Goal: Information Seeking & Learning: Learn about a topic

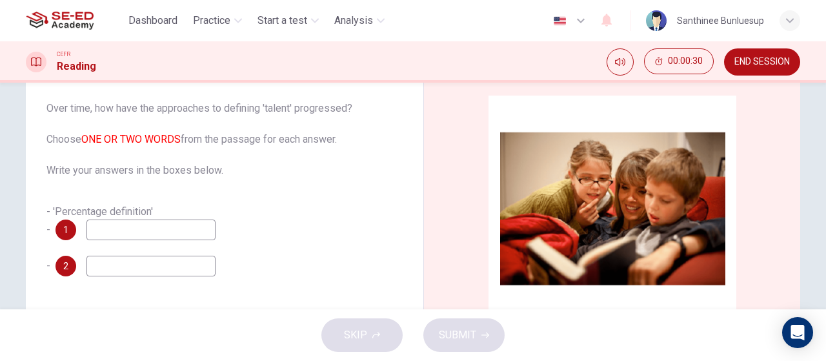
scroll to position [65, 0]
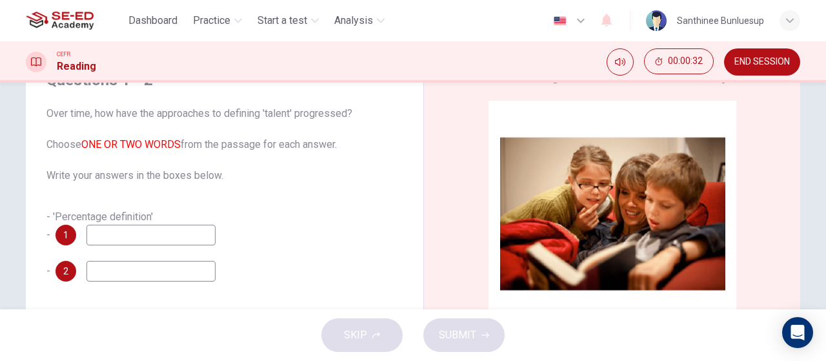
click at [65, 230] on span "1" at bounding box center [65, 234] width 5 height 9
click at [133, 236] on input at bounding box center [150, 235] width 129 height 21
click at [165, 274] on input at bounding box center [150, 271] width 129 height 21
drag, startPoint x: 78, startPoint y: 216, endPoint x: 130, endPoint y: 212, distance: 52.5
click at [110, 216] on span "- 'Percentage definition' -" at bounding box center [99, 225] width 107 height 30
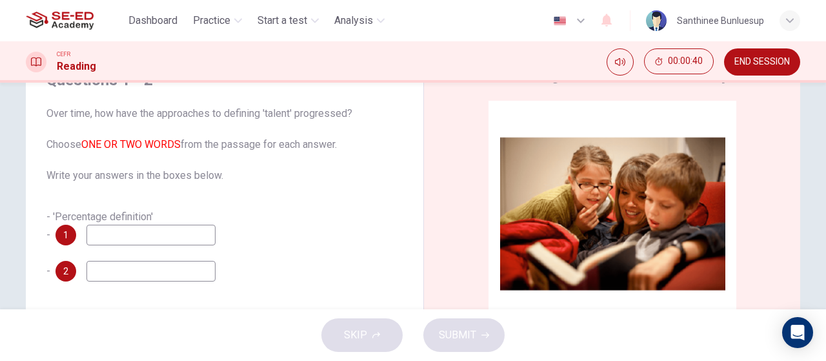
drag, startPoint x: 146, startPoint y: 211, endPoint x: 188, endPoint y: 211, distance: 42.0
click at [161, 211] on div "- 'Percentage definition' - 1" at bounding box center [224, 227] width 356 height 36
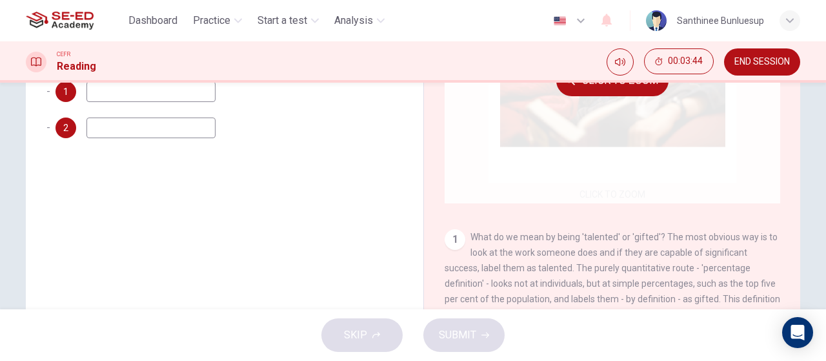
scroll to position [209, 0]
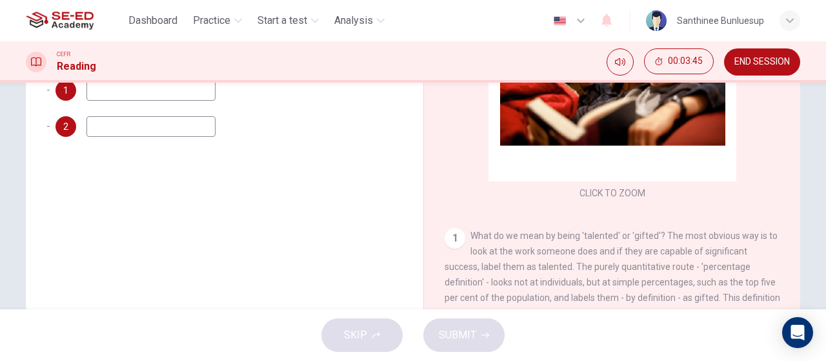
click at [164, 96] on input at bounding box center [150, 90] width 129 height 21
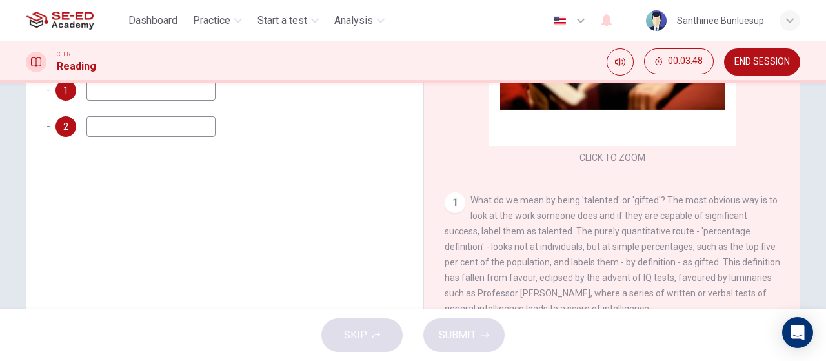
scroll to position [65, 0]
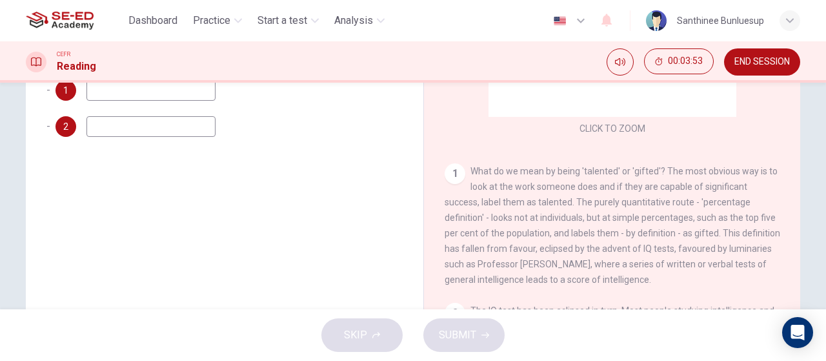
type input "l"
type input "intelligence"
click at [163, 132] on input at bounding box center [150, 126] width 129 height 21
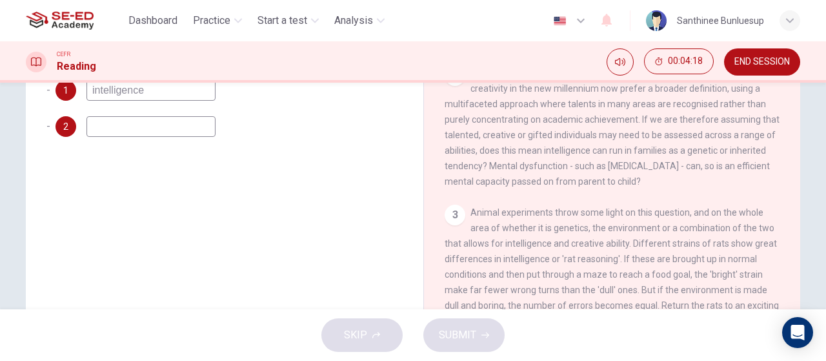
scroll to position [323, 0]
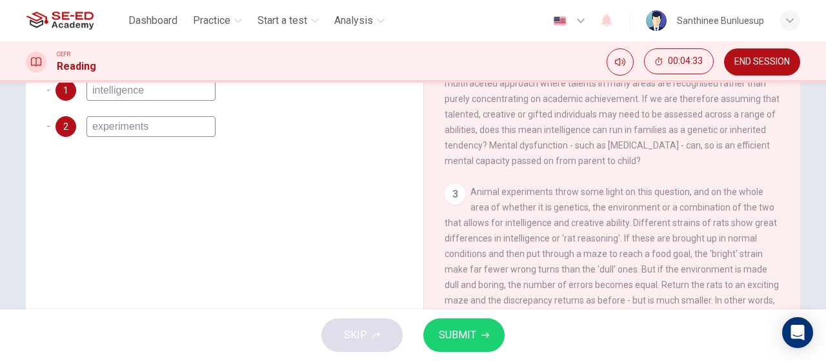
type input "experiments"
click at [478, 340] on button "SUBMIT" at bounding box center [463, 335] width 81 height 34
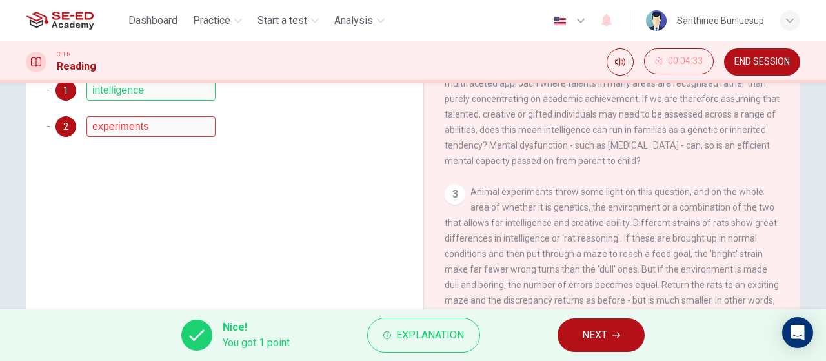
click at [582, 334] on button "NEXT" at bounding box center [601, 335] width 87 height 34
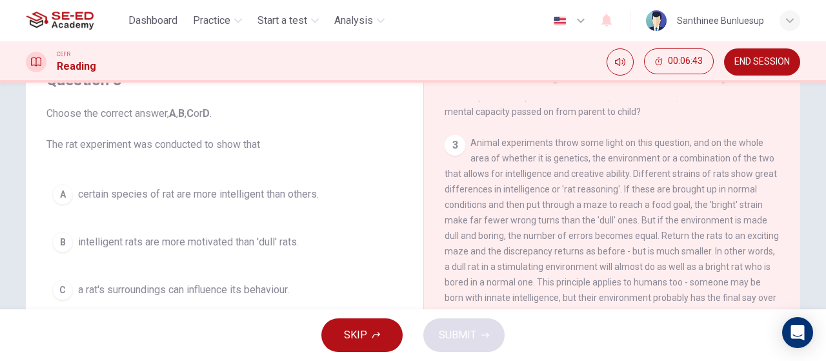
scroll to position [581, 0]
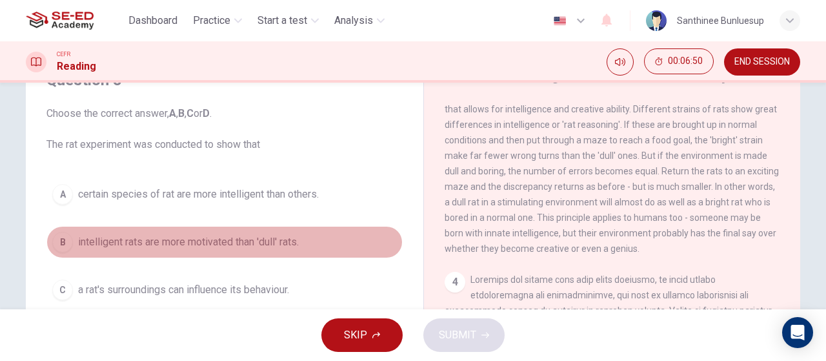
click at [58, 239] on div "B" at bounding box center [62, 242] width 21 height 21
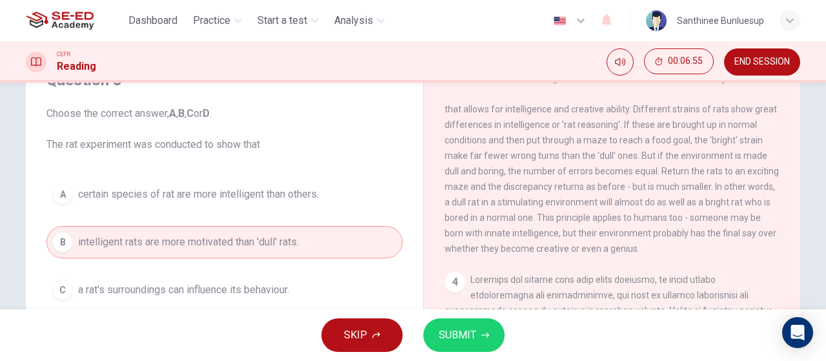
scroll to position [129, 0]
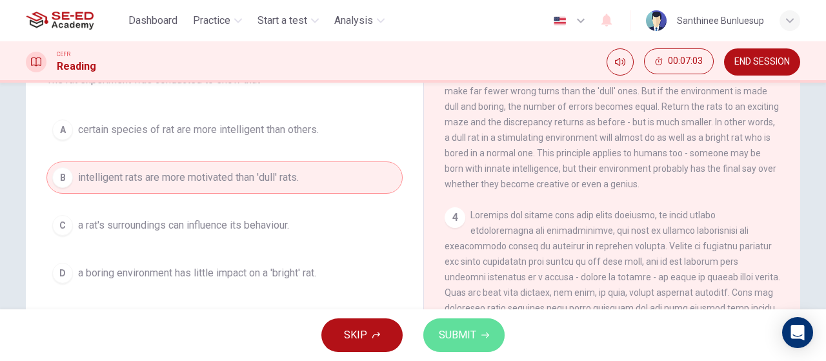
click at [462, 336] on span "SUBMIT" at bounding box center [457, 335] width 37 height 18
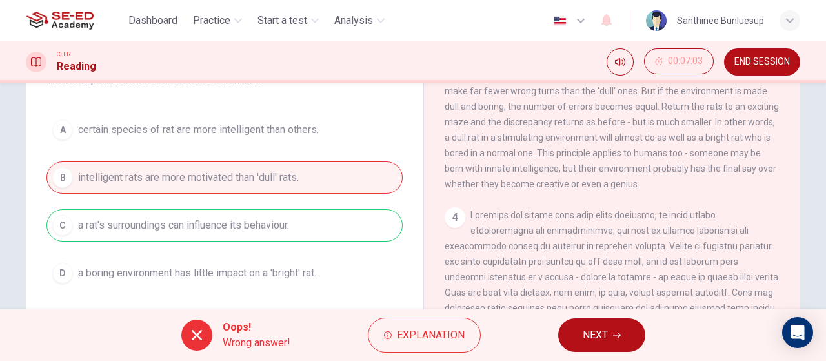
click at [614, 338] on icon "button" at bounding box center [617, 335] width 8 height 8
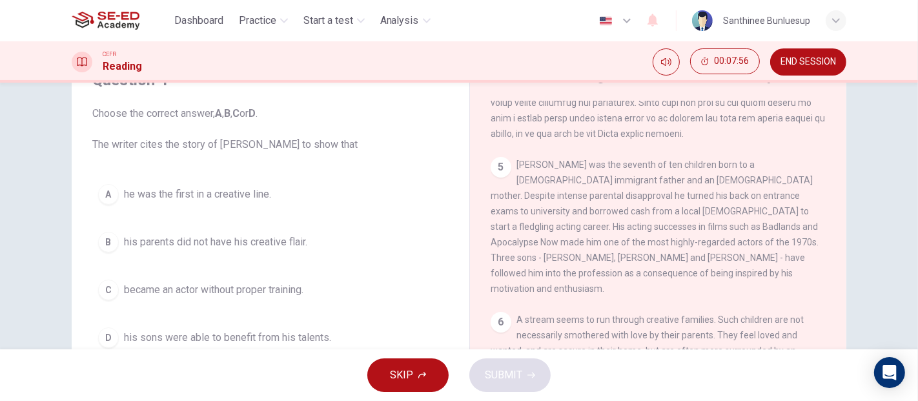
scroll to position [1033, 0]
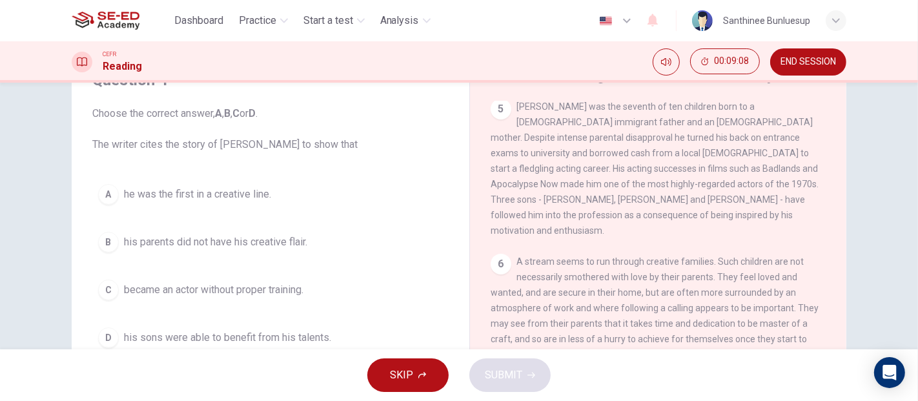
click at [164, 282] on span "became an actor without proper training." at bounding box center [213, 289] width 179 height 15
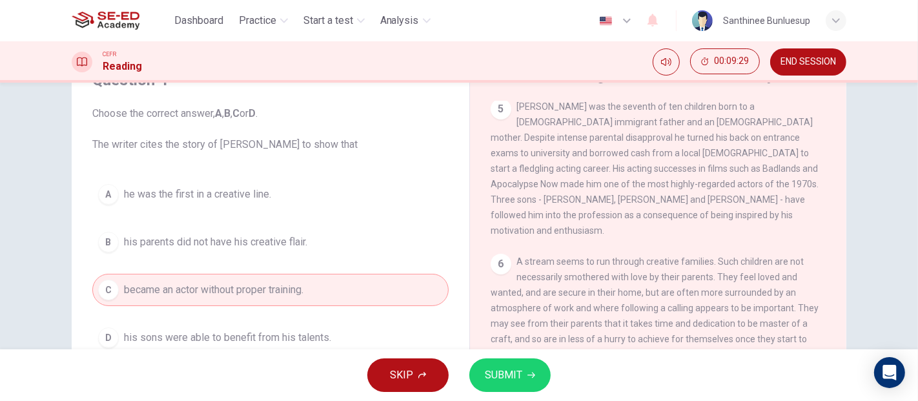
click at [505, 360] on span "SUBMIT" at bounding box center [503, 375] width 37 height 18
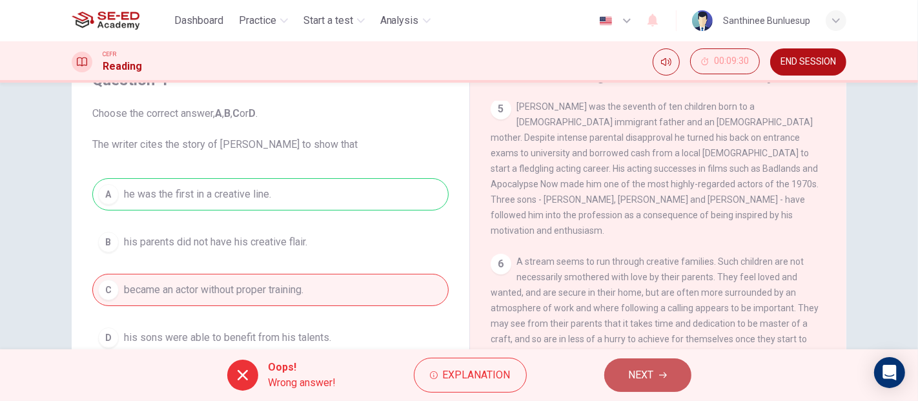
click at [627, 360] on button "NEXT" at bounding box center [647, 375] width 87 height 34
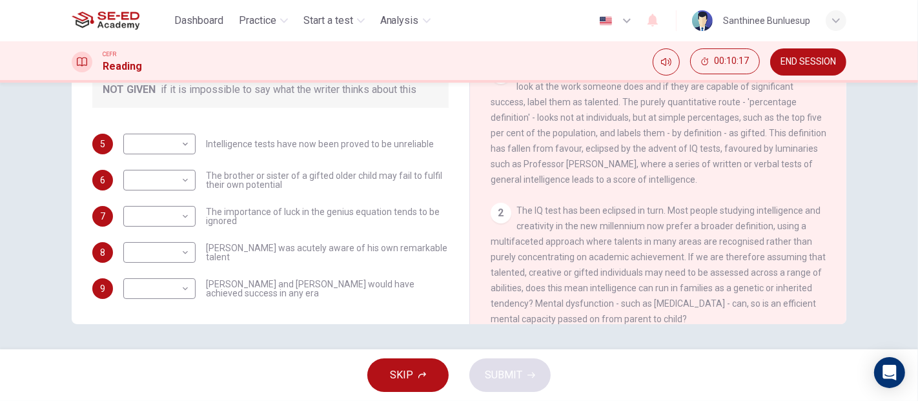
scroll to position [72, 0]
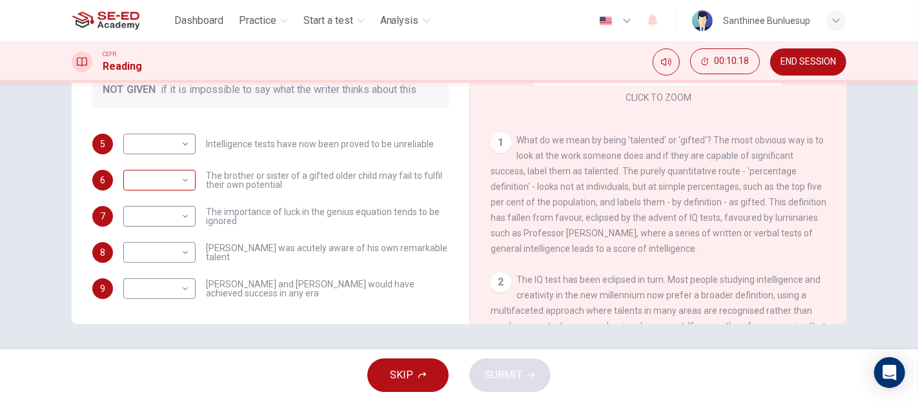
click at [173, 164] on body "This site uses cookies, as explained in our Privacy Policy . If you agree to th…" at bounding box center [459, 200] width 918 height 401
click at [159, 187] on li "YES" at bounding box center [156, 184] width 72 height 21
type input "YES"
click at [165, 130] on body "This site uses cookies, as explained in our Privacy Policy . If you agree to th…" at bounding box center [459, 200] width 918 height 401
click at [166, 147] on li "YES" at bounding box center [156, 148] width 72 height 21
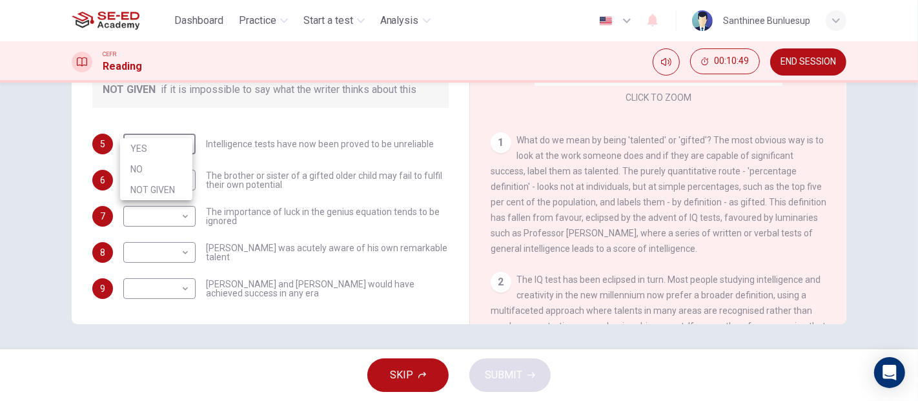
type input "YES"
click at [182, 201] on body "This site uses cookies, as explained in our Privacy Policy . If you agree to th…" at bounding box center [459, 200] width 918 height 401
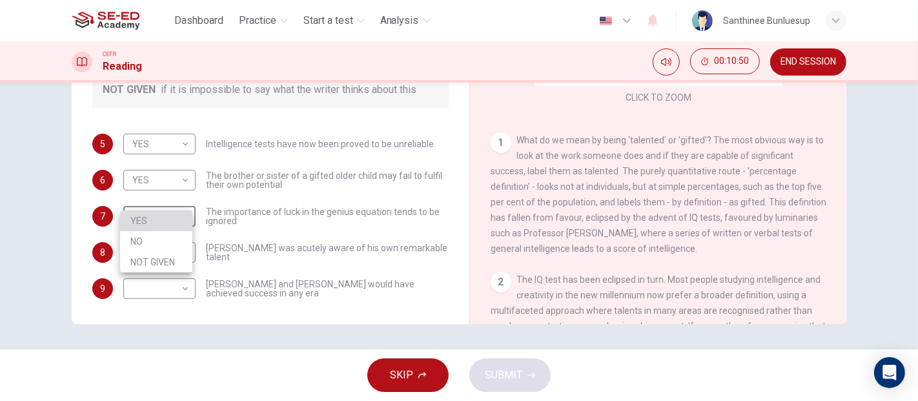
click at [174, 218] on li "YES" at bounding box center [156, 220] width 72 height 21
type input "YES"
click at [173, 227] on body "This site uses cookies, as explained in our Privacy Policy . If you agree to th…" at bounding box center [459, 200] width 918 height 401
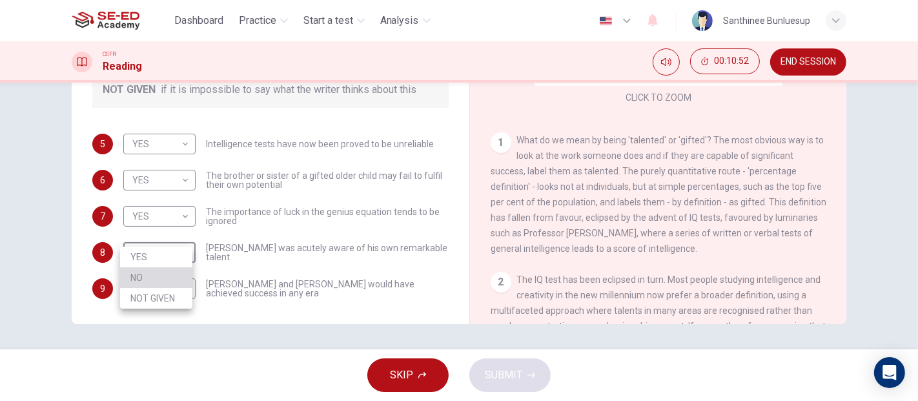
click at [166, 282] on li "NO" at bounding box center [156, 277] width 72 height 21
type input "NO"
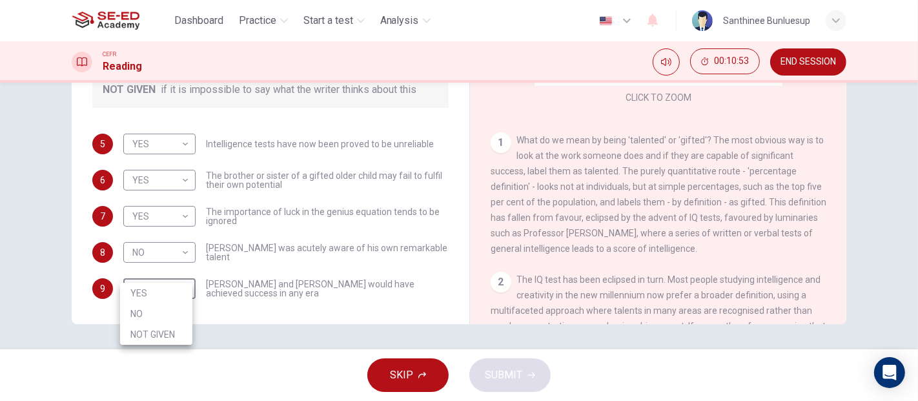
click at [171, 270] on body "This site uses cookies, as explained in our Privacy Policy . If you agree to th…" at bounding box center [459, 200] width 918 height 401
click at [161, 343] on li "NOT GIVEN" at bounding box center [156, 334] width 72 height 21
type input "NOT GIVEN"
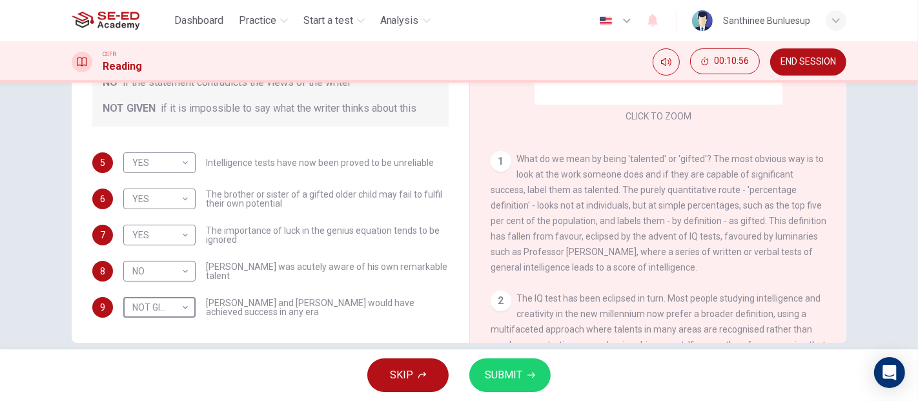
scroll to position [233, 0]
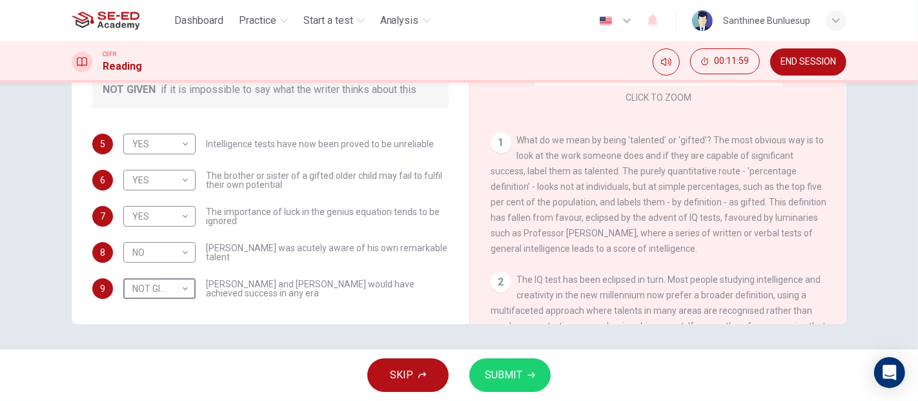
click at [256, 289] on div "Questions 5 - 9 Do the following statements agree with the claims of the writer…" at bounding box center [270, 99] width 377 height 423
click at [181, 197] on body "This site uses cookies, as explained in our Privacy Policy . If you agree to th…" at bounding box center [459, 200] width 918 height 401
click at [156, 240] on li "NO" at bounding box center [156, 241] width 72 height 21
type input "NO"
click at [493, 360] on span "SUBMIT" at bounding box center [503, 375] width 37 height 18
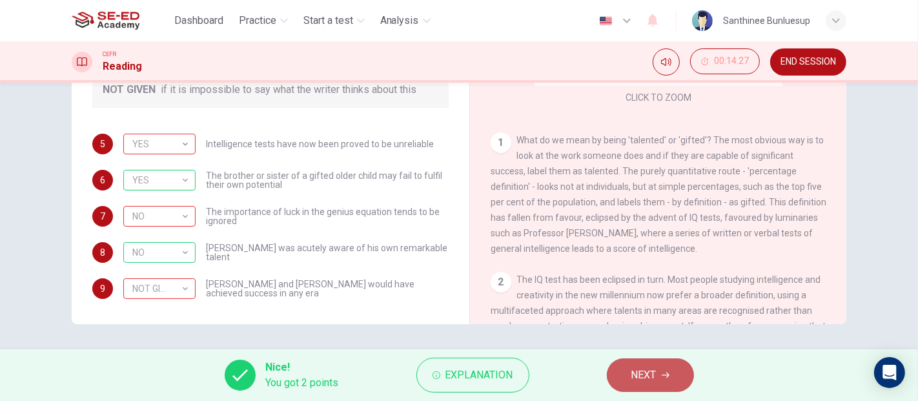
click at [656, 360] on span "NEXT" at bounding box center [643, 375] width 25 height 18
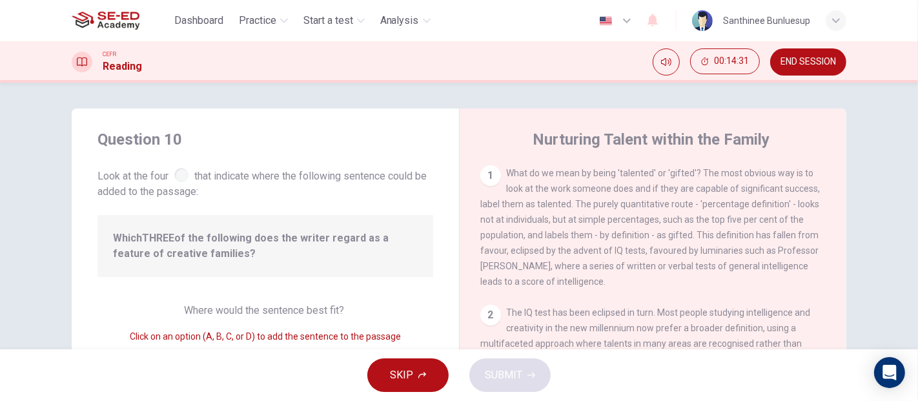
scroll to position [72, 0]
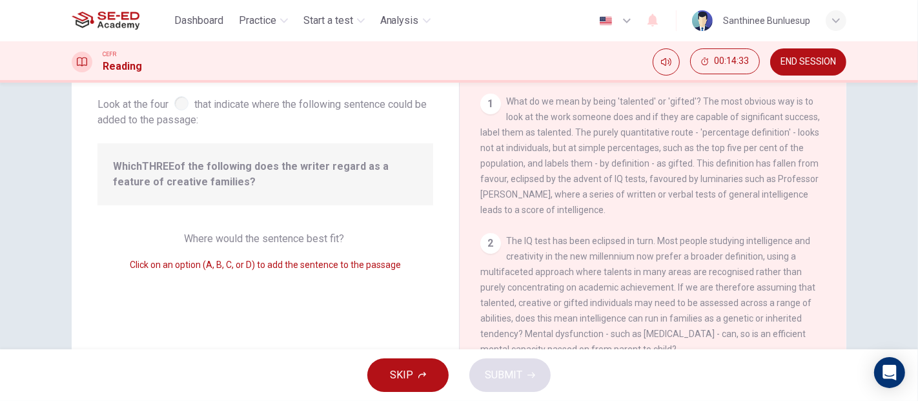
click at [284, 237] on span "Where would the sentence best fit?" at bounding box center [265, 238] width 163 height 12
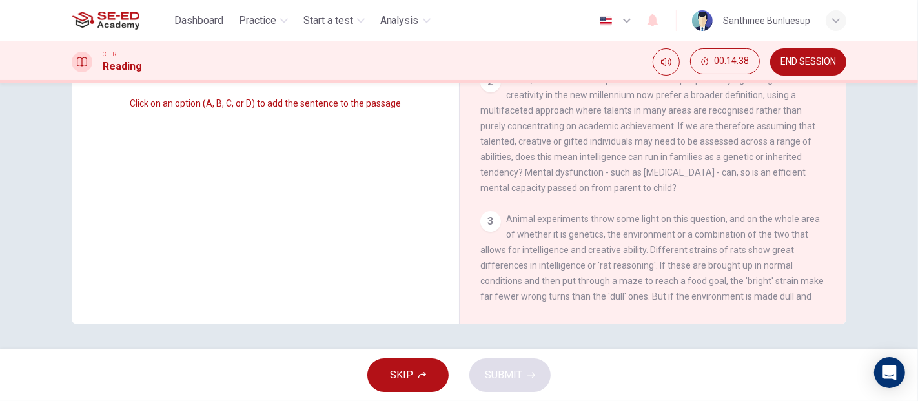
scroll to position [0, 0]
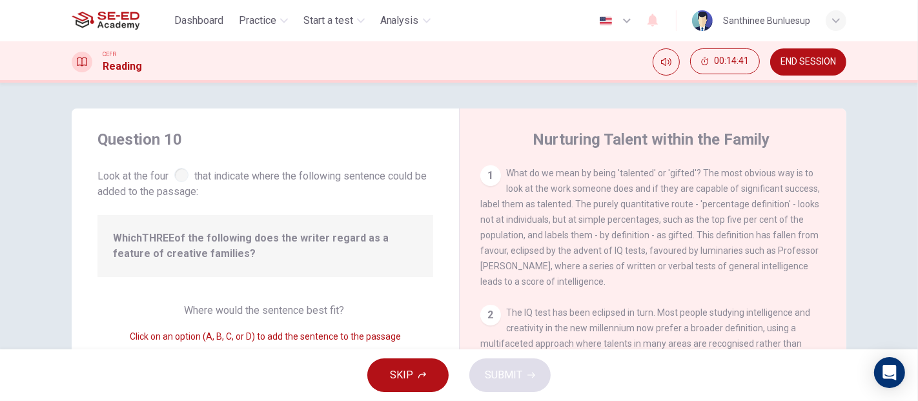
click at [179, 176] on div at bounding box center [181, 175] width 14 height 14
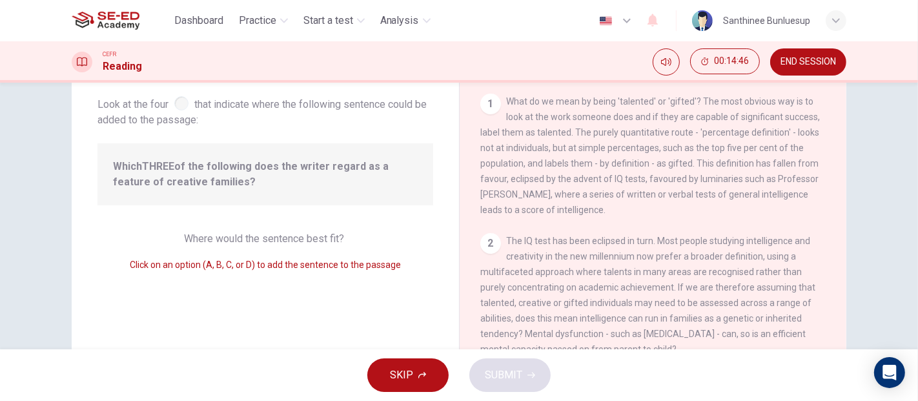
click at [142, 172] on b "THREE" at bounding box center [158, 166] width 32 height 12
click at [212, 172] on span "Which THREE of the following does the writer regard as a feature of creative fa…" at bounding box center [265, 174] width 305 height 31
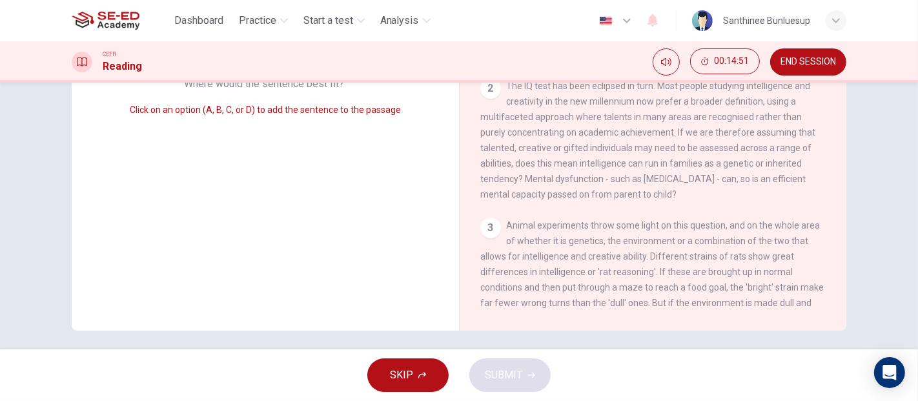
scroll to position [233, 0]
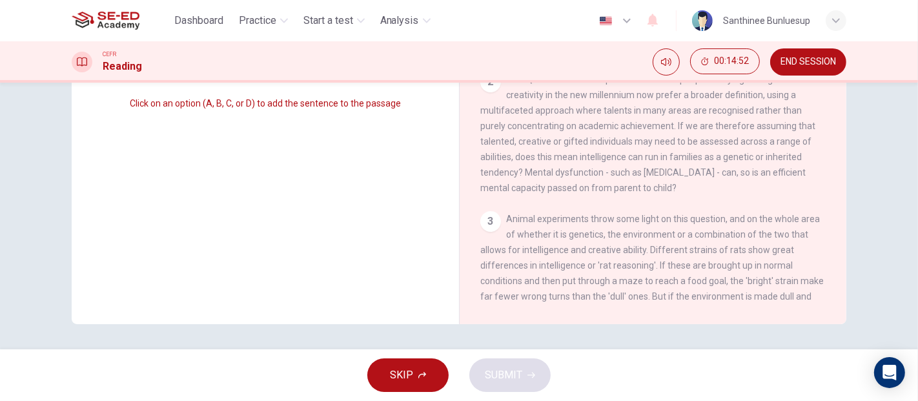
drag, startPoint x: 239, startPoint y: 272, endPoint x: 389, endPoint y: 362, distance: 174.3
click at [243, 274] on div "Question 10 Look at the four that indicate where the following sentence could b…" at bounding box center [265, 99] width 387 height 449
click at [414, 360] on button "SKIP" at bounding box center [407, 375] width 81 height 34
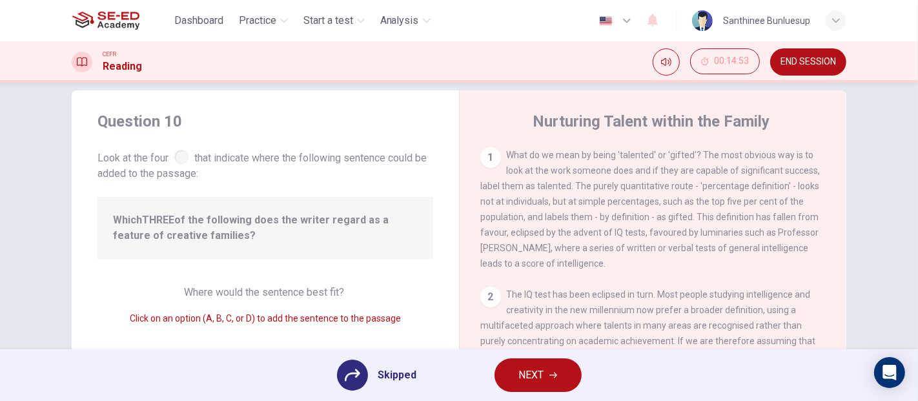
scroll to position [0, 0]
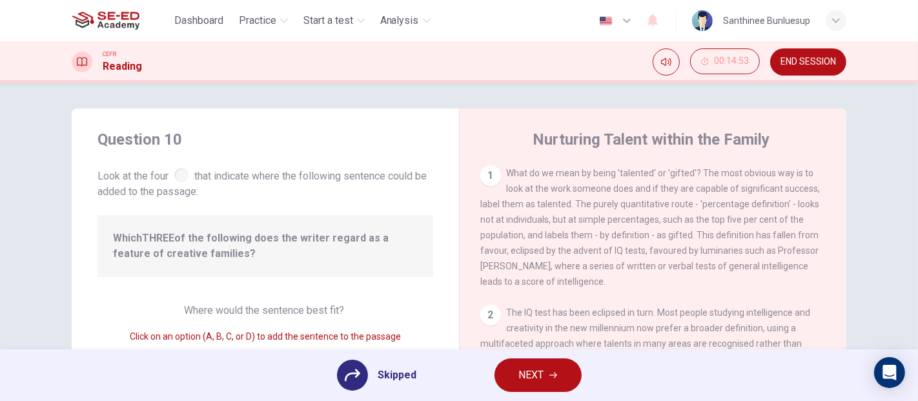
drag, startPoint x: 489, startPoint y: 169, endPoint x: 495, endPoint y: 185, distance: 17.2
click at [489, 170] on div "1" at bounding box center [490, 175] width 21 height 21
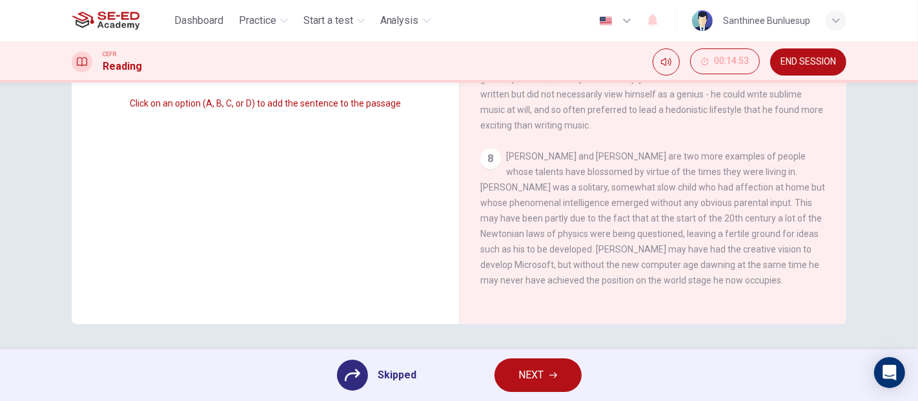
scroll to position [1068, 0]
click at [491, 154] on div "8" at bounding box center [490, 158] width 21 height 21
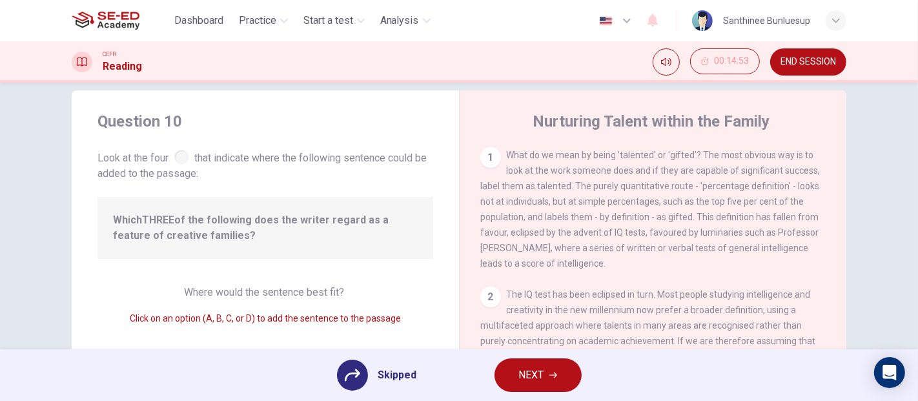
scroll to position [0, 0]
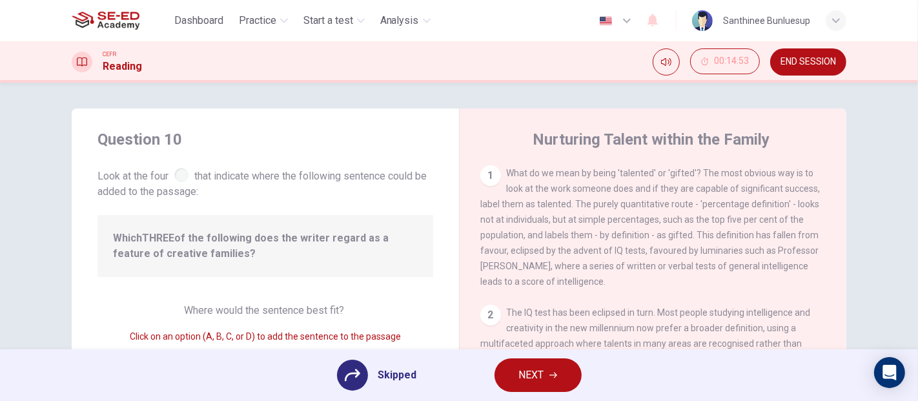
click at [502, 181] on div "1 What do we mean by being 'talented' or 'gifted'? The most obvious way is to l…" at bounding box center [653, 227] width 346 height 124
click at [549, 360] on button "NEXT" at bounding box center [537, 375] width 87 height 34
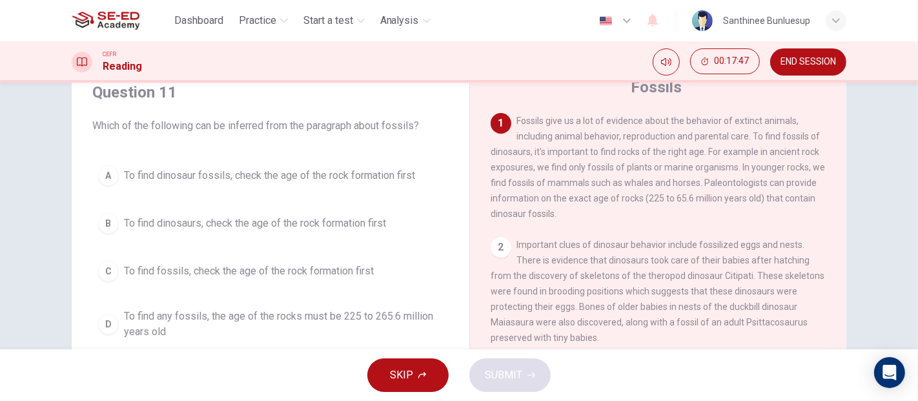
scroll to position [72, 0]
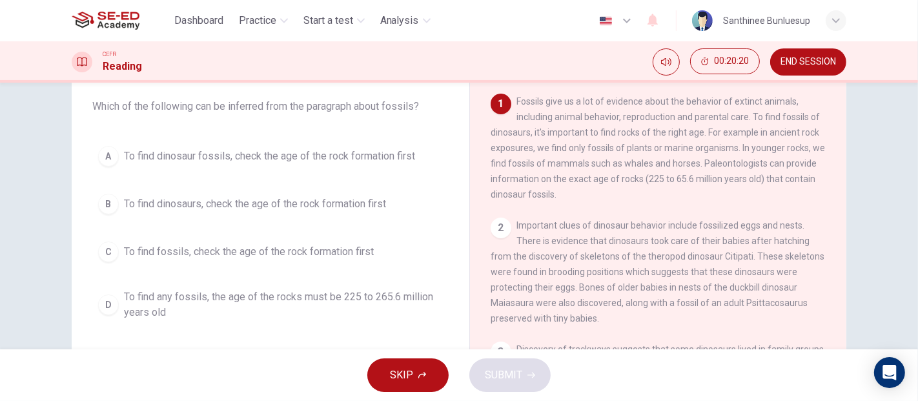
click at [218, 307] on span "To find any fossils, the age of the rocks must be 225 to 265.6 million years old" at bounding box center [283, 304] width 319 height 31
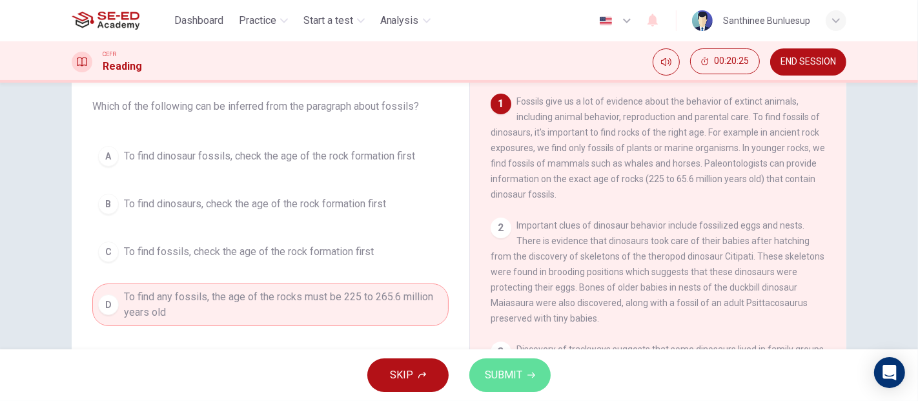
click at [506, 360] on span "SUBMIT" at bounding box center [503, 375] width 37 height 18
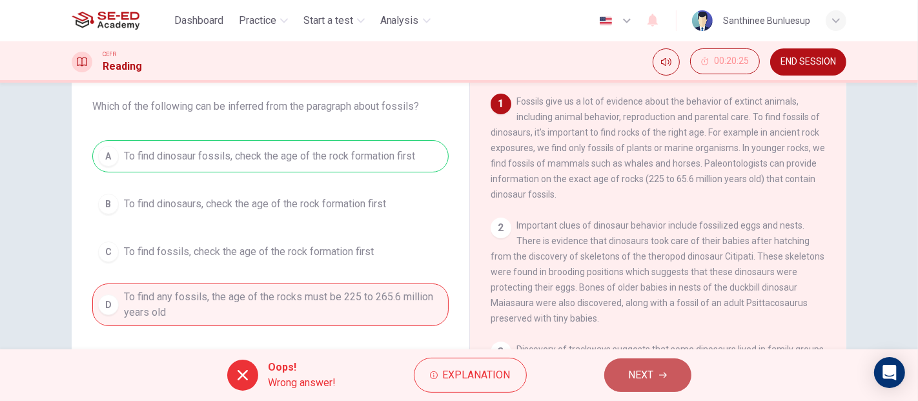
click at [654, 360] on button "NEXT" at bounding box center [647, 375] width 87 height 34
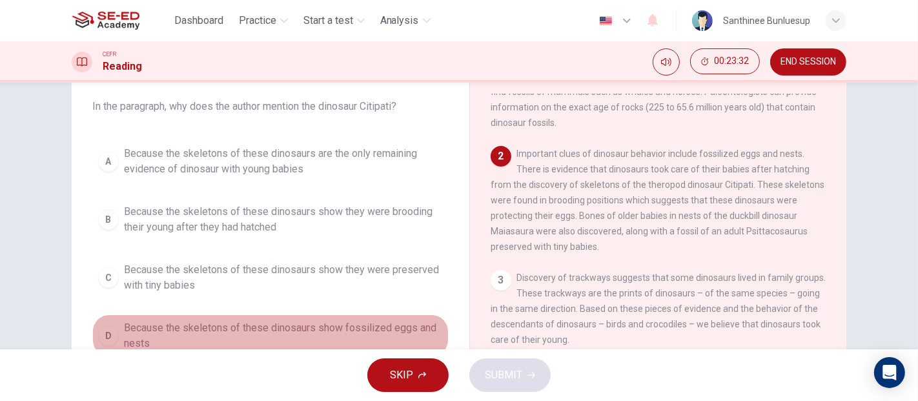
click at [98, 327] on div "D" at bounding box center [108, 335] width 21 height 21
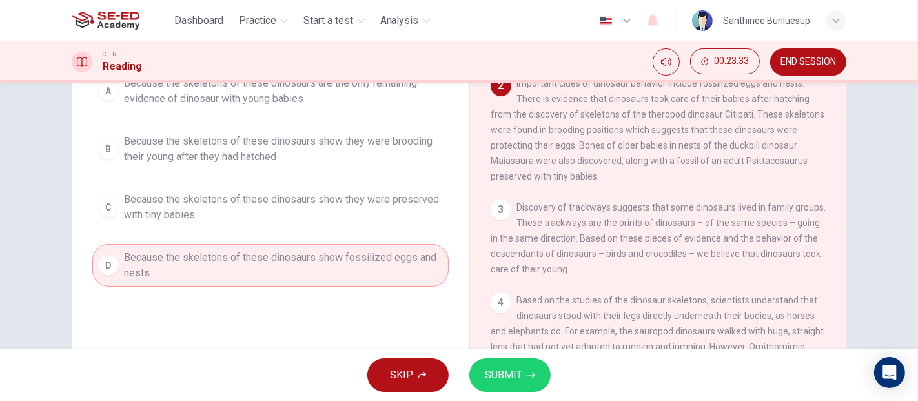
scroll to position [143, 0]
click at [522, 360] on button "SUBMIT" at bounding box center [509, 375] width 81 height 34
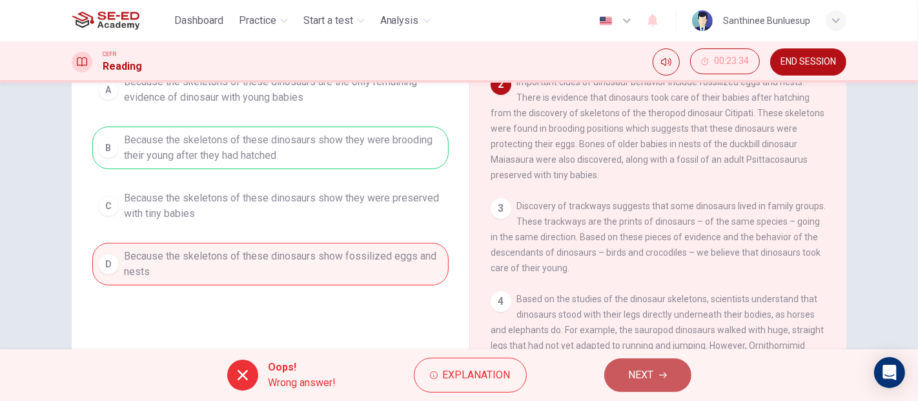
click at [664, 360] on icon "button" at bounding box center [663, 375] width 8 height 8
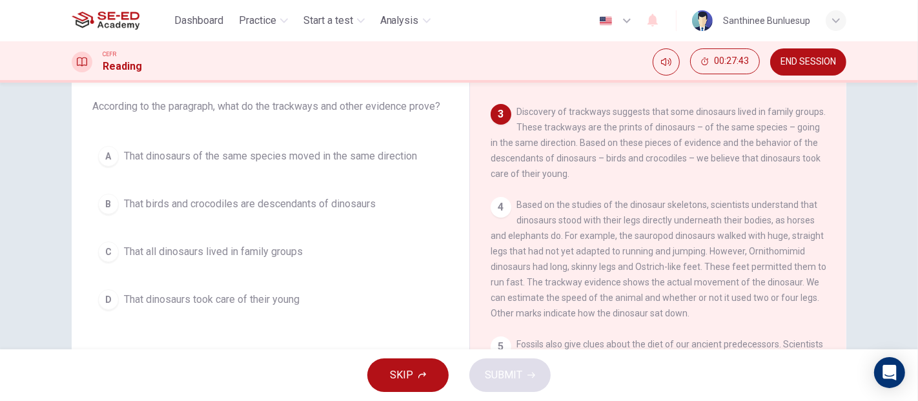
scroll to position [215, 0]
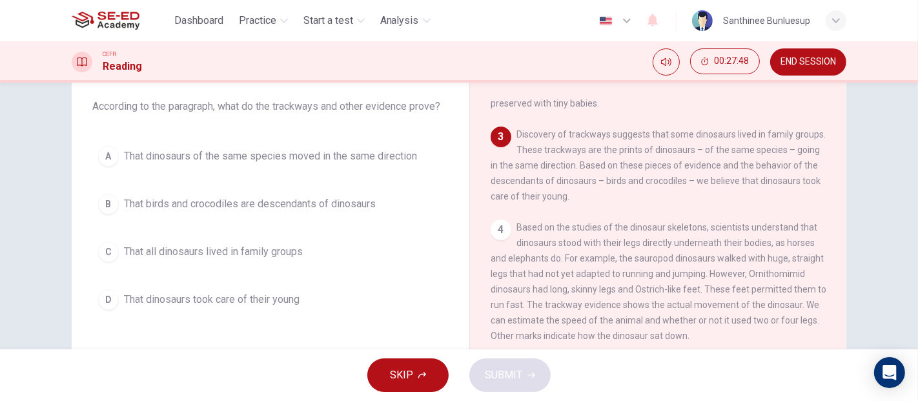
click at [111, 250] on div "C" at bounding box center [108, 251] width 21 height 21
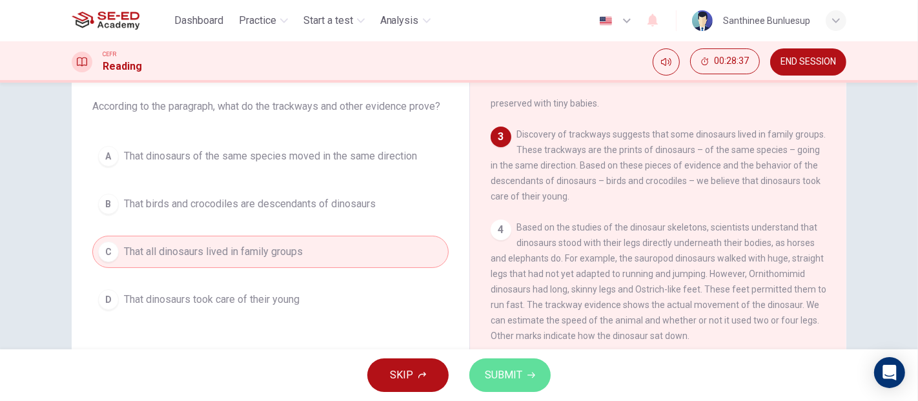
click at [530, 360] on icon "button" at bounding box center [531, 375] width 8 height 8
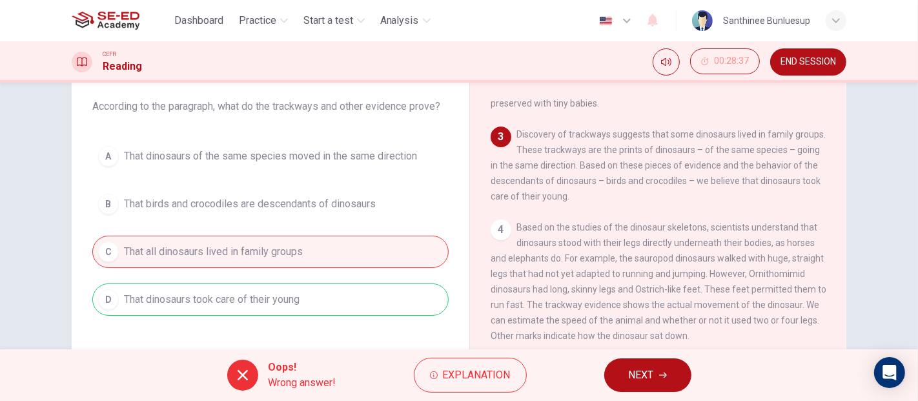
click at [676, 360] on button "NEXT" at bounding box center [647, 375] width 87 height 34
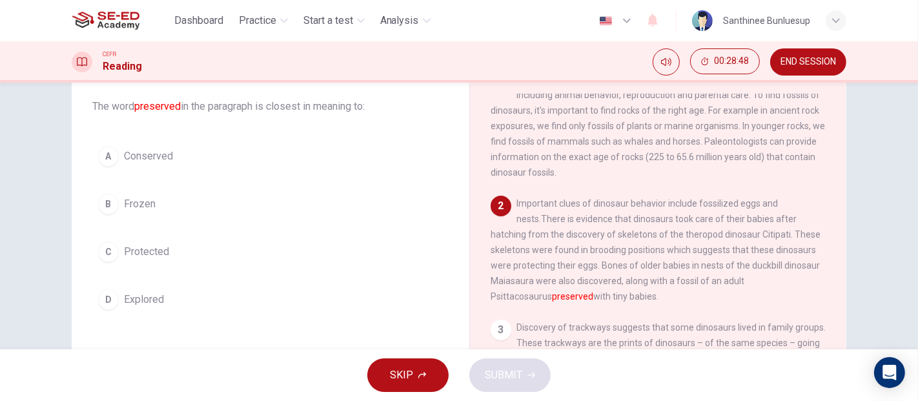
scroll to position [0, 0]
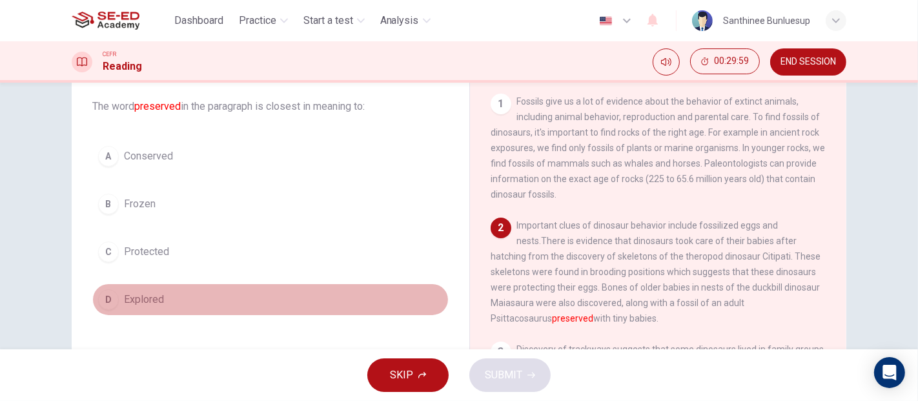
drag, startPoint x: 107, startPoint y: 290, endPoint x: 134, endPoint y: 293, distance: 27.9
click at [107, 290] on div "D" at bounding box center [108, 299] width 21 height 21
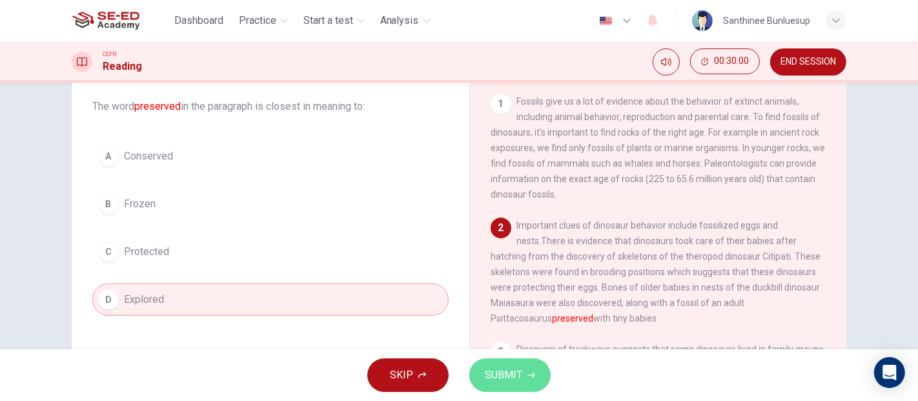
click at [542, 360] on button "SUBMIT" at bounding box center [509, 375] width 81 height 34
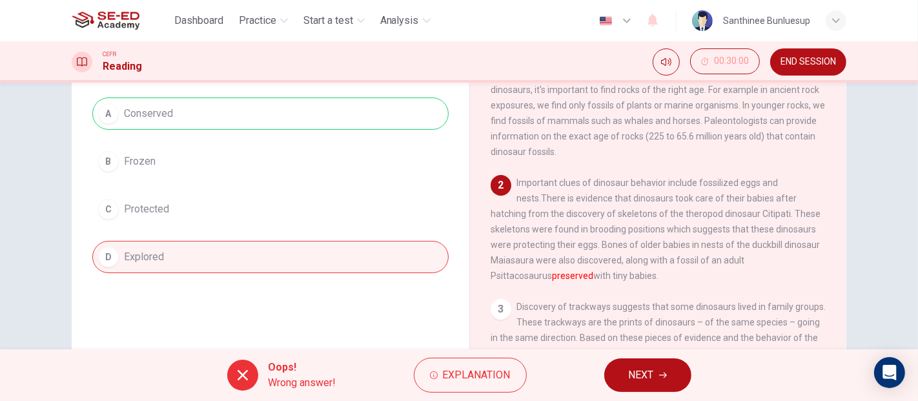
scroll to position [143, 0]
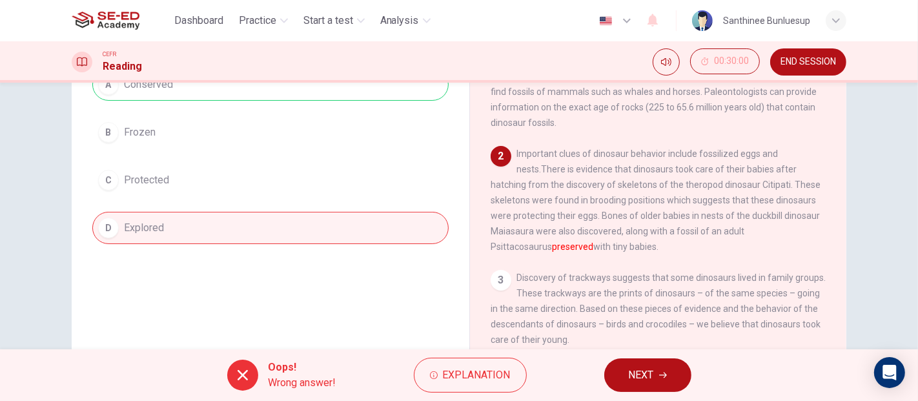
click at [642, 360] on span "NEXT" at bounding box center [641, 375] width 25 height 18
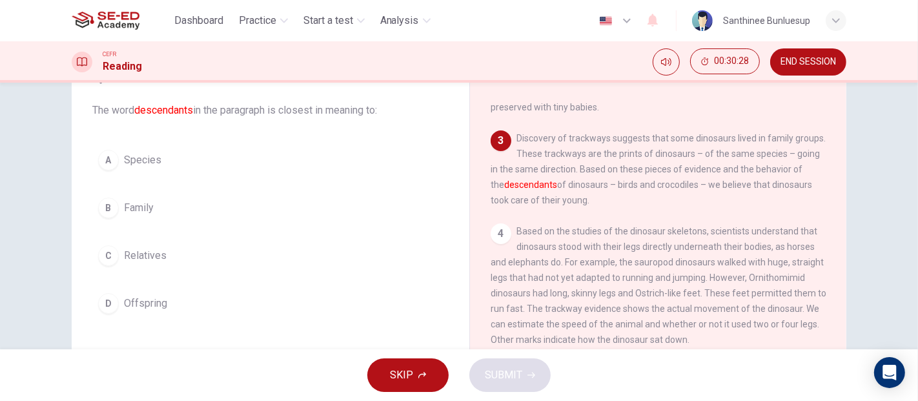
scroll to position [90, 0]
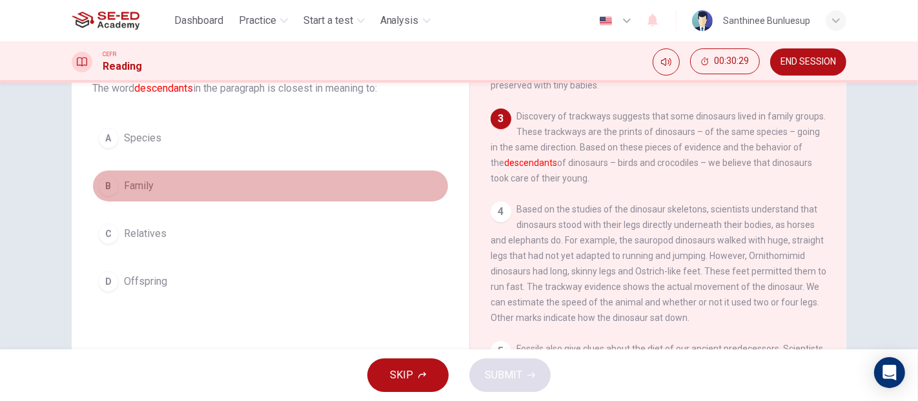
click at [107, 187] on div "B" at bounding box center [108, 186] width 21 height 21
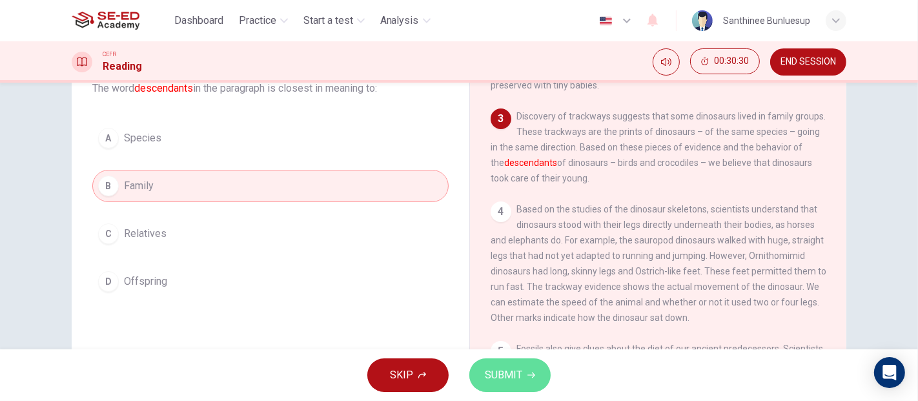
click at [536, 360] on button "SUBMIT" at bounding box center [509, 375] width 81 height 34
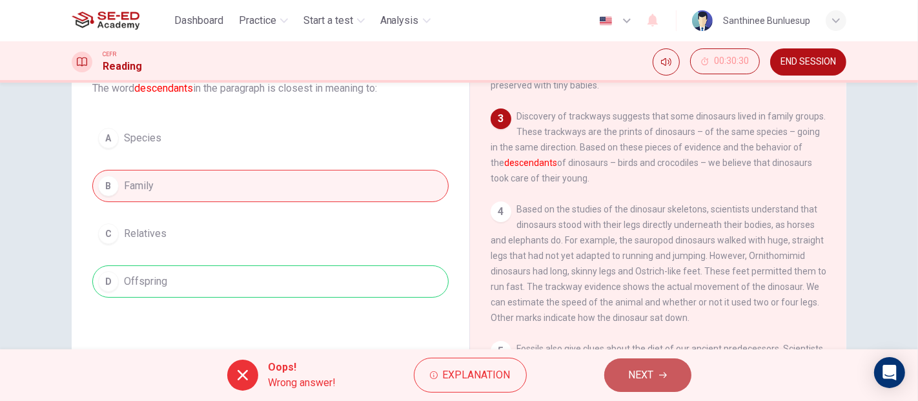
click at [678, 360] on button "NEXT" at bounding box center [647, 375] width 87 height 34
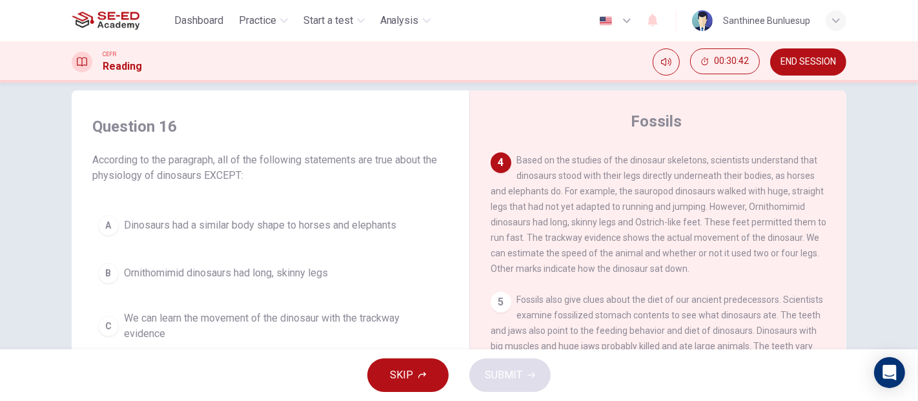
scroll to position [358, 0]
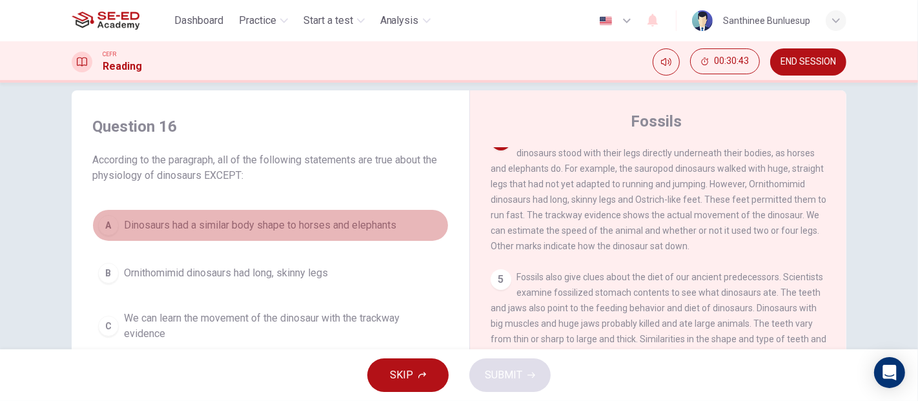
click at [116, 232] on button "A Dinosaurs had a similar body shape to horses and elephants" at bounding box center [270, 225] width 356 height 32
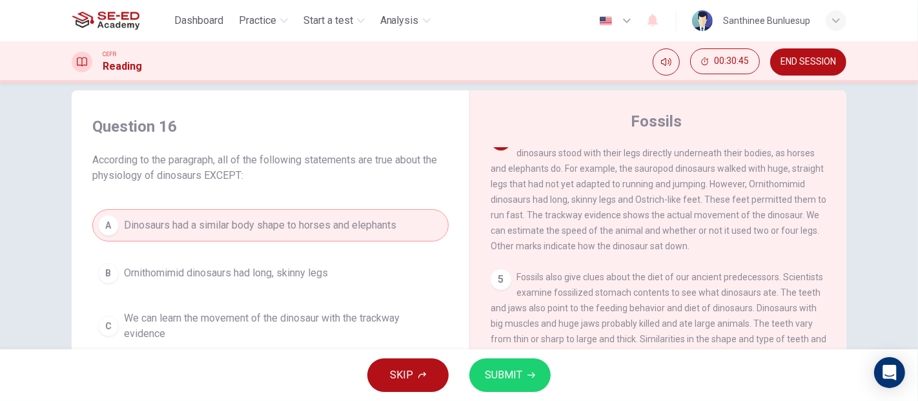
click at [516, 360] on span "SUBMIT" at bounding box center [503, 375] width 37 height 18
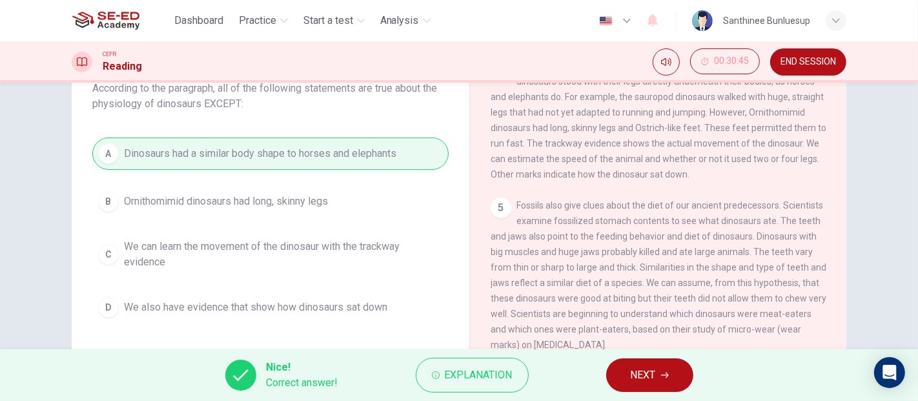
scroll to position [18, 0]
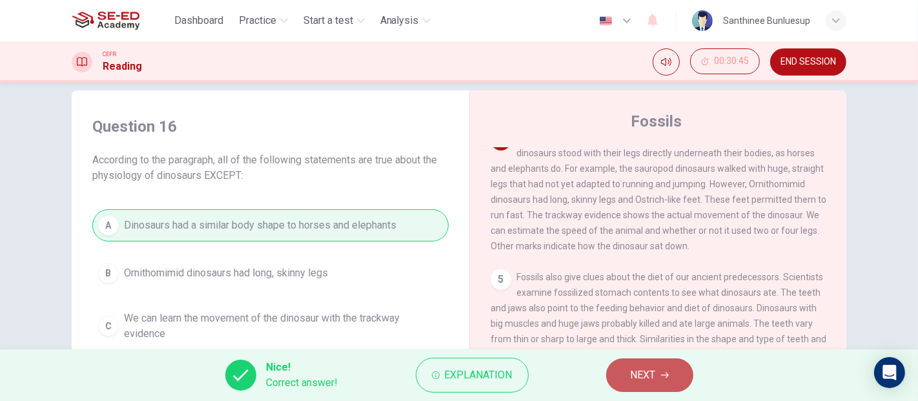
click at [660, 360] on button "NEXT" at bounding box center [649, 375] width 87 height 34
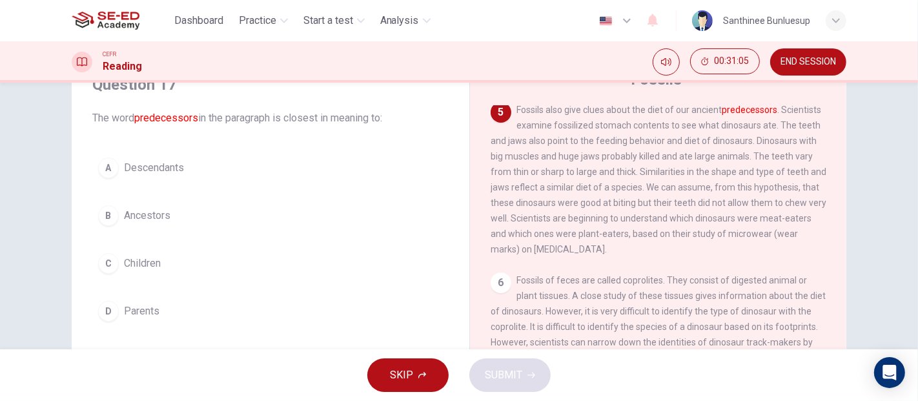
scroll to position [90, 0]
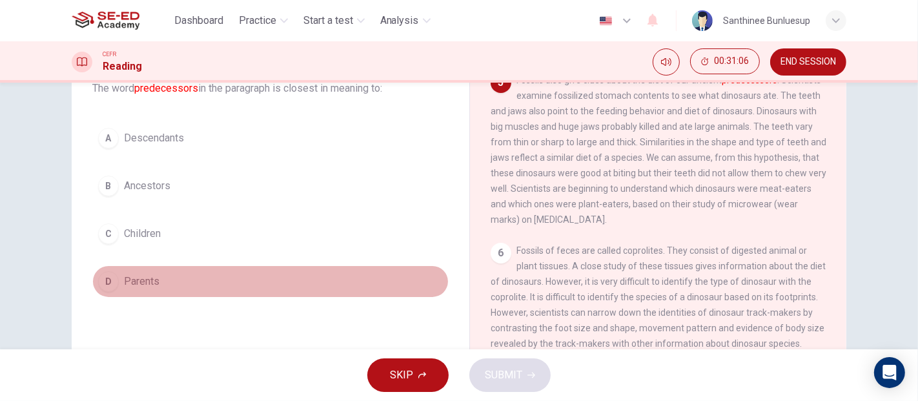
click at [418, 287] on button "D Parents" at bounding box center [270, 281] width 356 height 32
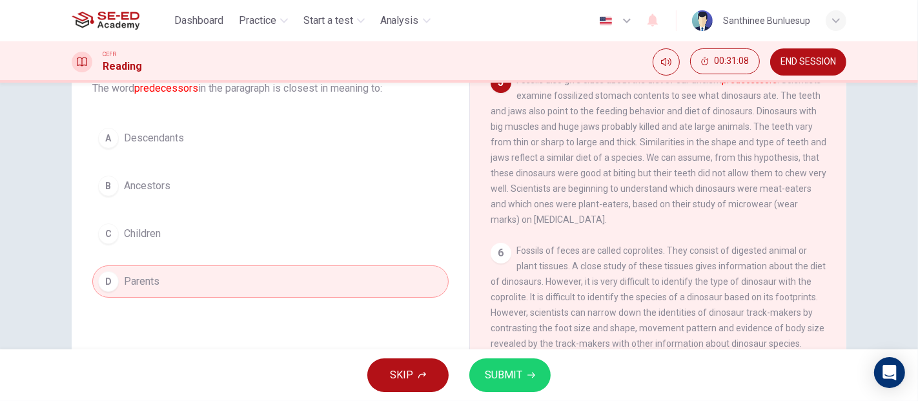
click at [502, 360] on span "SUBMIT" at bounding box center [503, 375] width 37 height 18
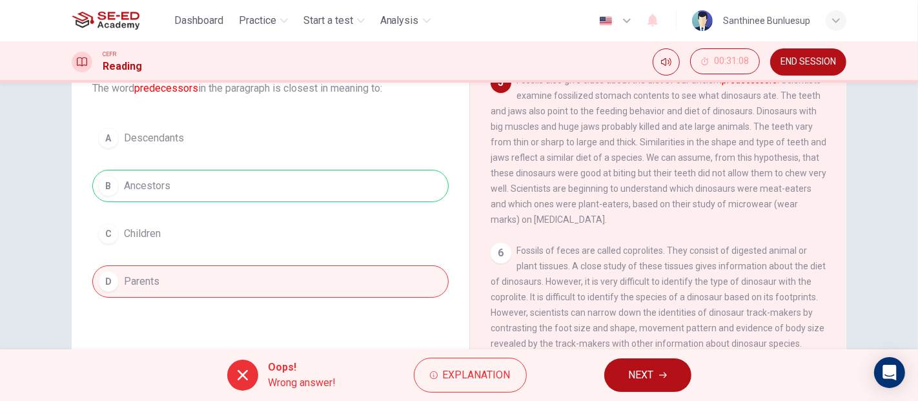
scroll to position [412, 0]
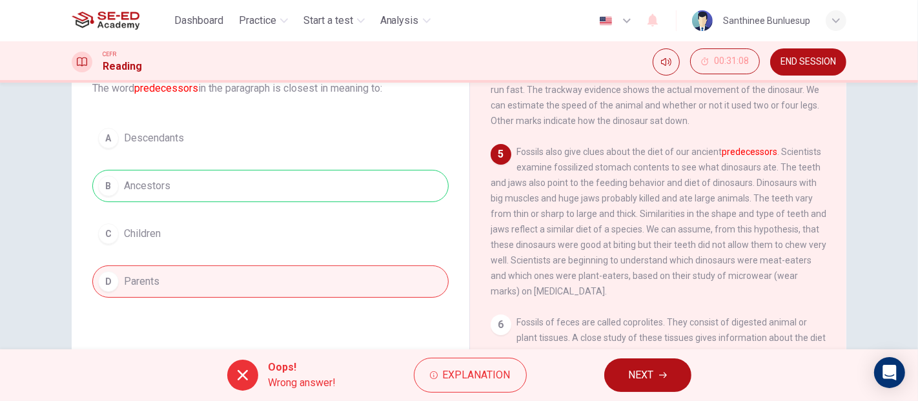
click at [659, 360] on icon "button" at bounding box center [663, 375] width 8 height 8
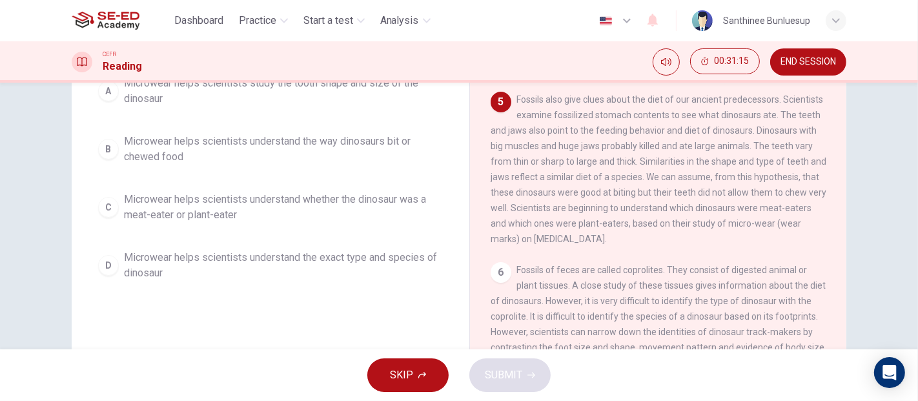
scroll to position [161, 0]
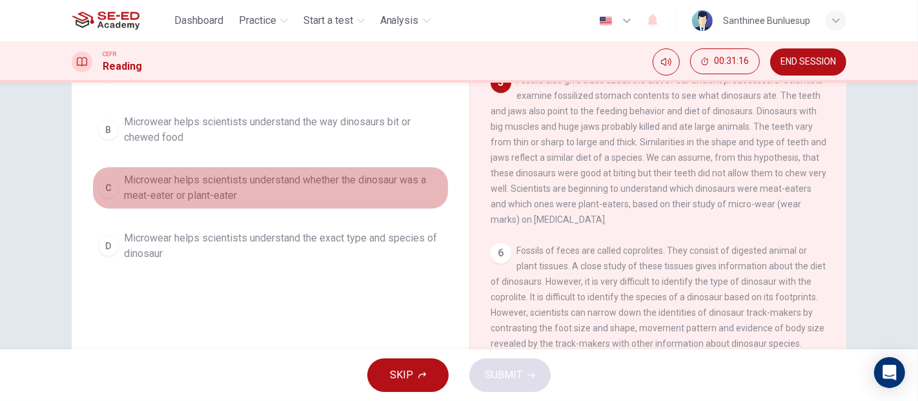
click at [165, 197] on span "Microwear helps scientists understand whether the dinosaur was a meat-eater or …" at bounding box center [283, 187] width 319 height 31
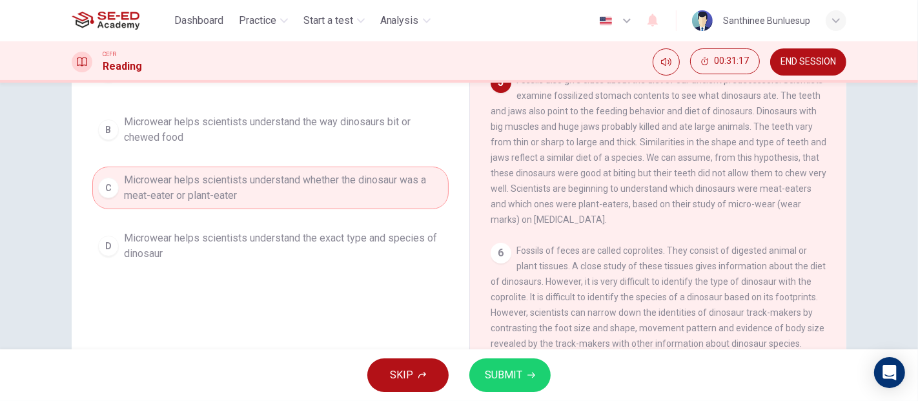
click at [490, 360] on span "SUBMIT" at bounding box center [503, 375] width 37 height 18
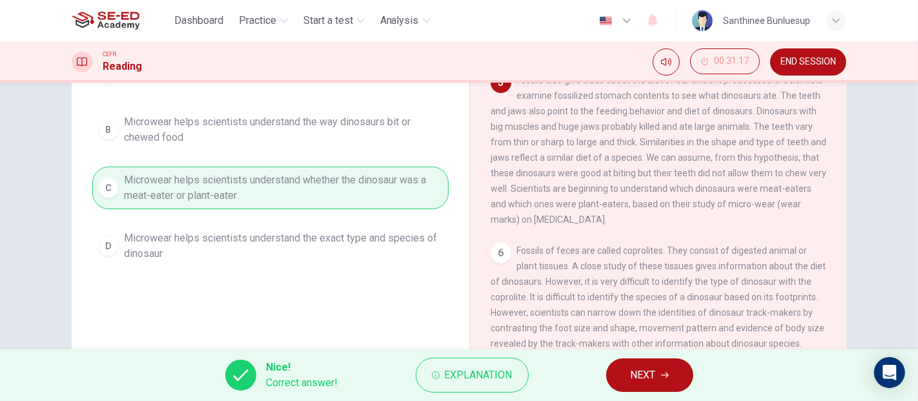
scroll to position [18, 0]
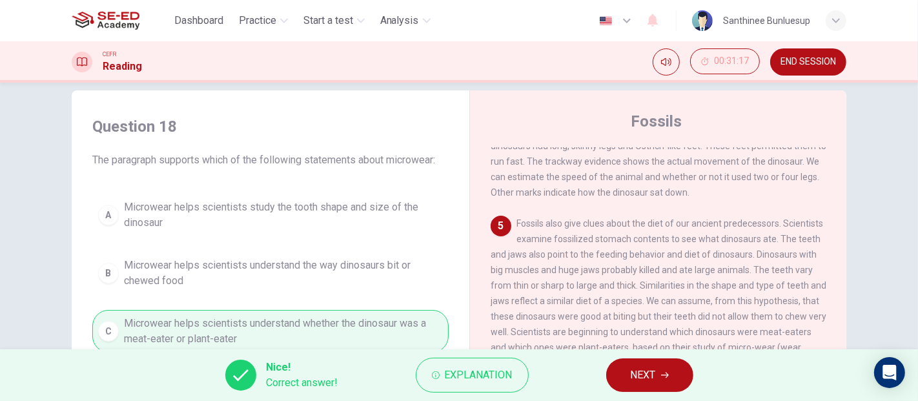
click at [639, 360] on span "NEXT" at bounding box center [643, 375] width 25 height 18
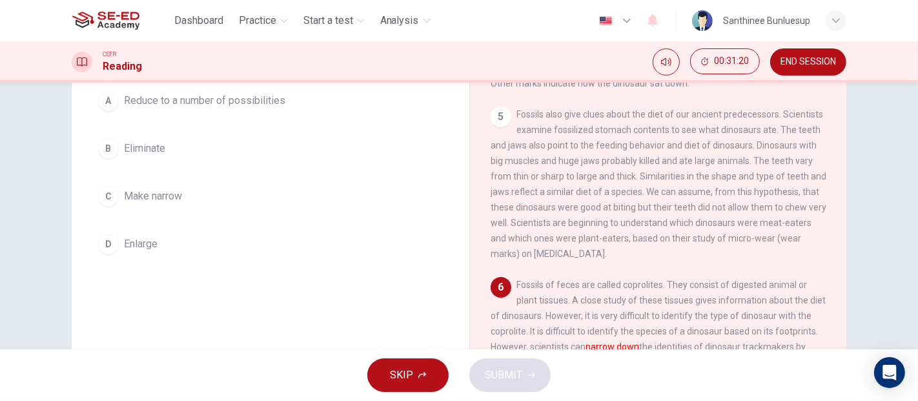
scroll to position [161, 0]
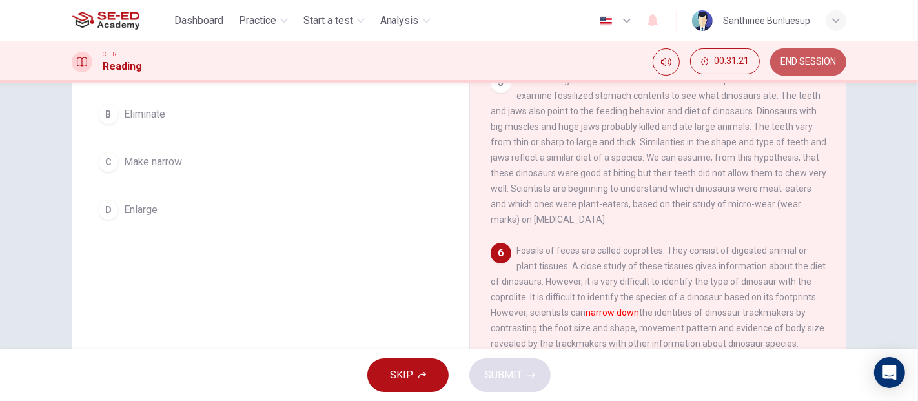
click at [804, 65] on span "END SESSION" at bounding box center [808, 62] width 56 height 10
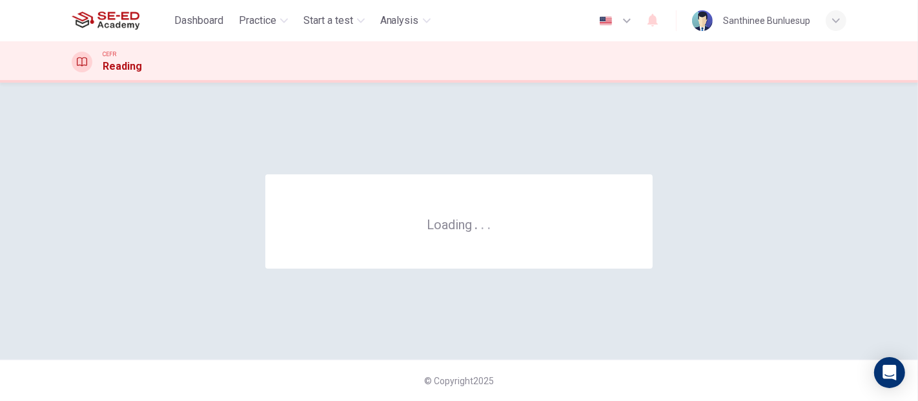
scroll to position [0, 0]
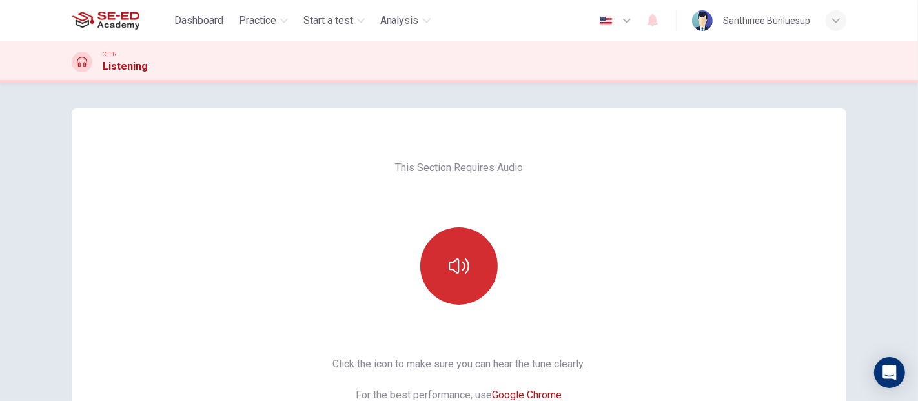
click at [479, 261] on button "button" at bounding box center [458, 265] width 77 height 77
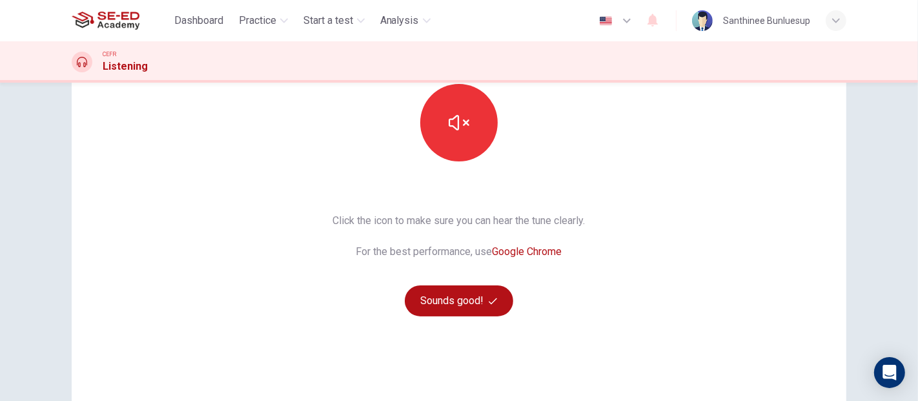
scroll to position [223, 0]
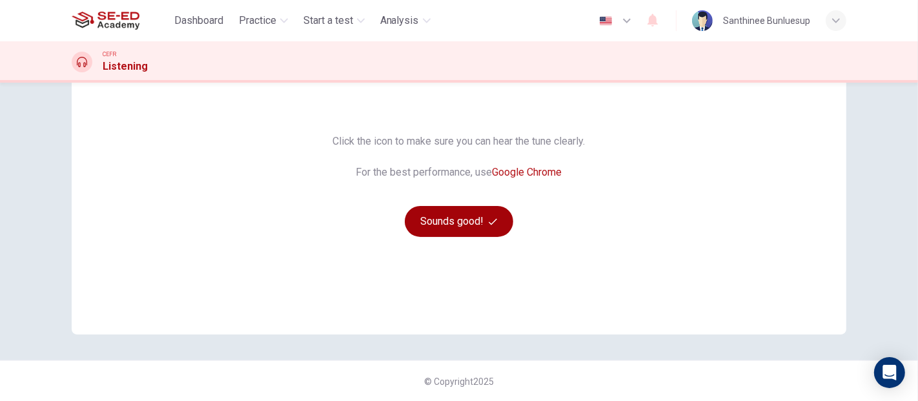
click at [443, 215] on button "Sounds good!" at bounding box center [459, 221] width 108 height 31
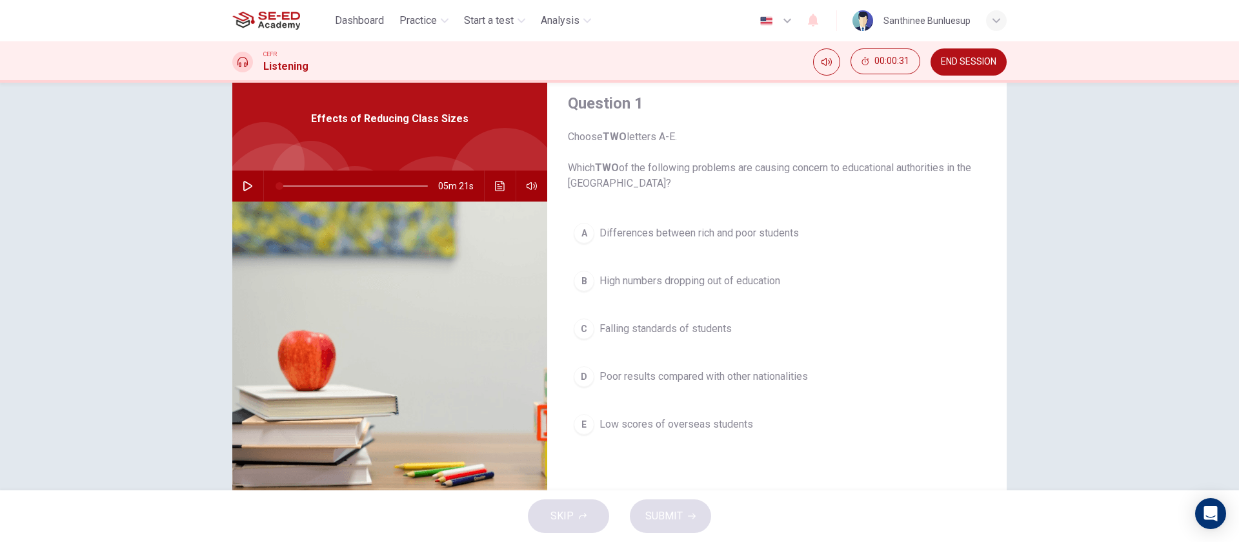
scroll to position [0, 0]
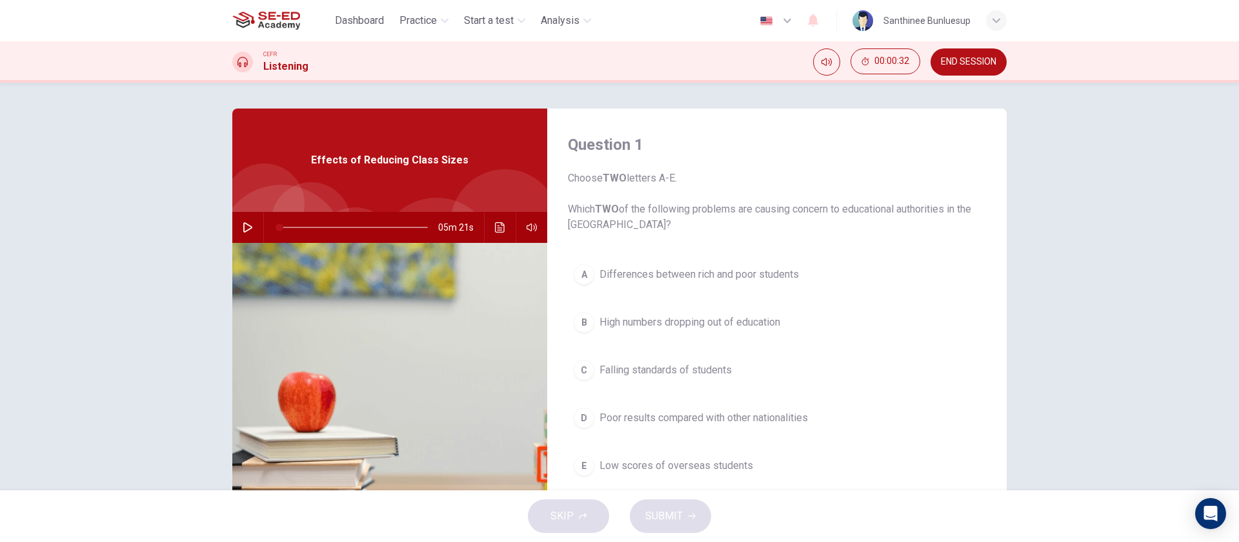
click at [243, 223] on icon "button" at bounding box center [248, 227] width 10 height 10
type input "0"
click at [917, 284] on div "Question 1 Choose TWO letters A-E. Which TWO of the following problems are caus…" at bounding box center [619, 286] width 1239 height 407
click at [815, 279] on button "A Differences between rich and poor students" at bounding box center [777, 274] width 418 height 32
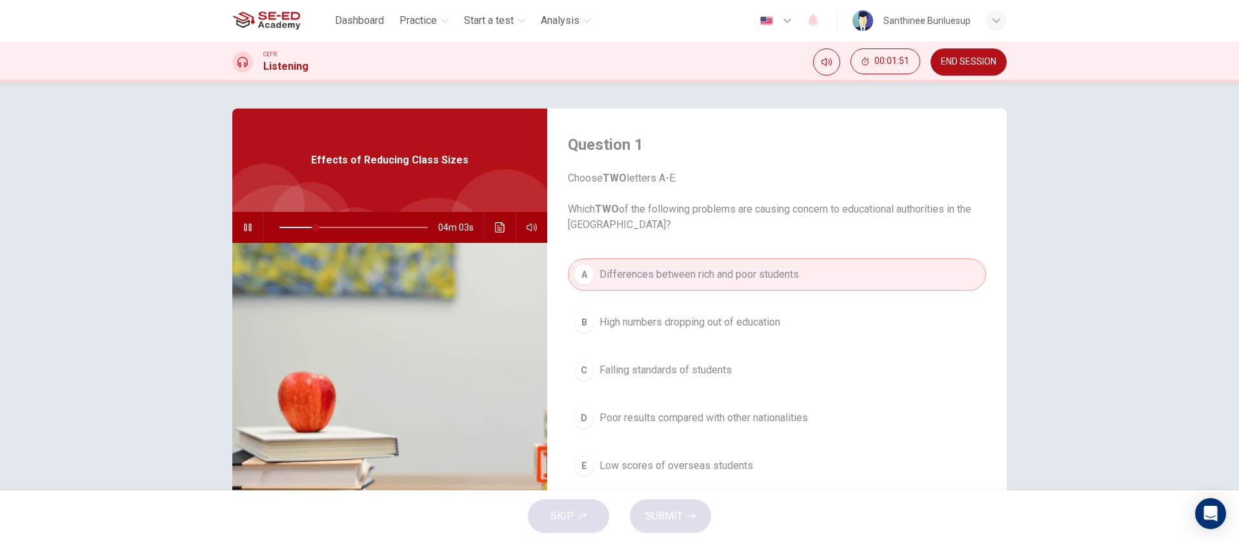
click at [649, 374] on span "Falling standards of students" at bounding box center [666, 369] width 132 height 15
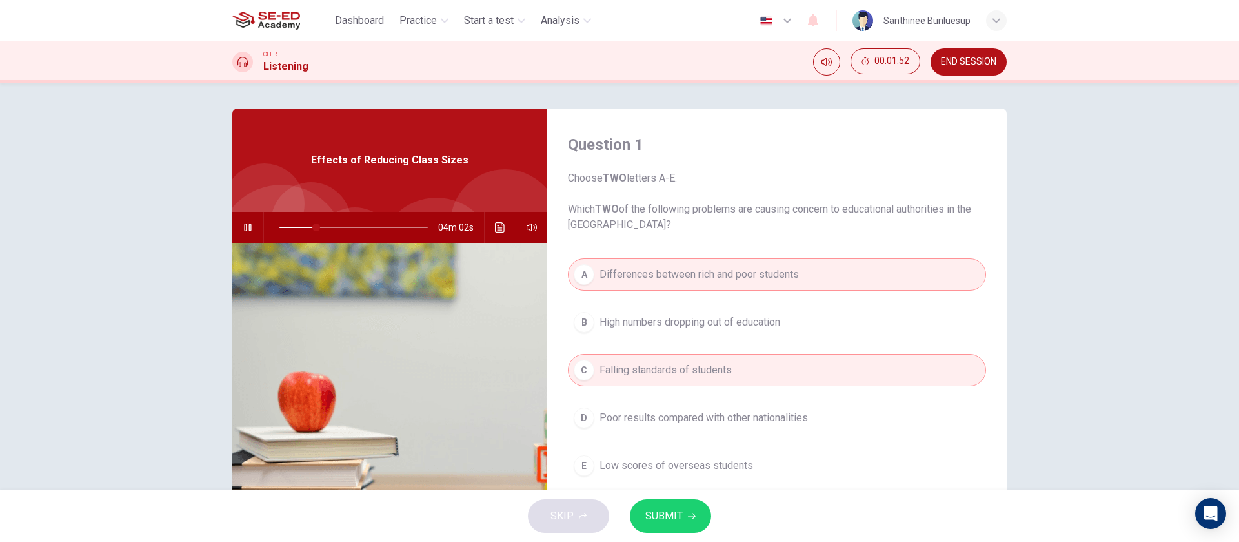
click at [658, 400] on span "SUBMIT" at bounding box center [663, 516] width 37 height 18
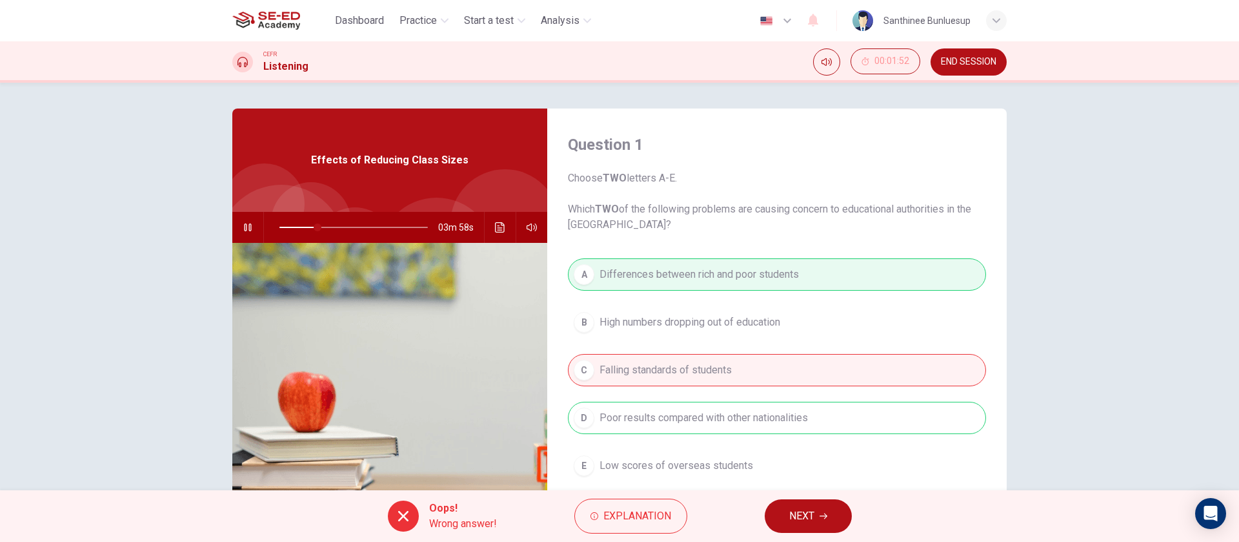
click at [789, 400] on span "NEXT" at bounding box center [801, 516] width 25 height 18
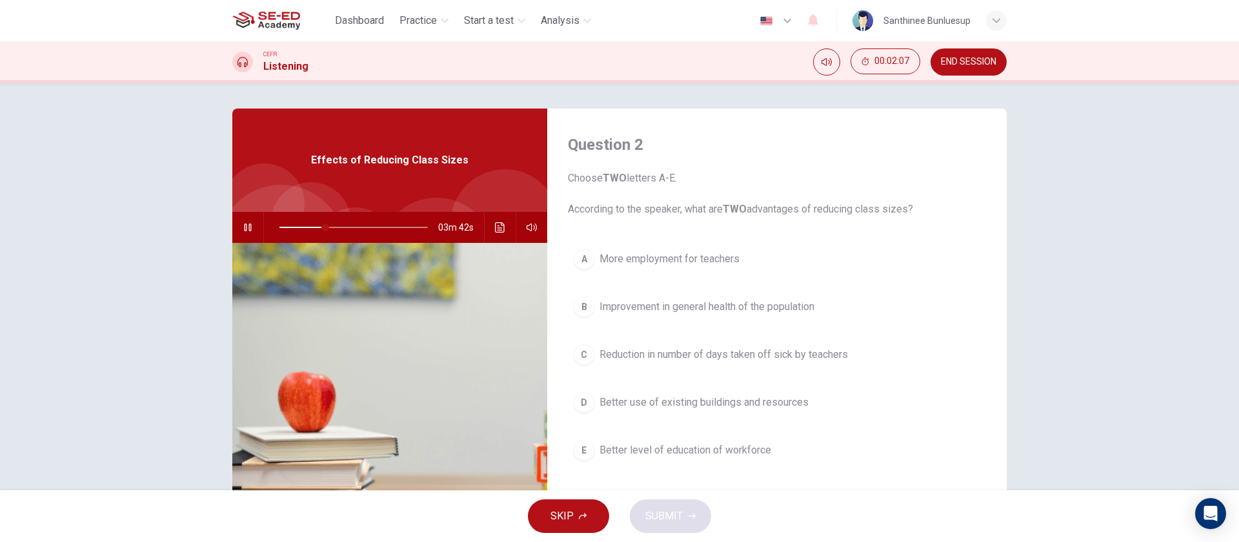
click at [612, 303] on span "Improvement in general health of the population" at bounding box center [707, 306] width 215 height 15
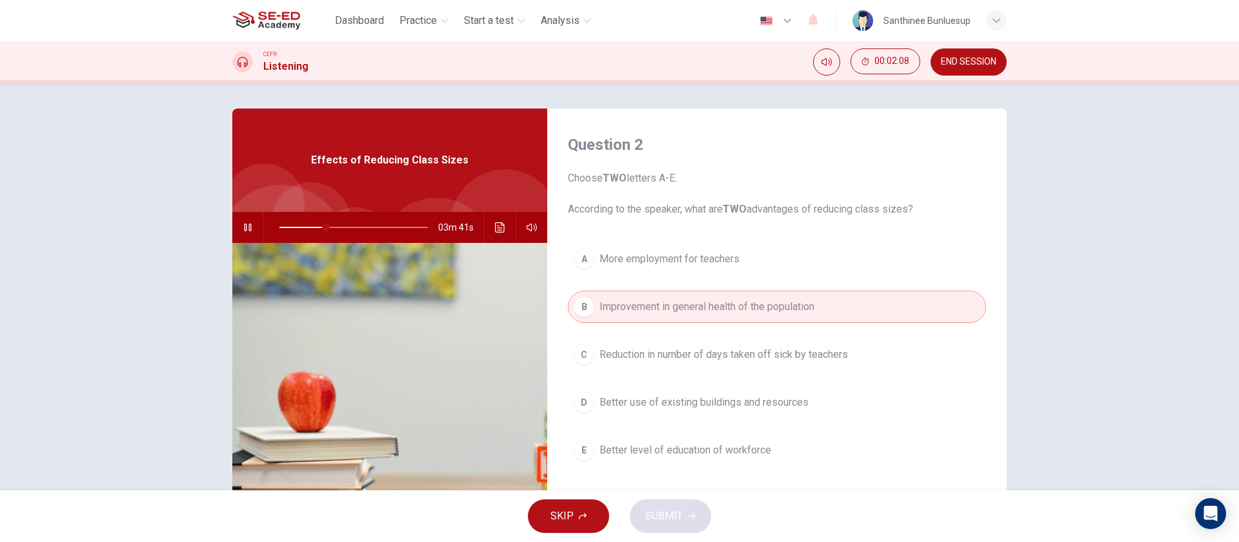
click at [611, 344] on button "C Reduction in number of days taken off sick by teachers" at bounding box center [777, 354] width 418 height 32
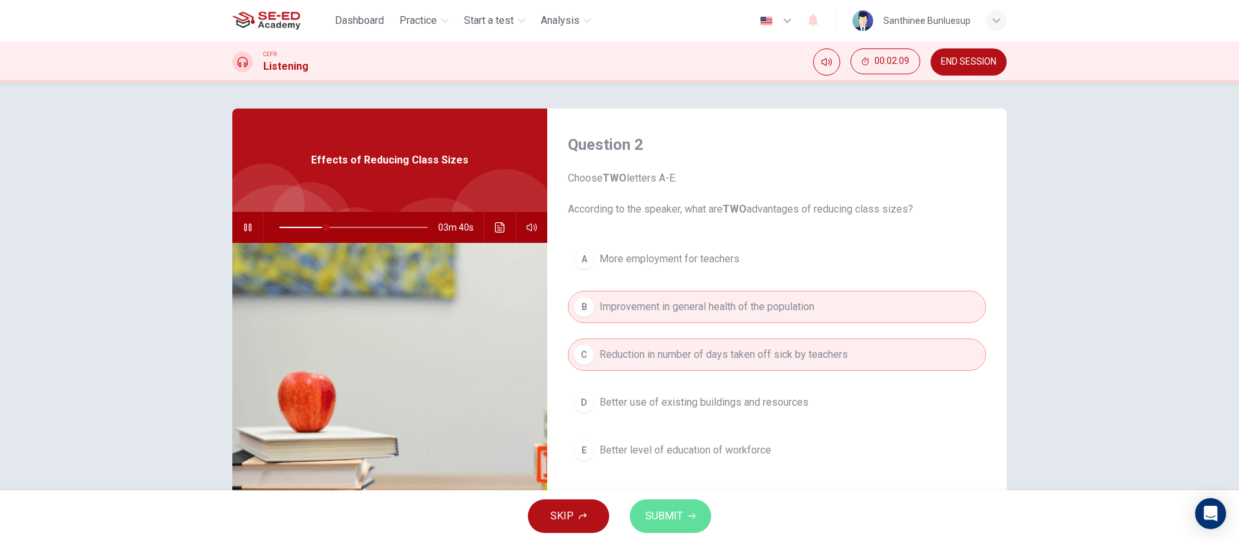
drag, startPoint x: 677, startPoint y: 531, endPoint x: 674, endPoint y: 523, distance: 8.4
click at [674, 400] on button "SUBMIT" at bounding box center [670, 516] width 81 height 34
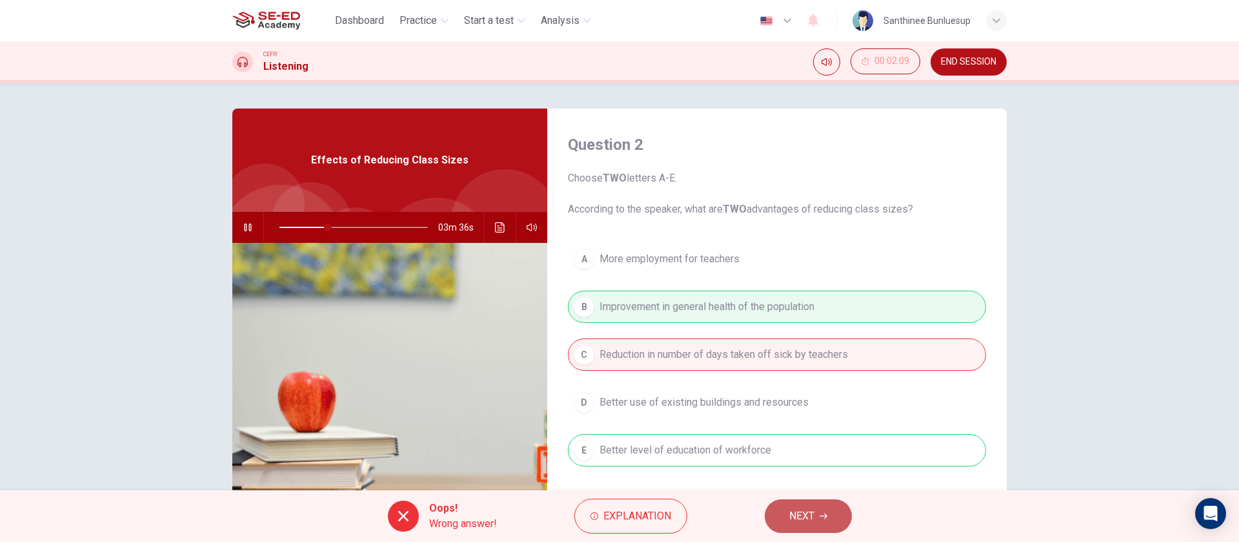
click at [829, 400] on button "NEXT" at bounding box center [808, 516] width 87 height 34
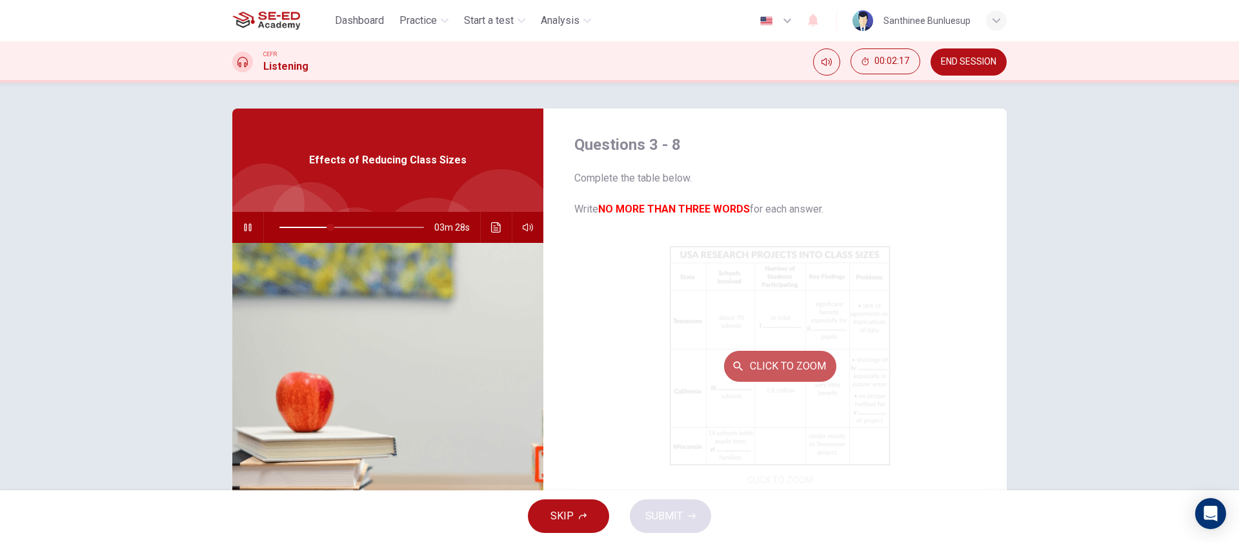
click at [746, 370] on button "Click to Zoom" at bounding box center [780, 365] width 112 height 31
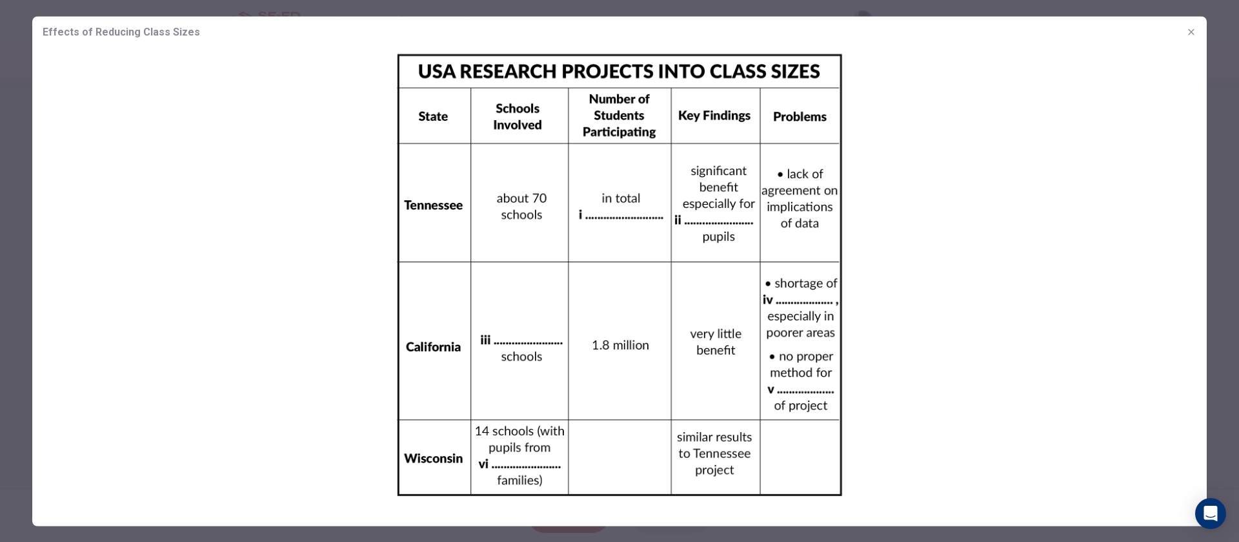
click at [917, 25] on button "button" at bounding box center [1191, 31] width 21 height 21
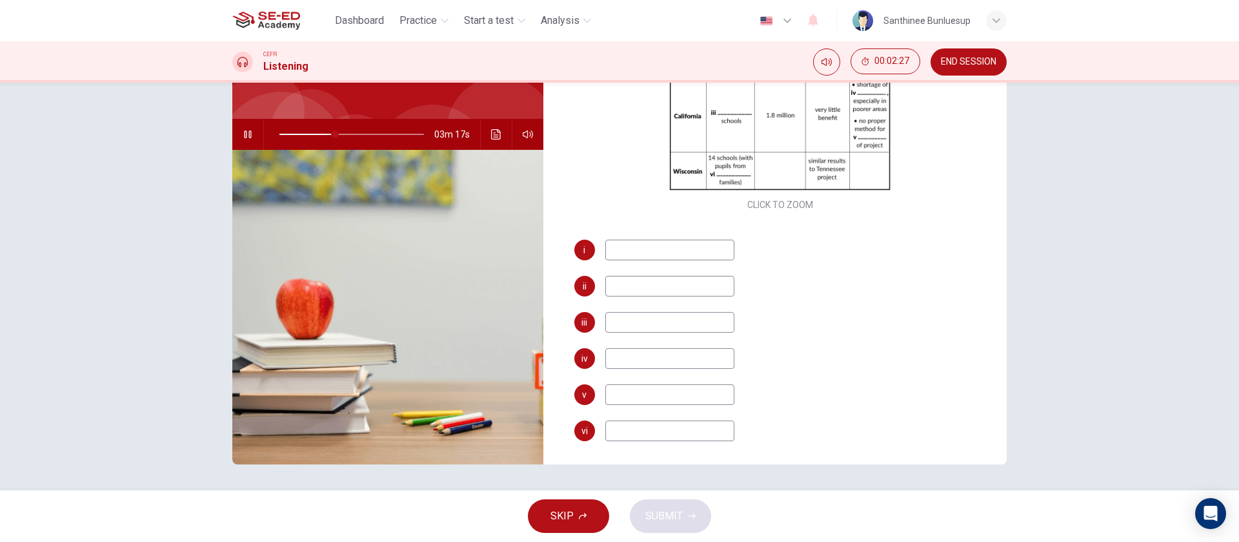
scroll to position [185, 0]
click at [644, 249] on input at bounding box center [669, 247] width 129 height 21
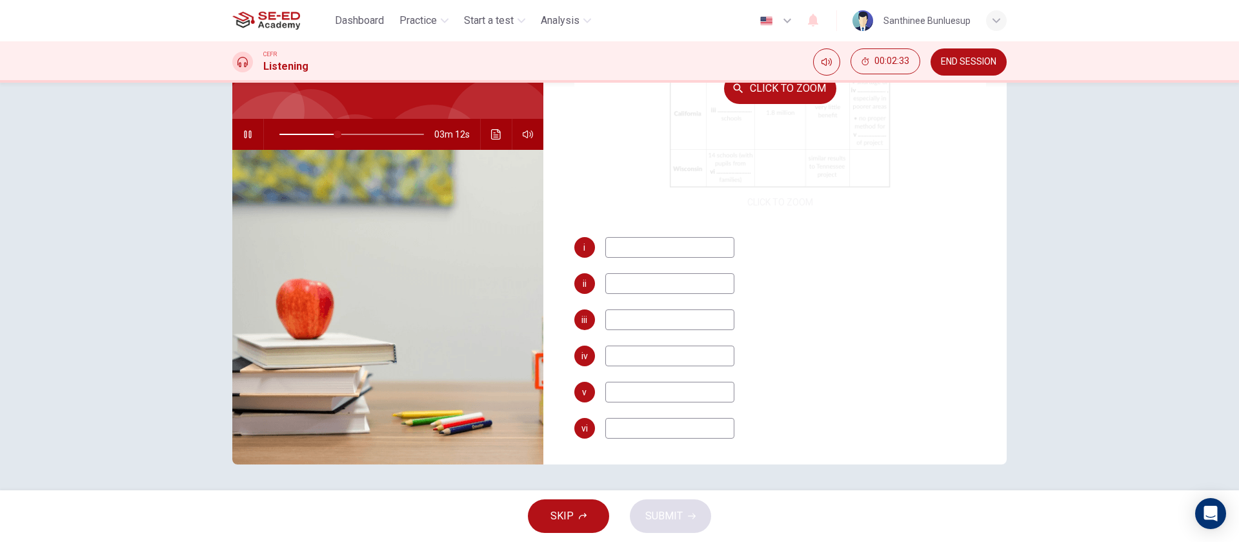
scroll to position [0, 0]
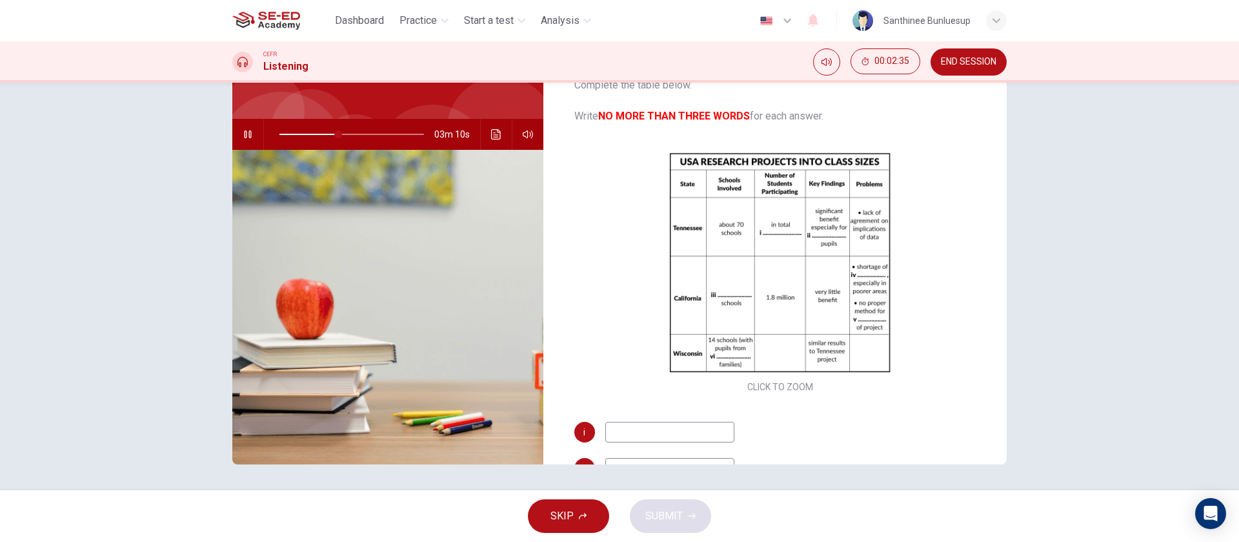
click at [615, 400] on input at bounding box center [669, 431] width 129 height 21
type input "49"
type input "r"
type input "49"
type input "red"
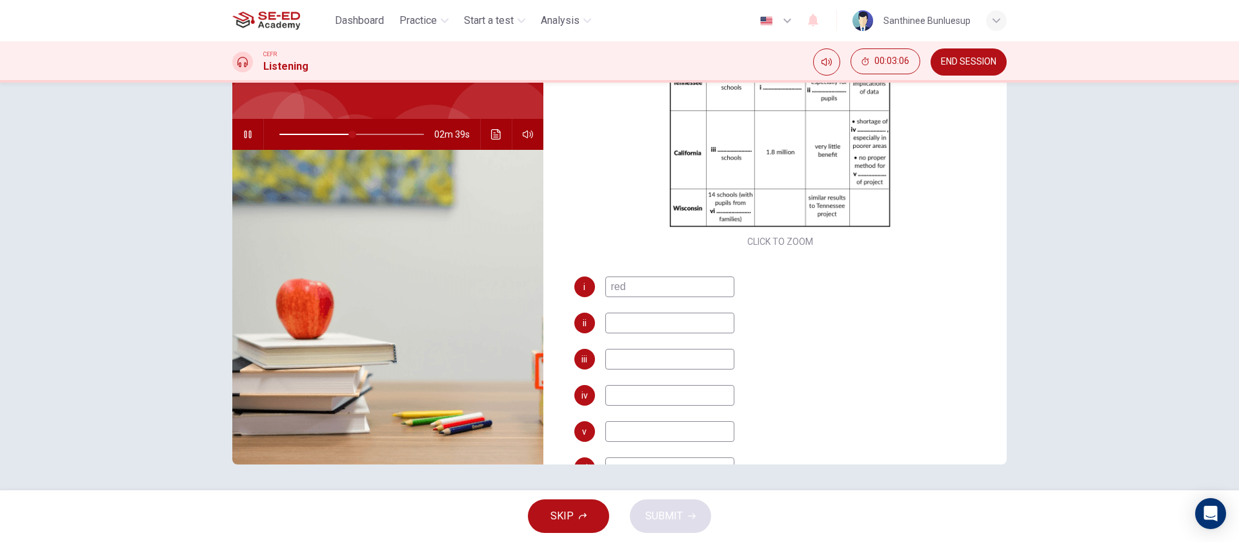
scroll to position [185, 0]
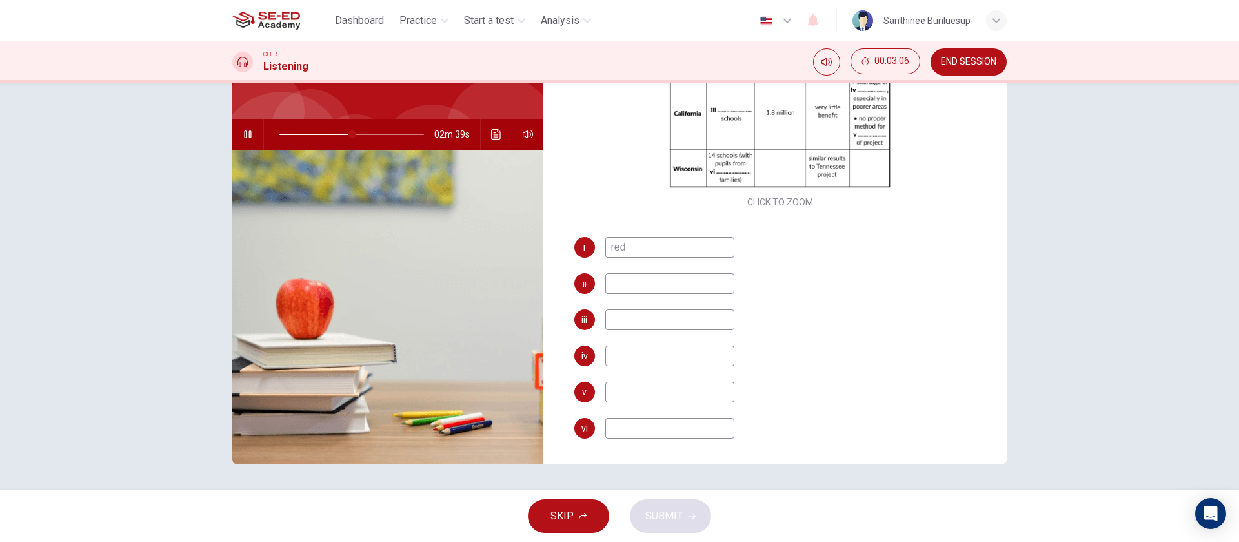
type input "51"
type input "red"
click at [673, 284] on input at bounding box center [669, 283] width 129 height 21
type input "51"
type input "nnb"
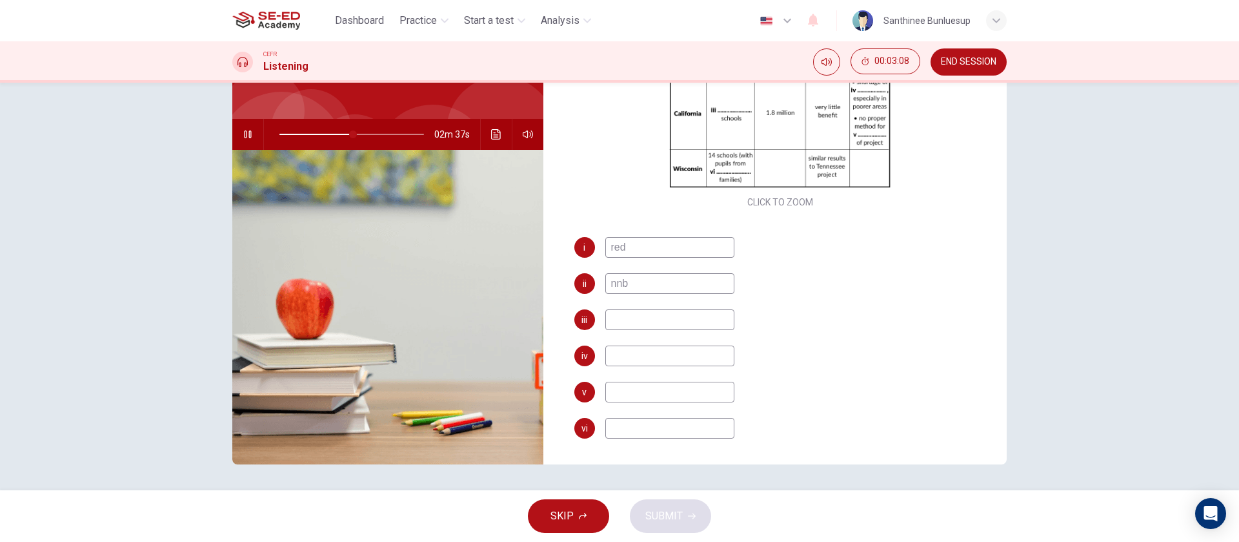
type input "51"
type input "n"
type input "52"
type input "de"
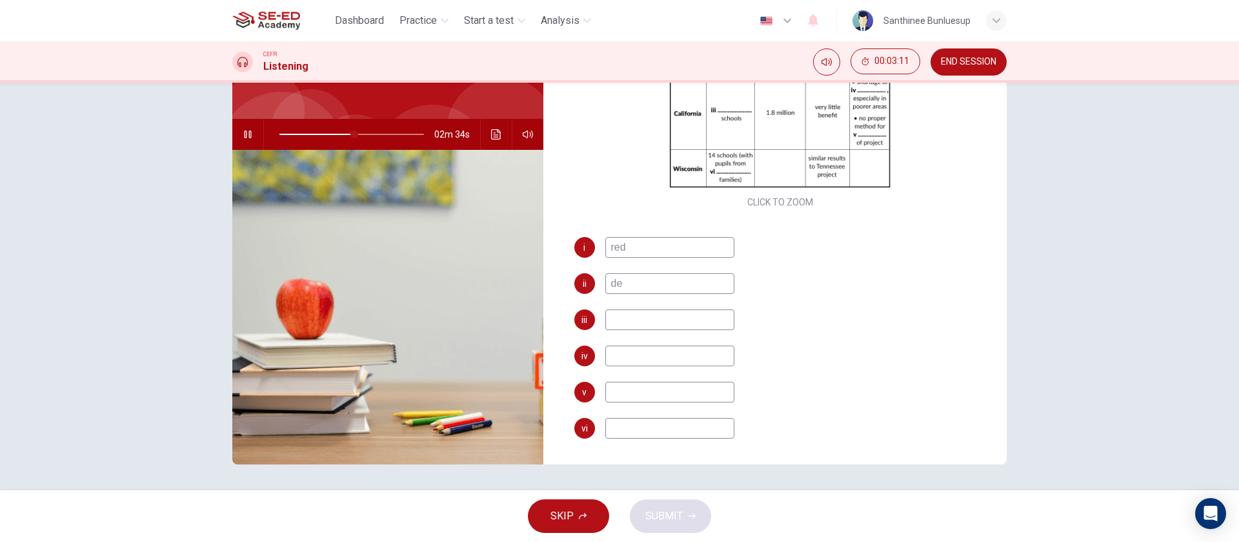
type input "52"
type input "den"
type input "53"
type input "dem"
type input "53"
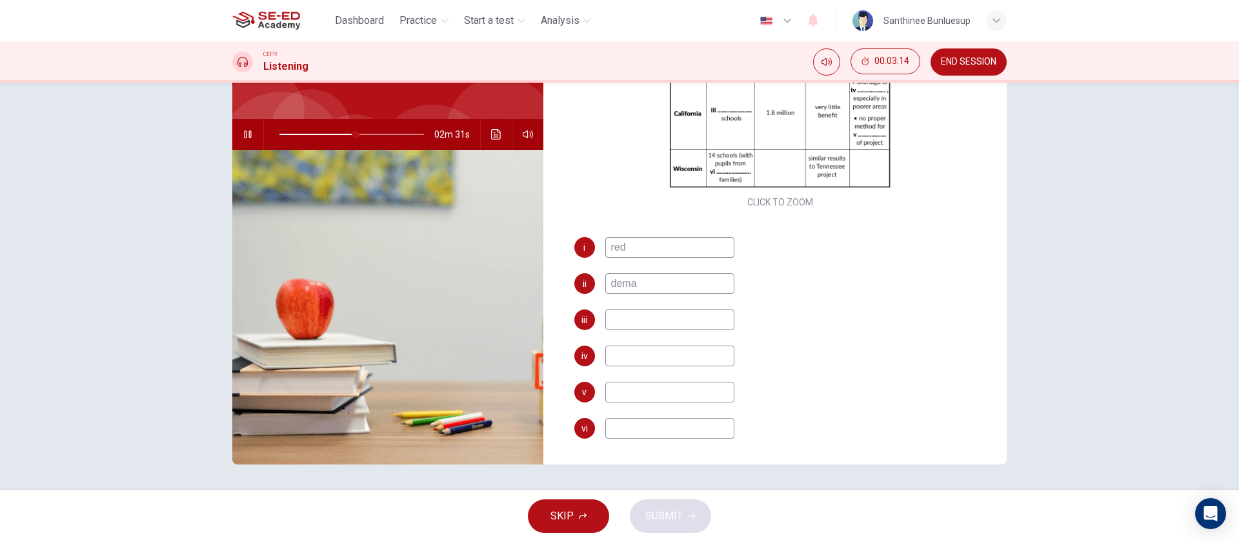
type input "deman"
type input "53"
type input "demand"
type input "54"
type input "demand"
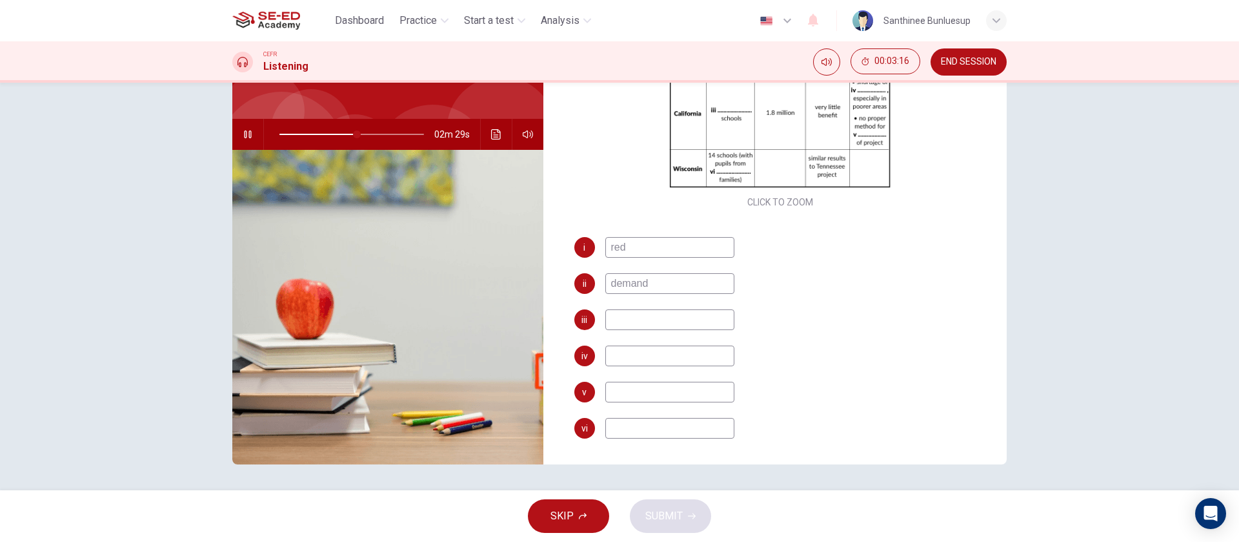
click at [702, 317] on input at bounding box center [669, 319] width 129 height 21
type input "54"
type input "s"
type input "54"
type input "sup"
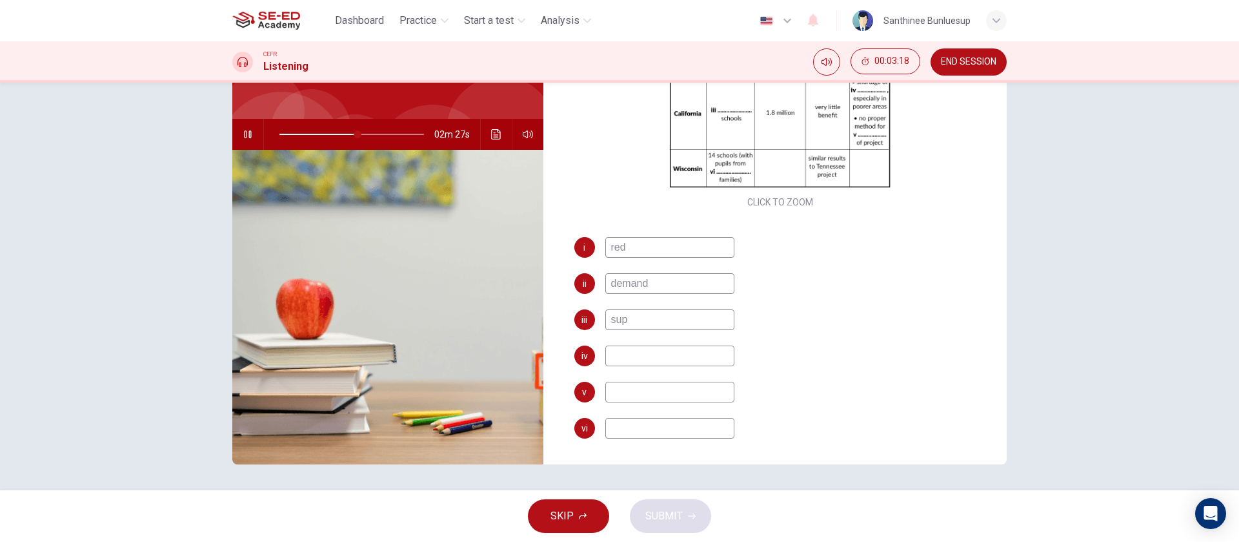
type input "54"
type input "supl"
type input "55"
type input "suply"
type input "55"
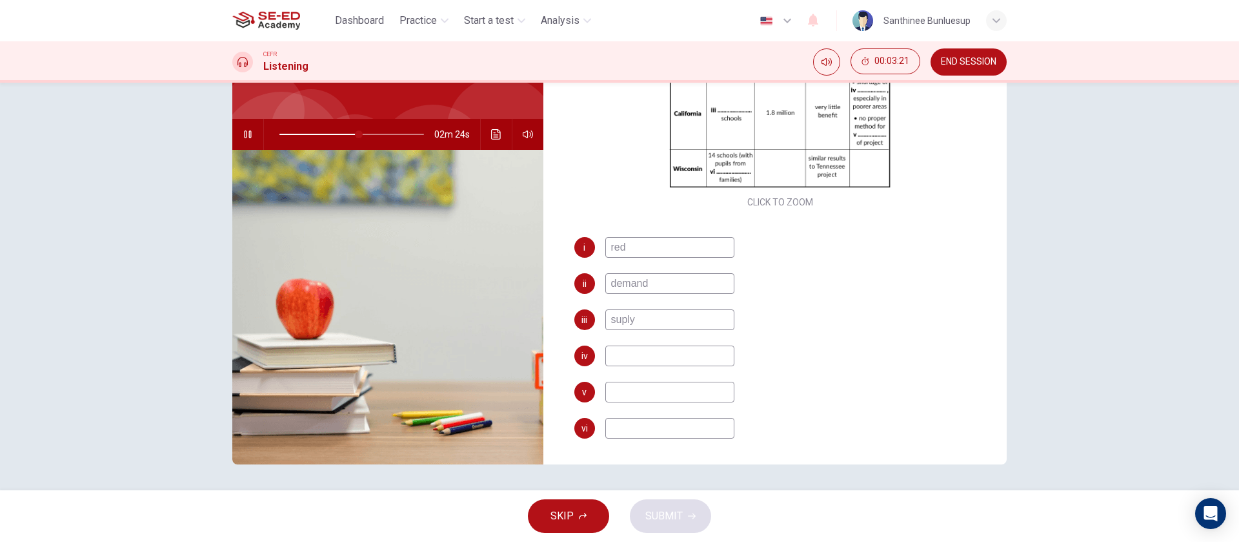
type input "suply"
click at [695, 353] on input at bounding box center [669, 355] width 129 height 21
click at [616, 320] on input "suply" at bounding box center [669, 319] width 129 height 21
type input "56"
type input "supply"
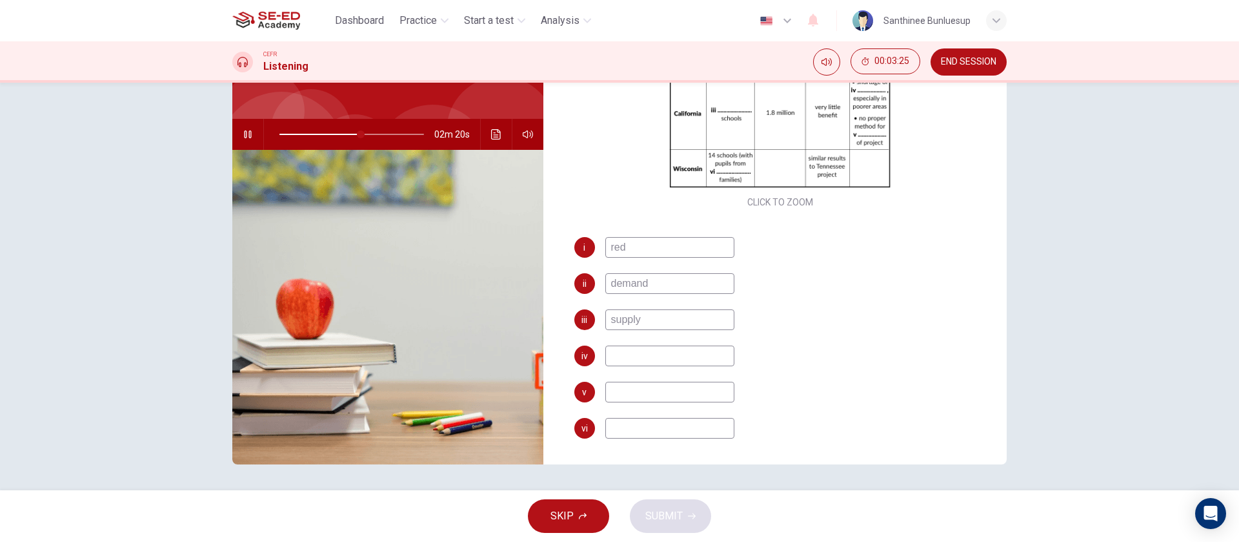
type input "57"
type input "supply"
click at [628, 361] on input at bounding box center [669, 355] width 129 height 21
type input "58"
type input "d"
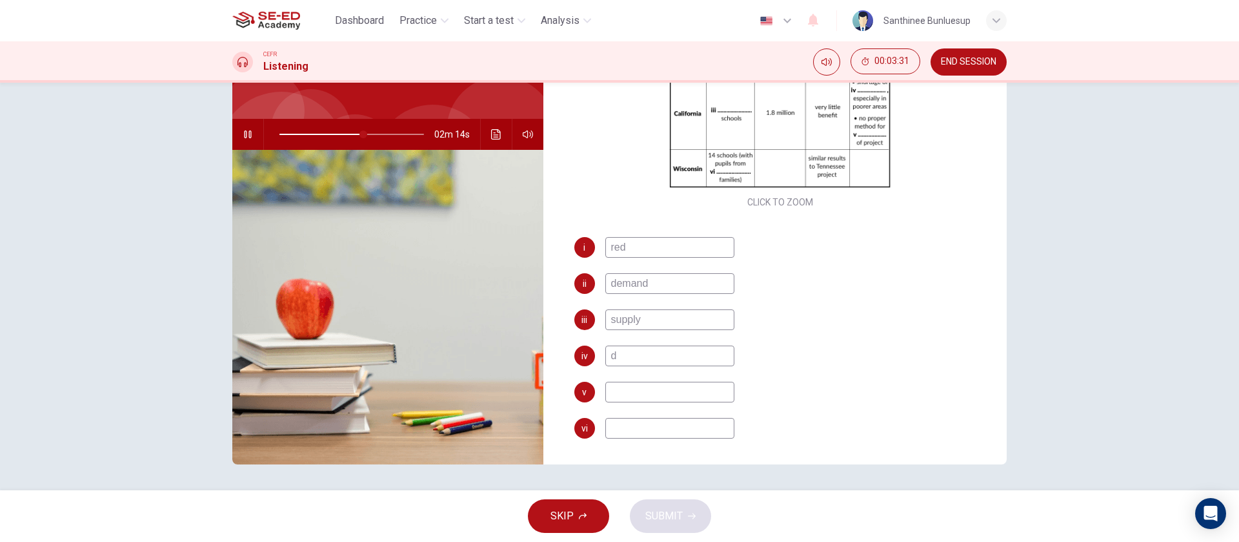
type input "59"
type input "div"
type input "59"
type input "diver"
type input "59"
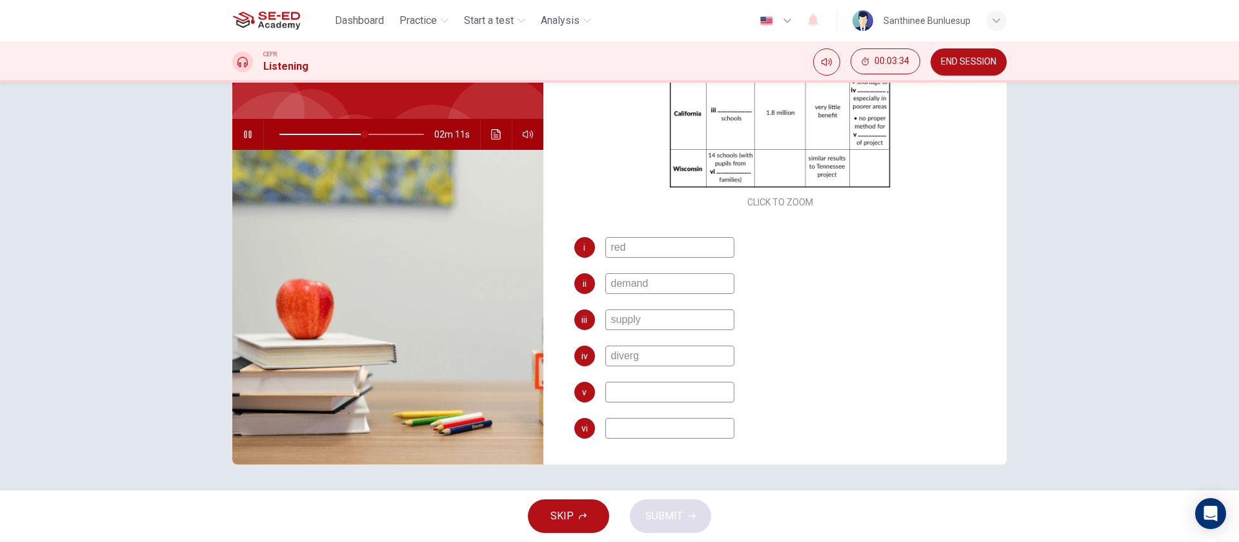
type input "diverga"
type input "59"
type input "diverganc"
type input "60"
type input "divergance"
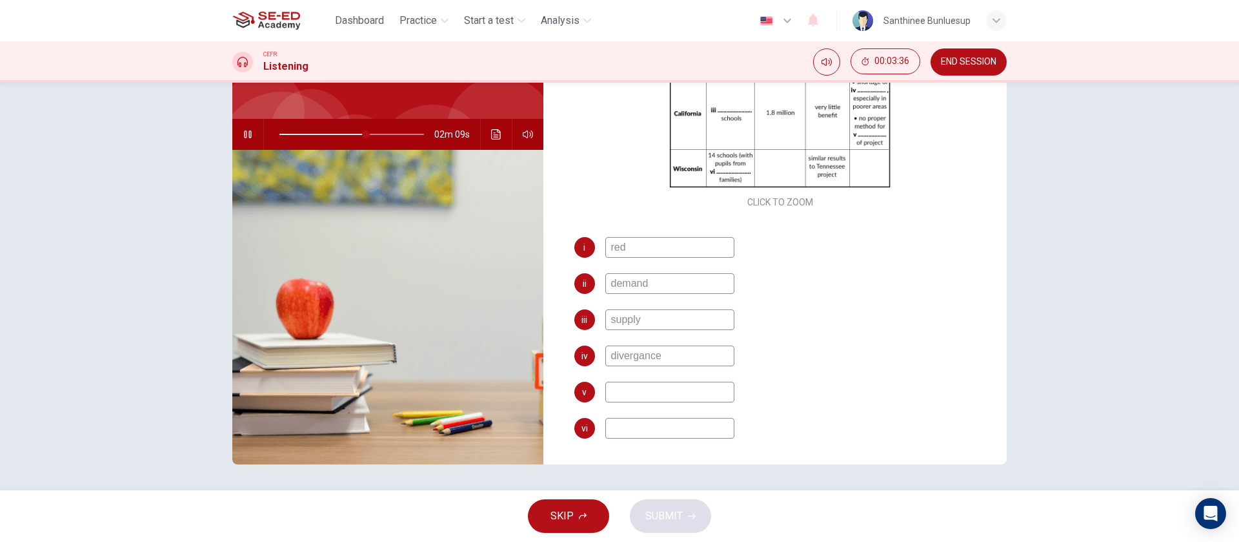
type input "60"
type input "divergance"
click at [649, 397] on input at bounding box center [669, 391] width 129 height 21
type input "61"
type input "in"
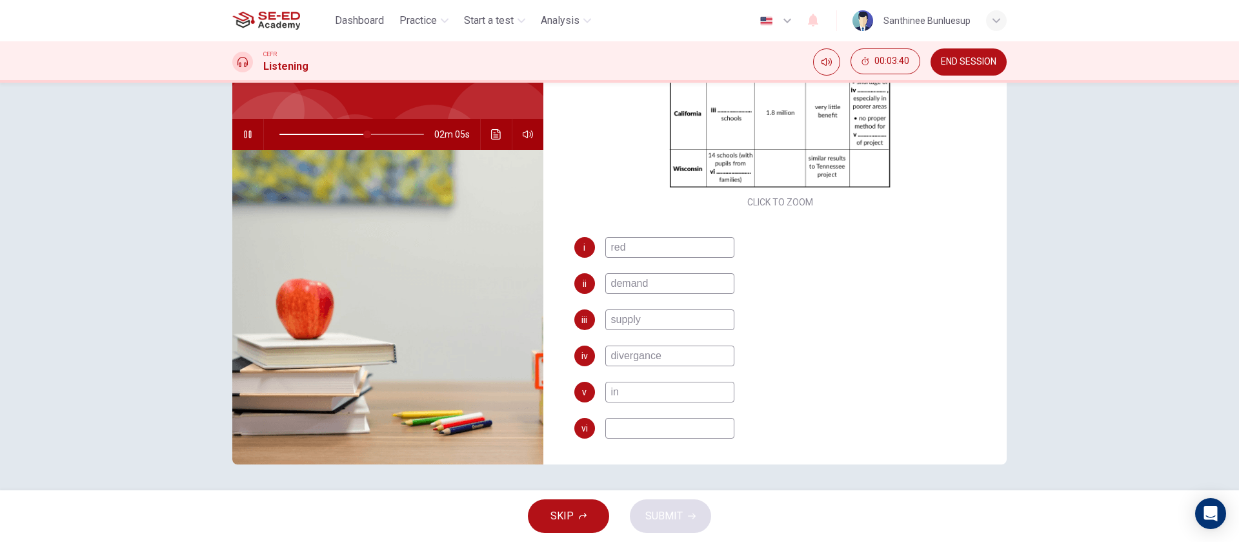
type input "61"
type input "int"
type input "62"
type input "inte"
type input "62"
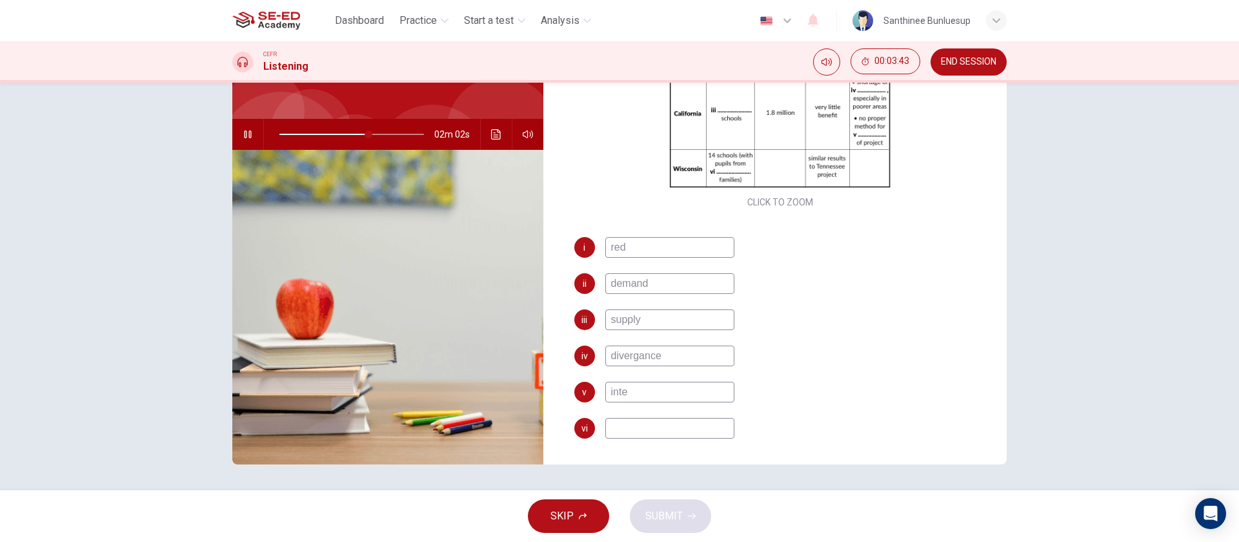
type input "intel"
type input "62"
type input "intelli"
type input "63"
type input "intellig"
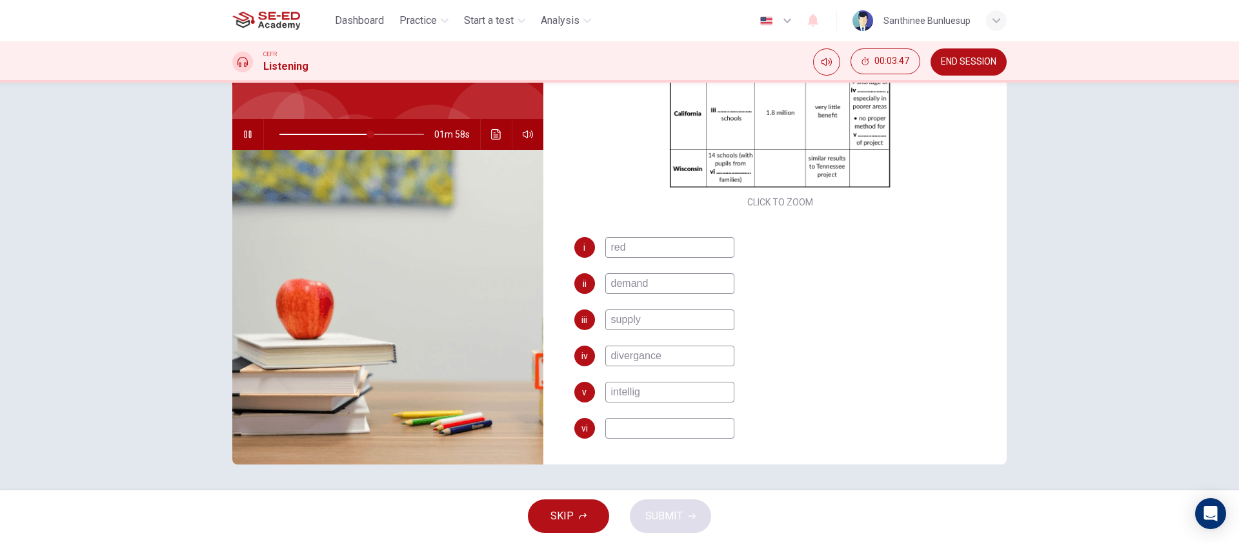
type input "64"
type input "intelliga"
type input "64"
type input "intelligance"
type input "65"
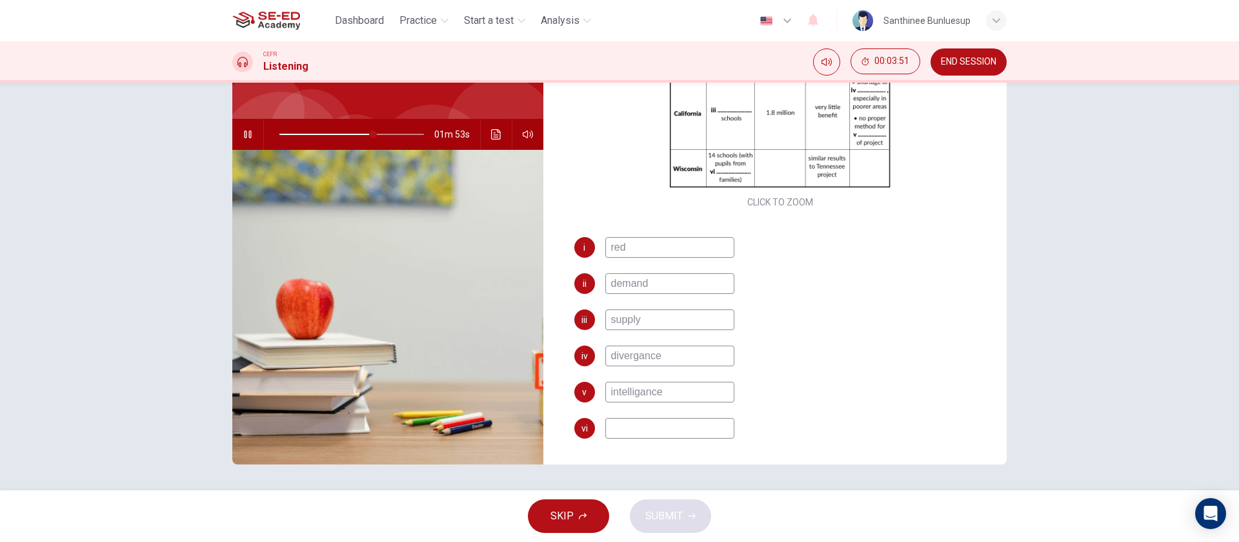
type input "intelligance"
click at [678, 400] on input at bounding box center [669, 428] width 129 height 21
type input "65"
type input "ho"
type input "66"
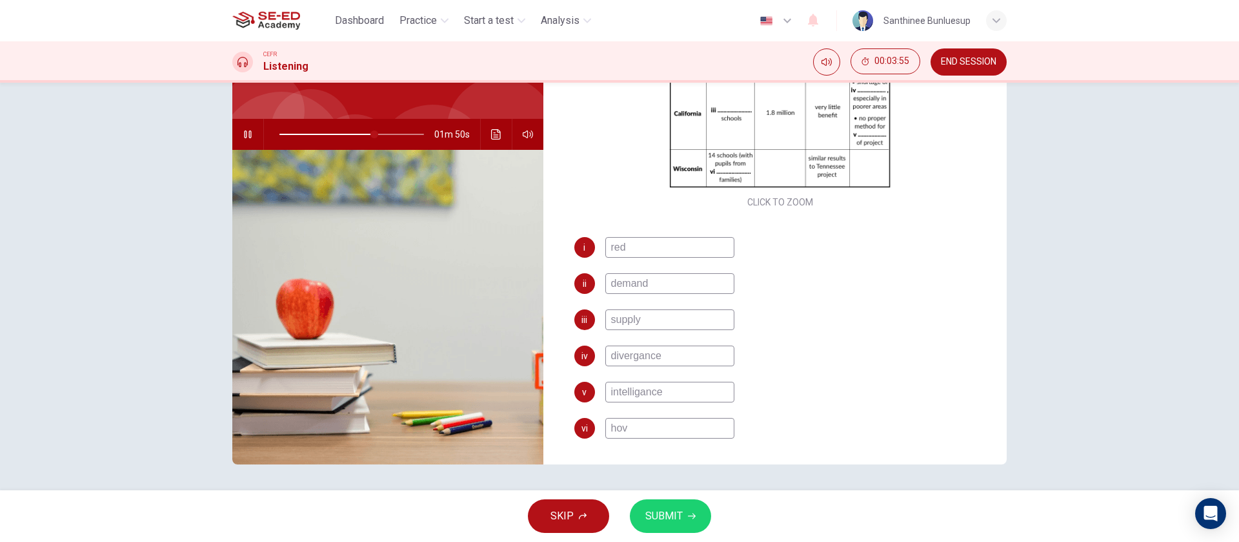
type input "hove"
type input "66"
type input "hov"
type input "67"
type input "ho"
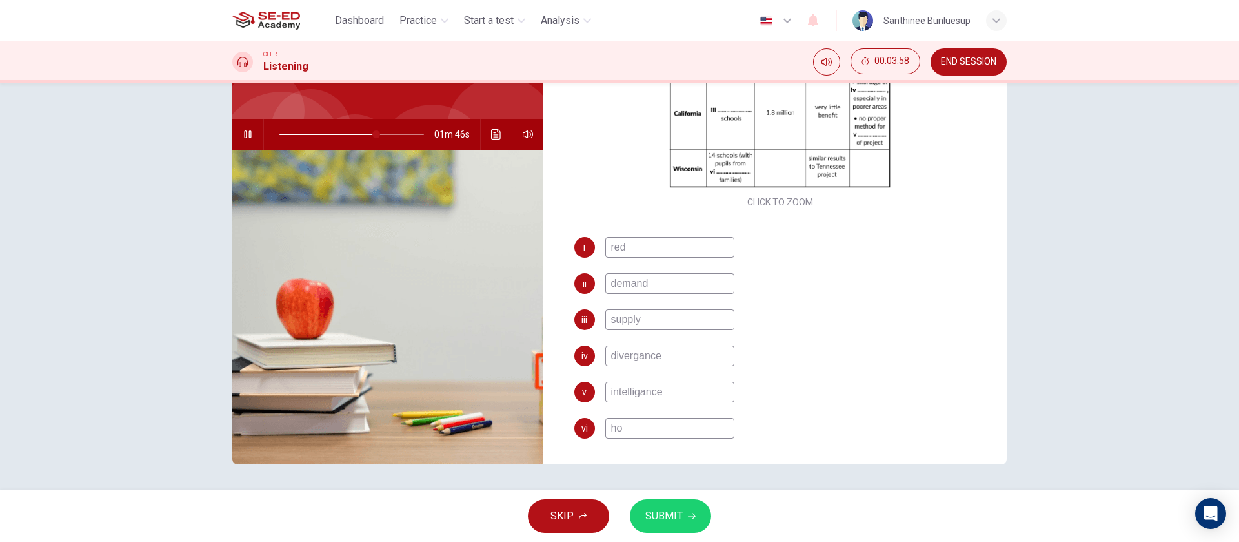
type input "67"
type input "howo"
type input "68"
type input "how"
type input "68"
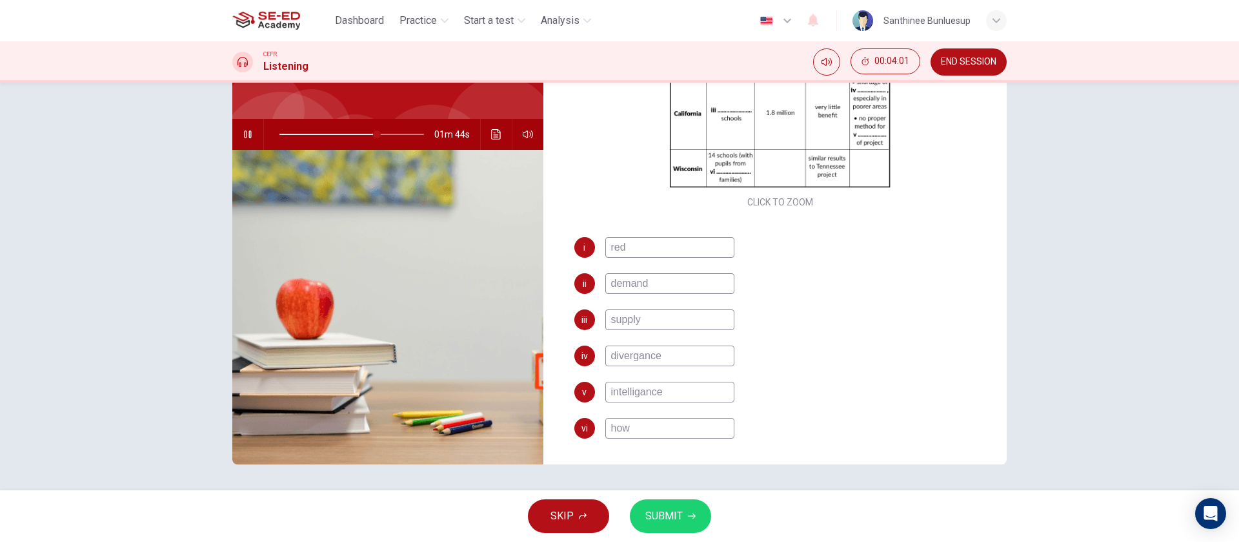
type input "[PERSON_NAME]"
type input "68"
type input "howev"
type input "68"
type input "however"
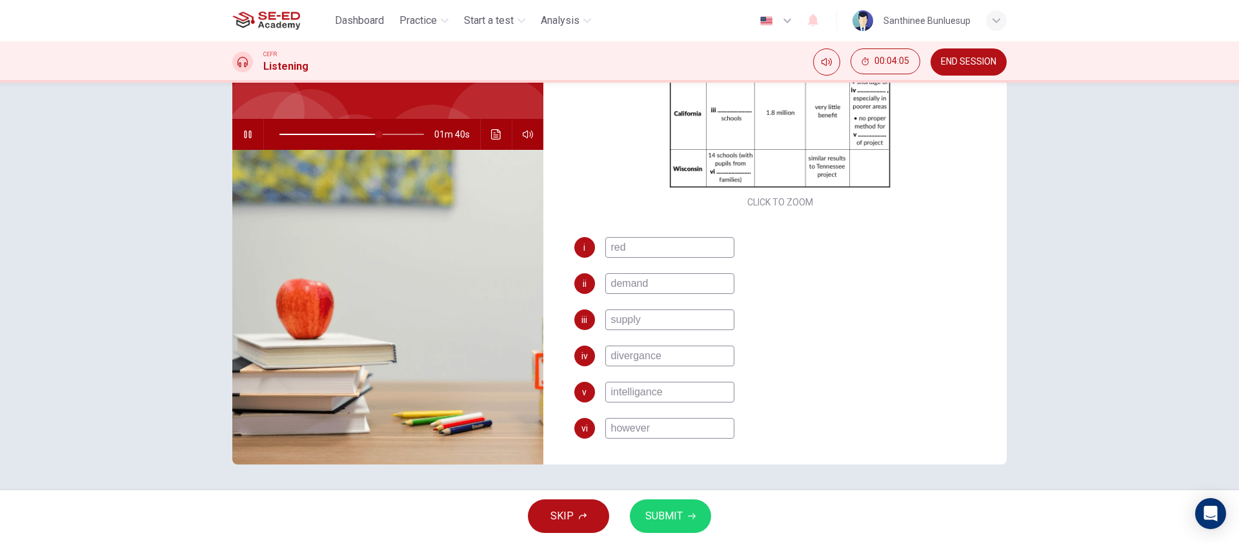
type input "69"
type input "however"
click at [638, 400] on button "SUBMIT" at bounding box center [670, 516] width 81 height 34
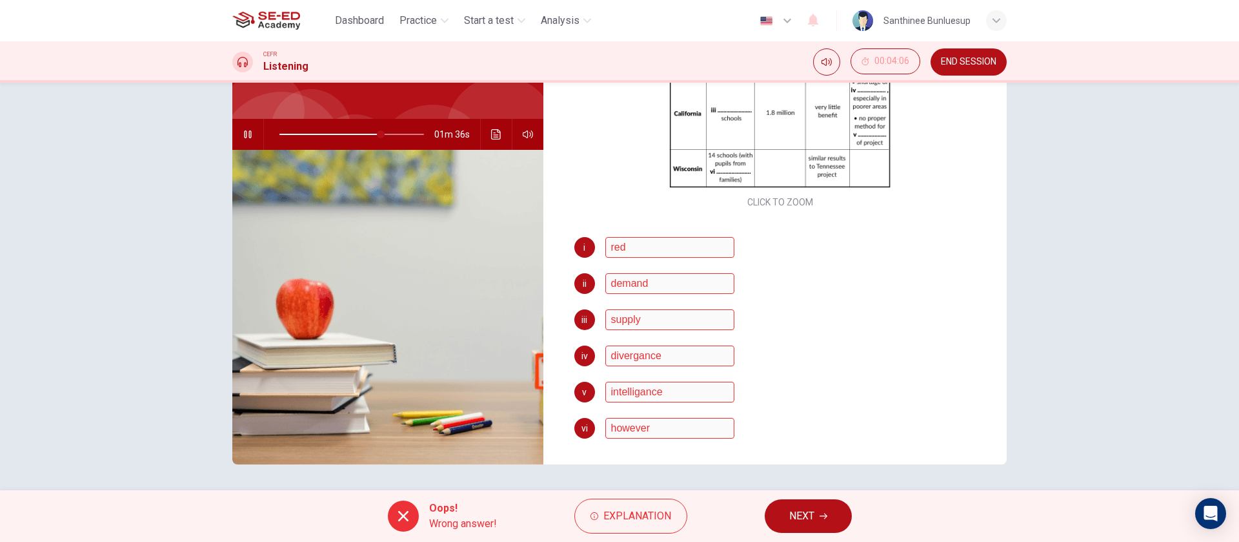
type input "70"
click at [820, 400] on icon "button" at bounding box center [824, 516] width 8 height 8
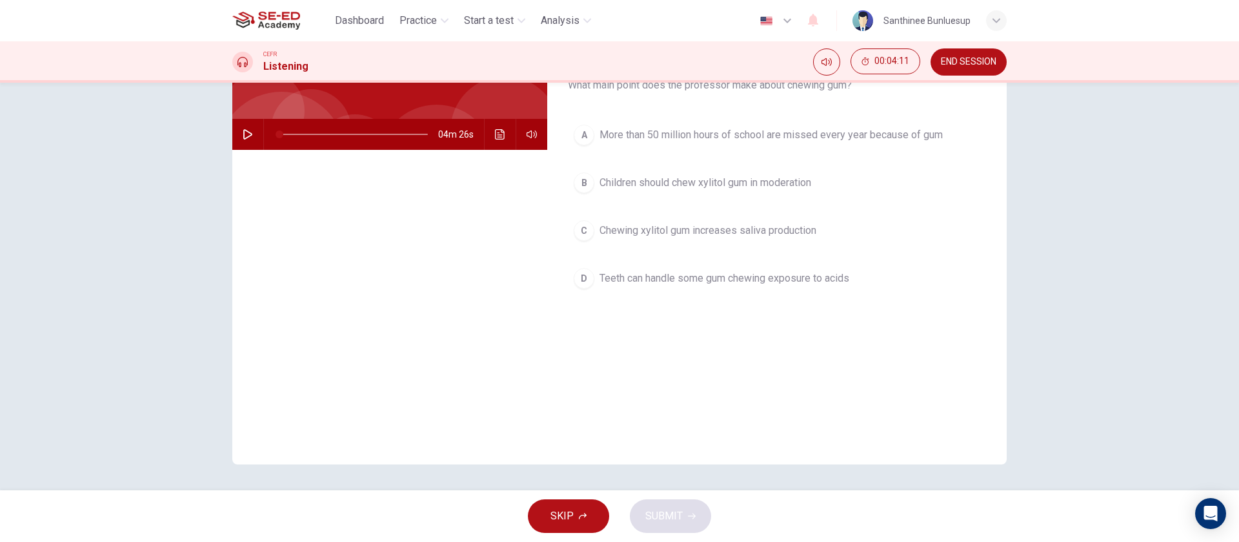
scroll to position [0, 0]
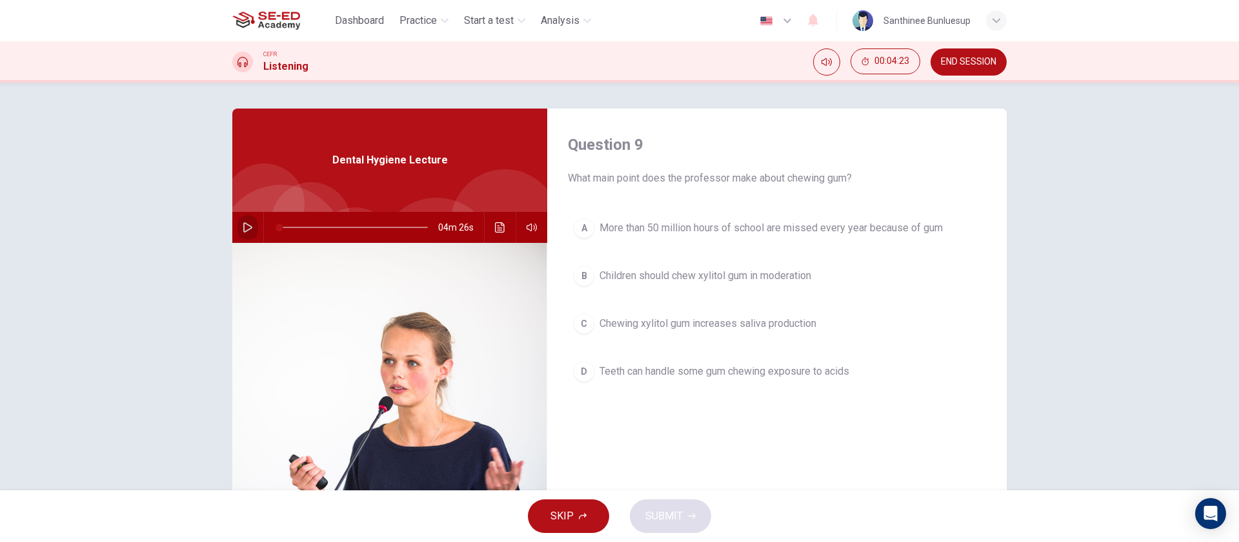
click at [243, 222] on icon "button" at bounding box center [248, 227] width 10 height 10
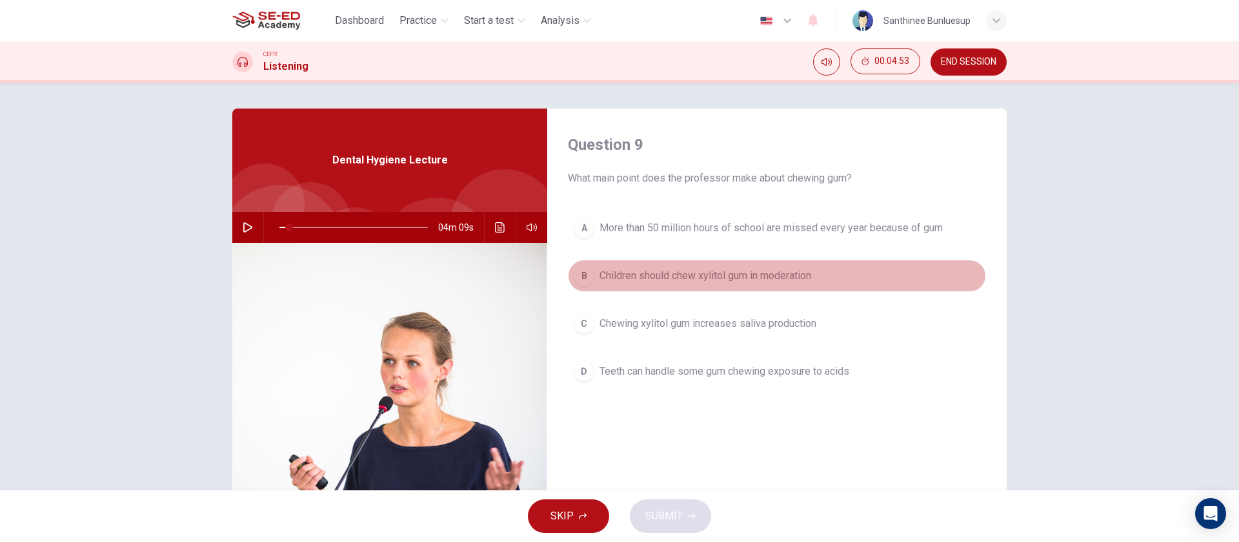
click at [667, 268] on span "Children should chew xylitol gum in moderation" at bounding box center [706, 275] width 212 height 15
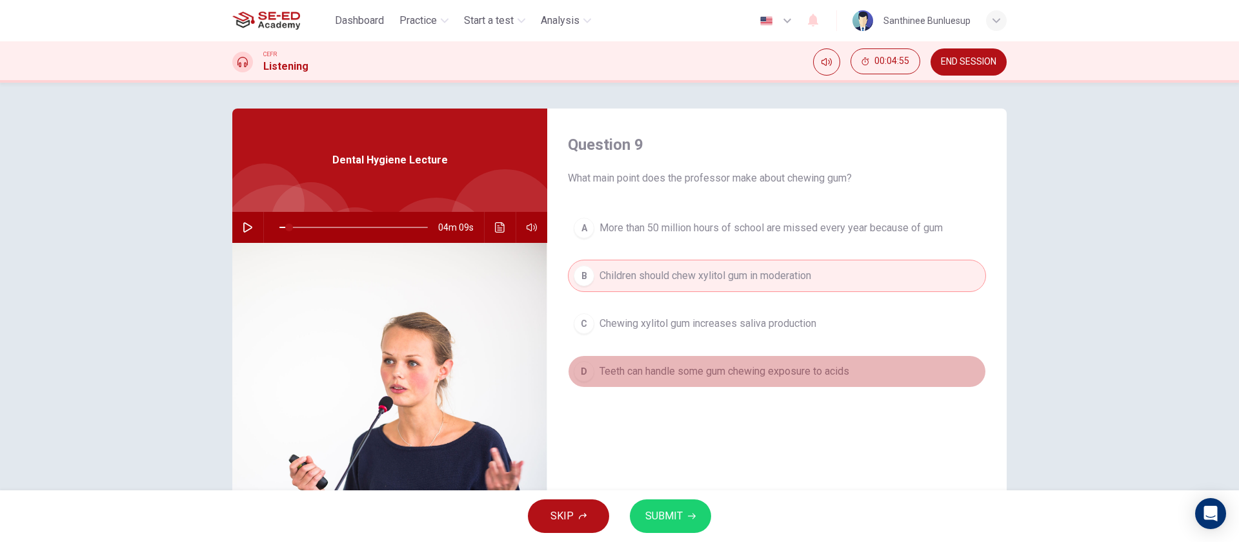
click at [625, 366] on span "Teeth can handle some gum chewing exposure to acids" at bounding box center [725, 370] width 250 height 15
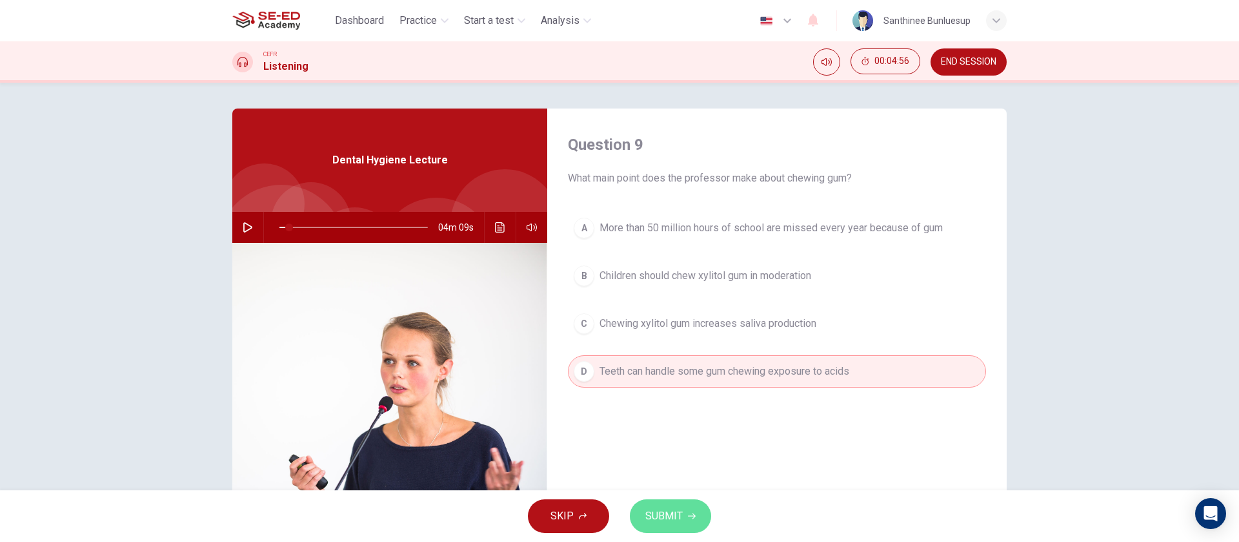
click at [659, 400] on button "SUBMIT" at bounding box center [670, 516] width 81 height 34
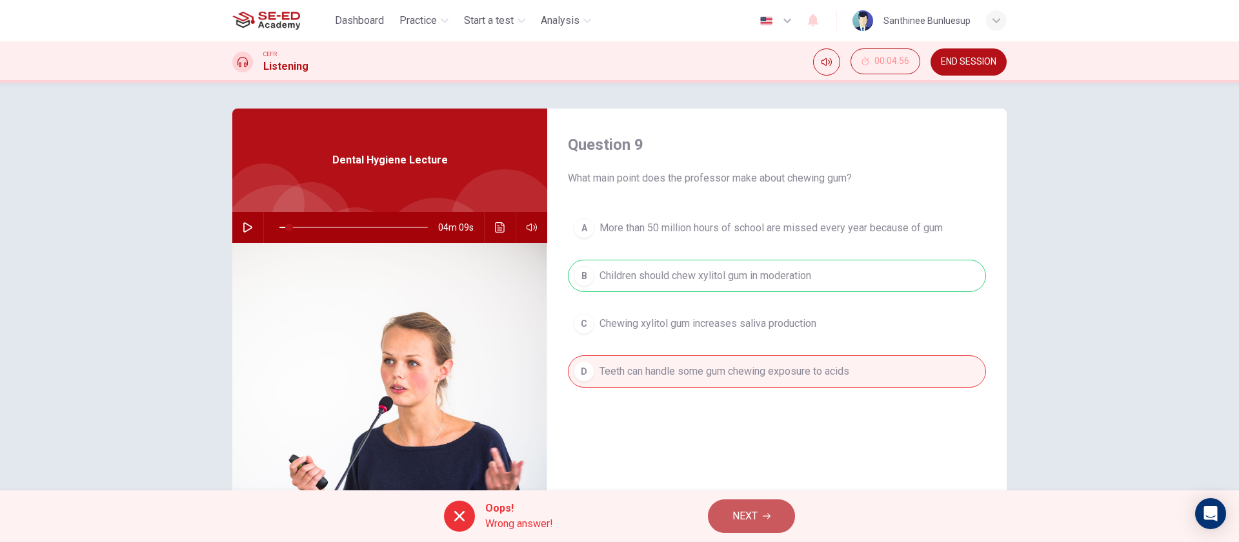
click at [771, 400] on button "NEXT" at bounding box center [751, 516] width 87 height 34
type input "6"
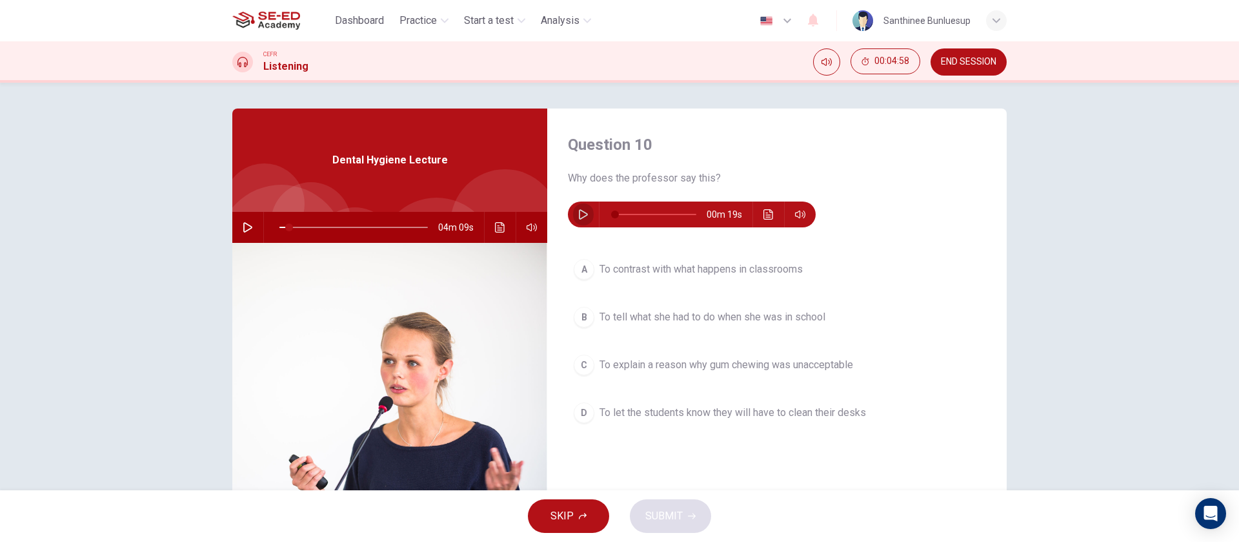
click at [583, 214] on icon "button" at bounding box center [583, 214] width 9 height 10
type input "0"
click at [627, 361] on span "To explain a reason why gum chewing was unacceptable" at bounding box center [727, 364] width 254 height 15
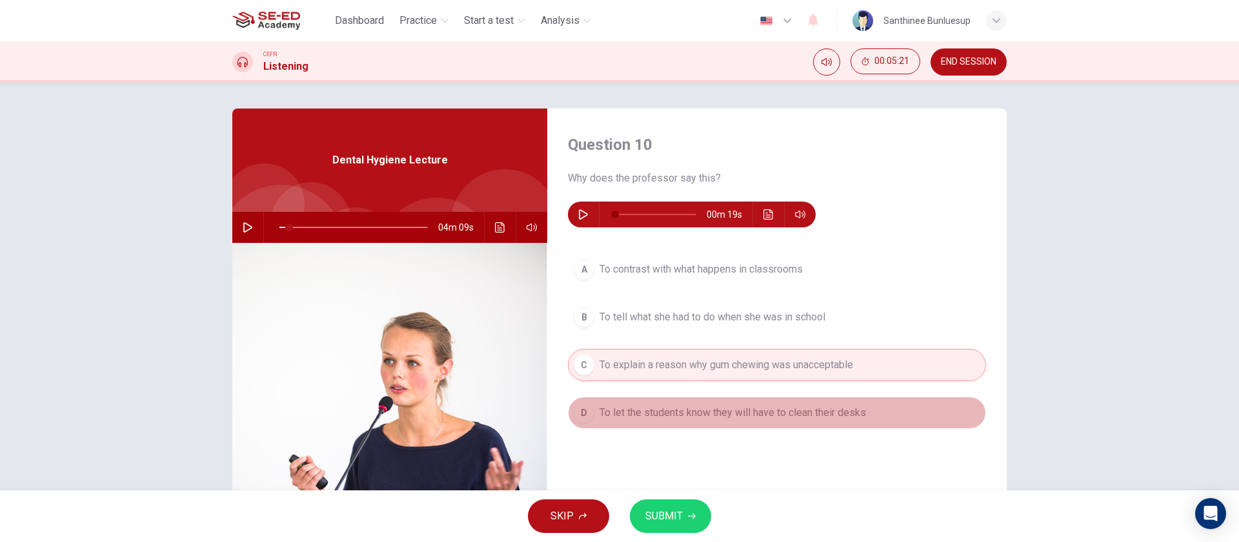
click at [696, 400] on span "To let the students know they will have to clean their desks" at bounding box center [733, 412] width 267 height 15
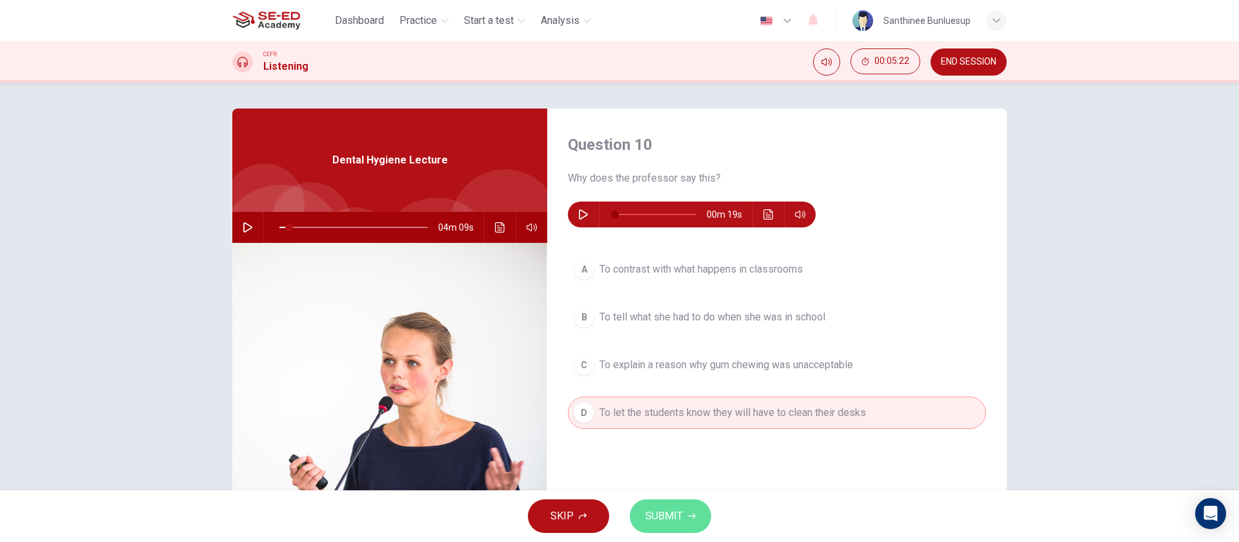
click at [663, 400] on span "SUBMIT" at bounding box center [663, 516] width 37 height 18
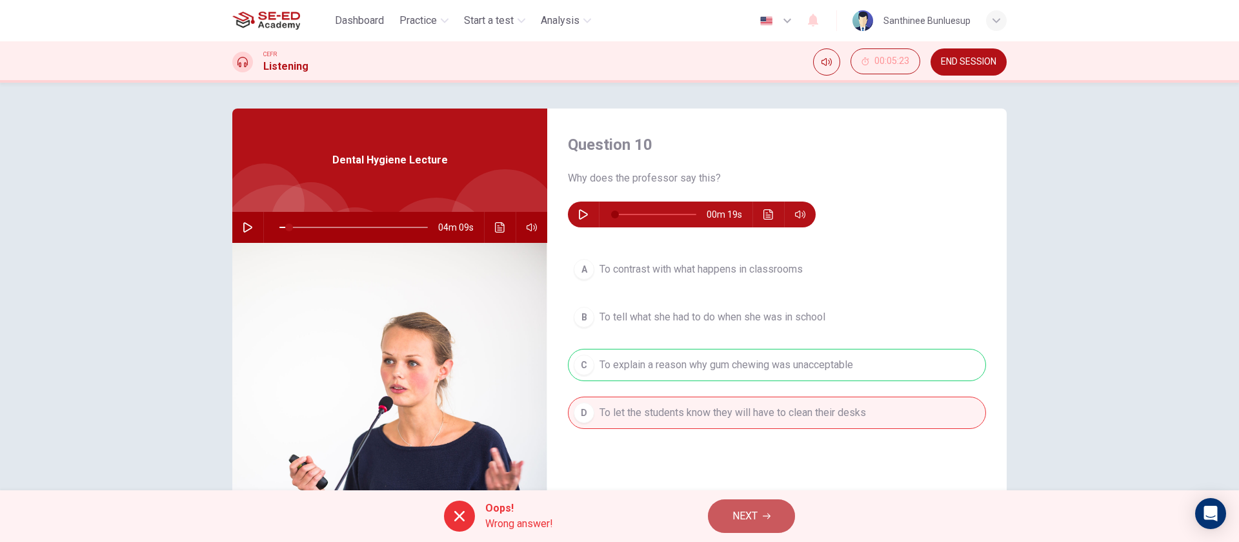
click at [727, 400] on button "NEXT" at bounding box center [751, 516] width 87 height 34
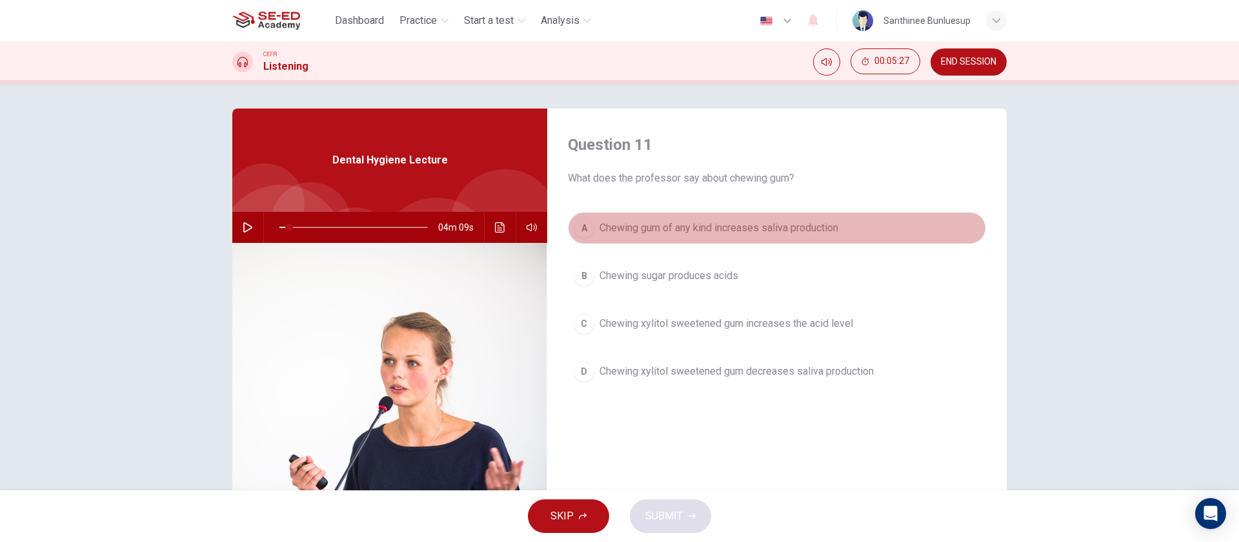
click at [669, 232] on span "Chewing gum of any kind increases saliva production" at bounding box center [719, 227] width 239 height 15
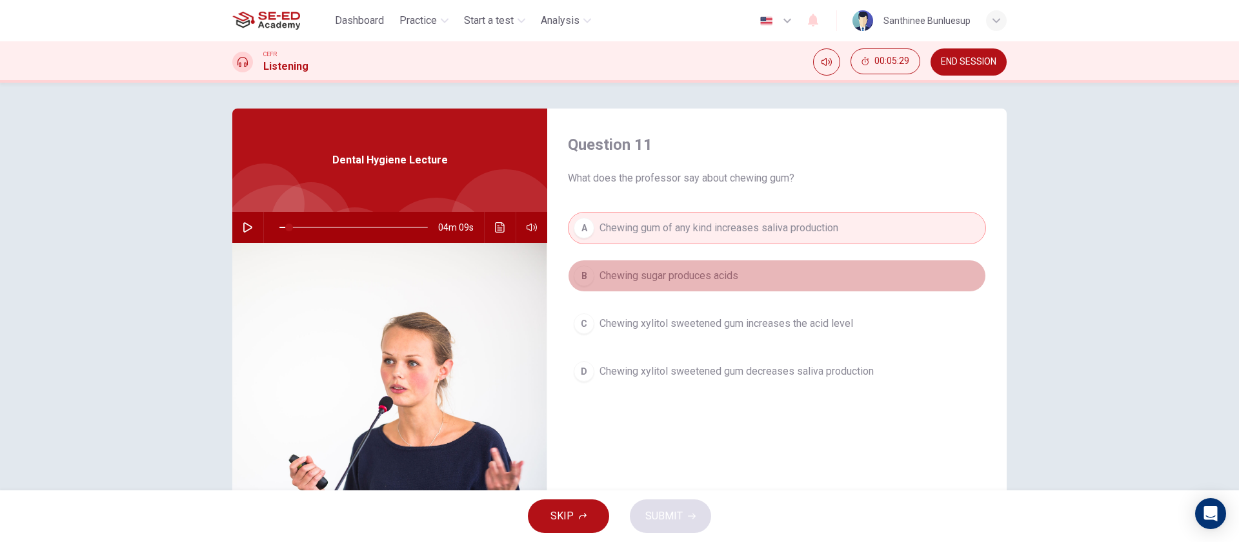
click at [645, 281] on span "Chewing sugar produces acids" at bounding box center [669, 275] width 139 height 15
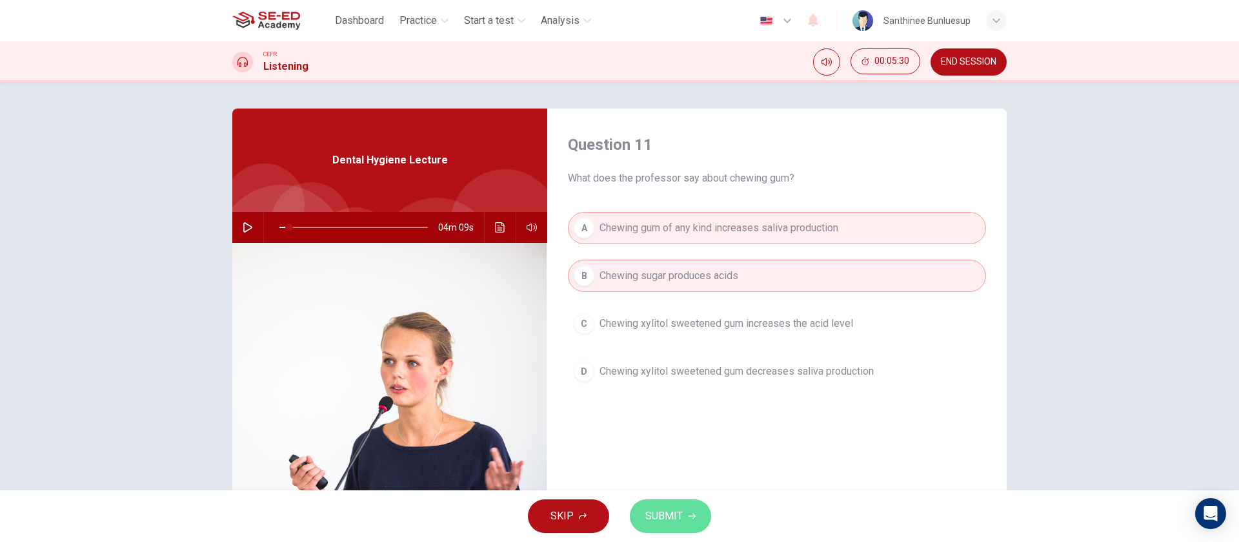
click at [658, 400] on span "SUBMIT" at bounding box center [663, 516] width 37 height 18
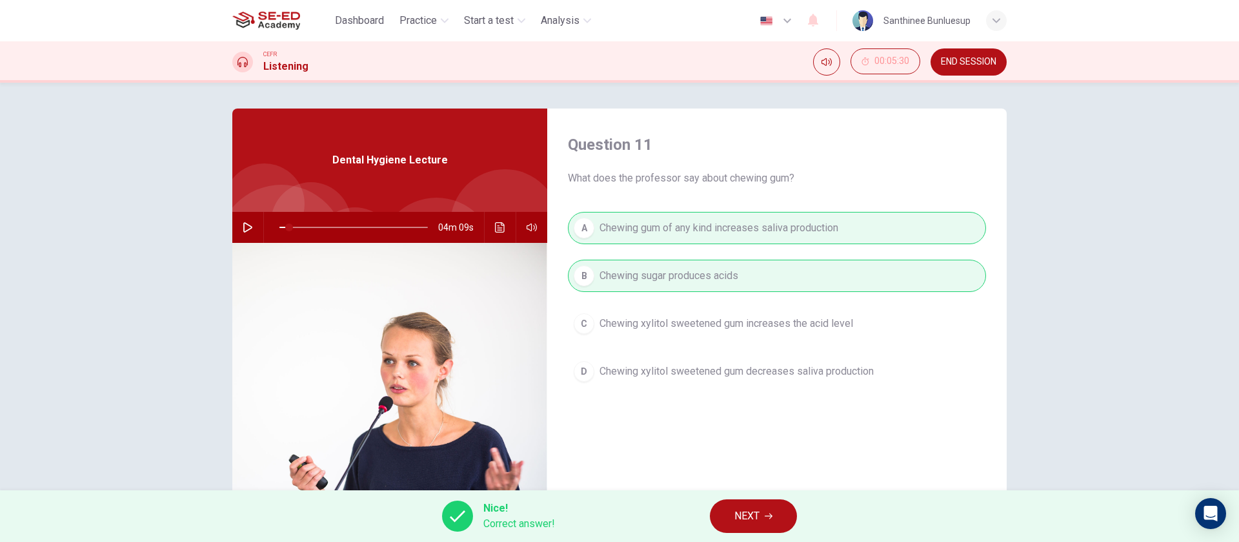
click at [767, 400] on button "NEXT" at bounding box center [753, 516] width 87 height 34
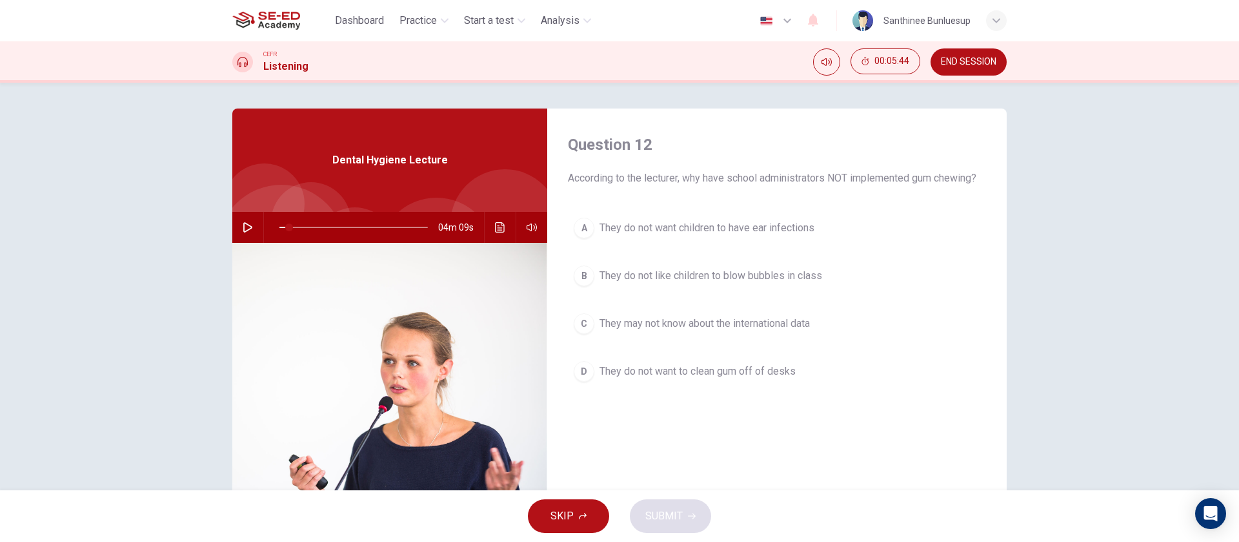
click at [675, 363] on span "They do not want to clean gum off of desks" at bounding box center [698, 370] width 196 height 15
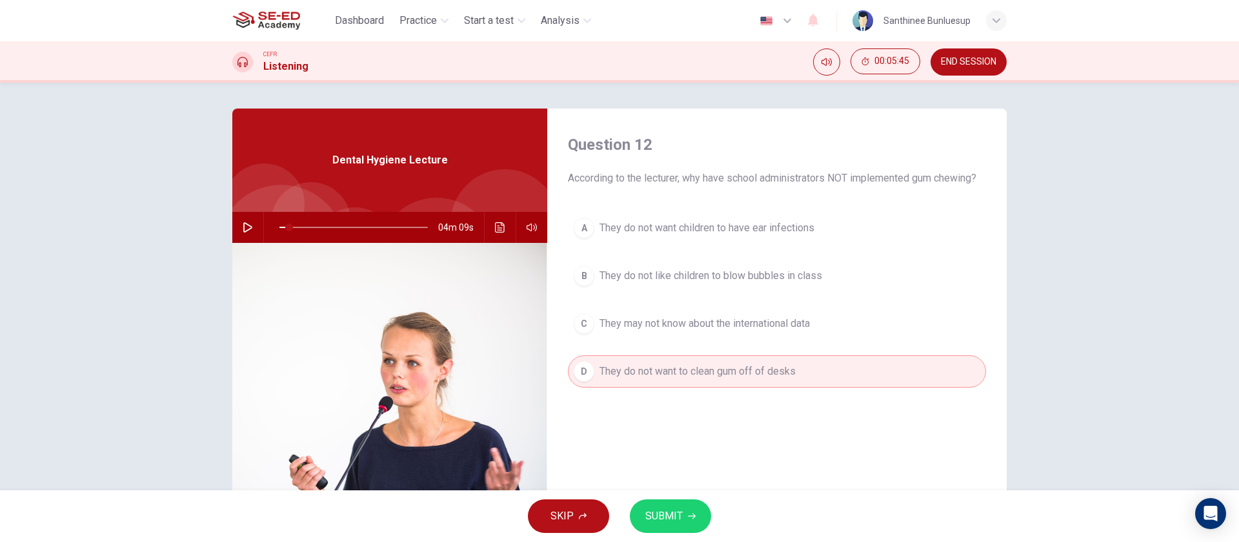
click at [672, 400] on span "SUBMIT" at bounding box center [663, 516] width 37 height 18
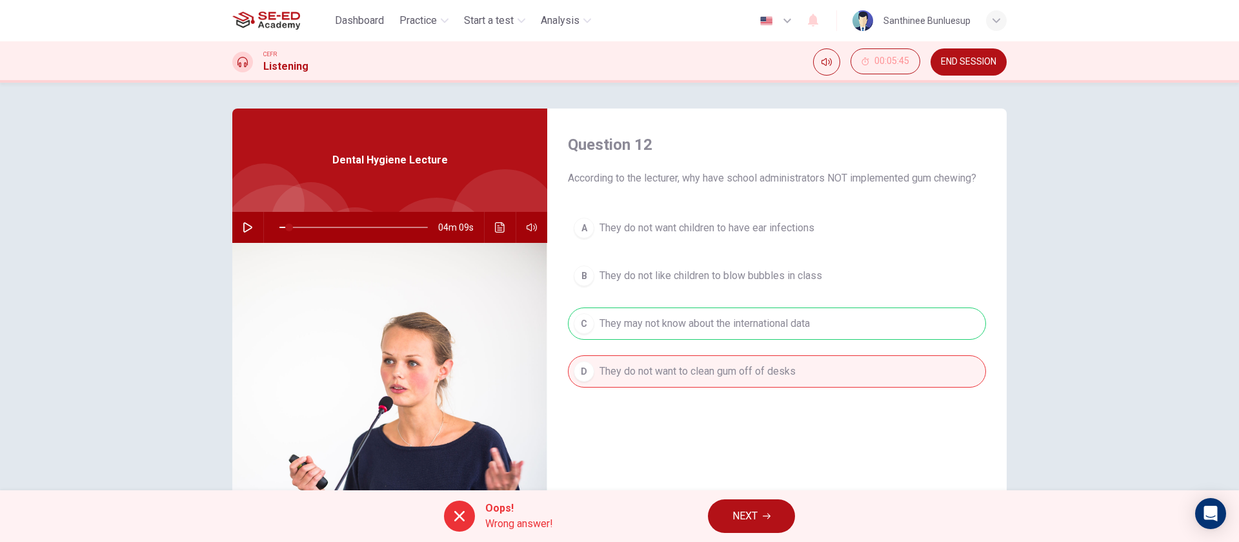
click at [751, 400] on span "NEXT" at bounding box center [745, 516] width 25 height 18
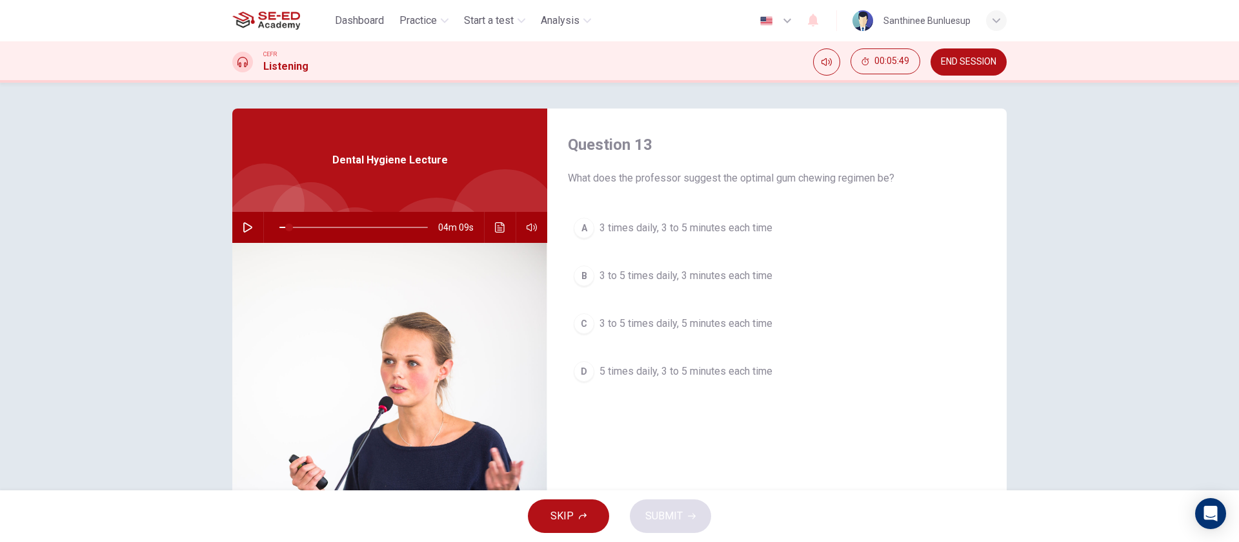
click at [696, 276] on span "3 to 5 times daily, 3 minutes each time" at bounding box center [686, 275] width 173 height 15
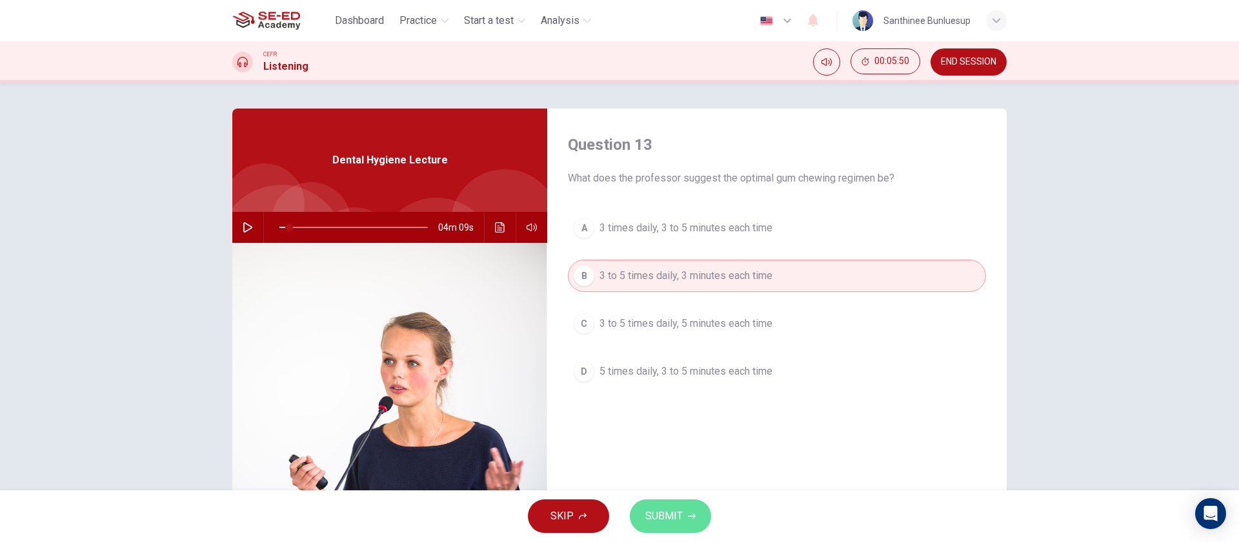
click at [693, 400] on button "SUBMIT" at bounding box center [670, 516] width 81 height 34
type input "6"
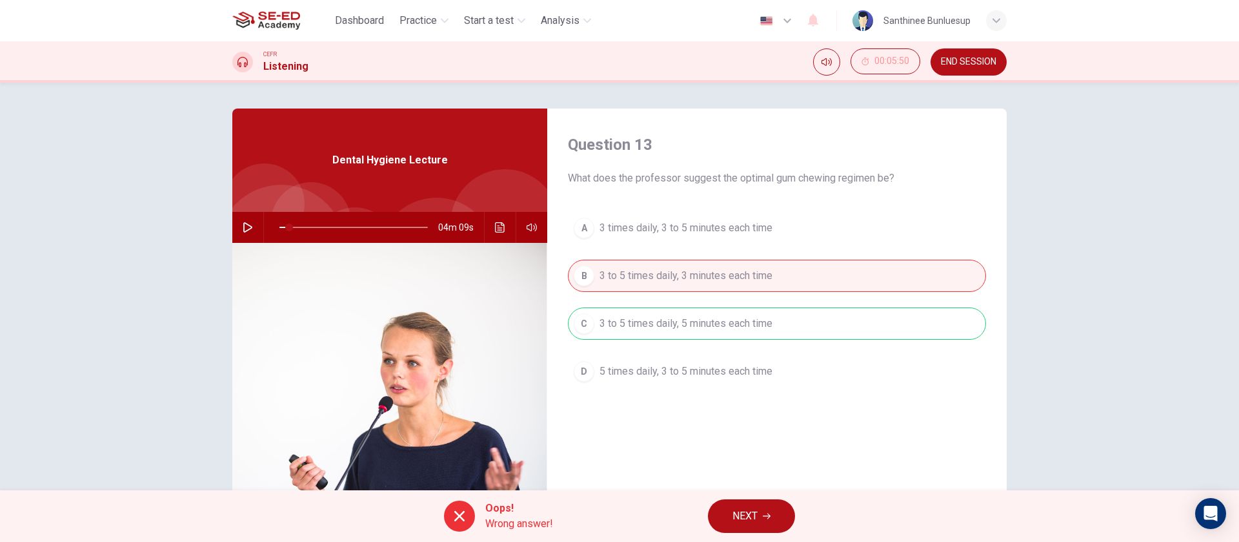
click at [732, 400] on button "NEXT" at bounding box center [751, 516] width 87 height 34
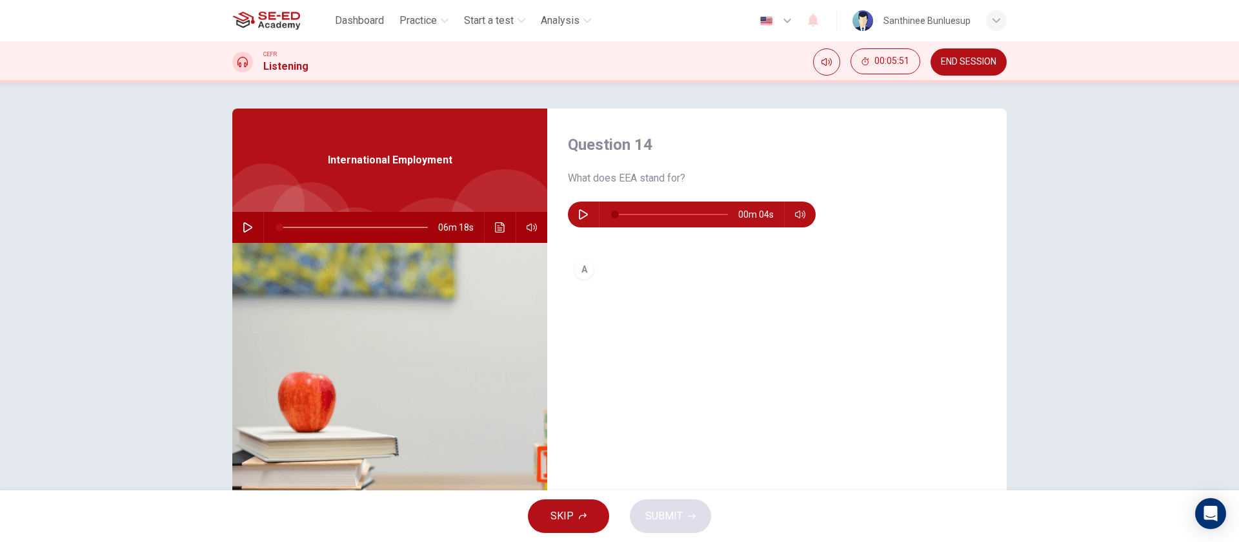
click at [917, 43] on div "CEFR Listening 00:05:51 END SESSION" at bounding box center [619, 61] width 1239 height 41
click at [917, 60] on span "END SESSION" at bounding box center [969, 62] width 56 height 10
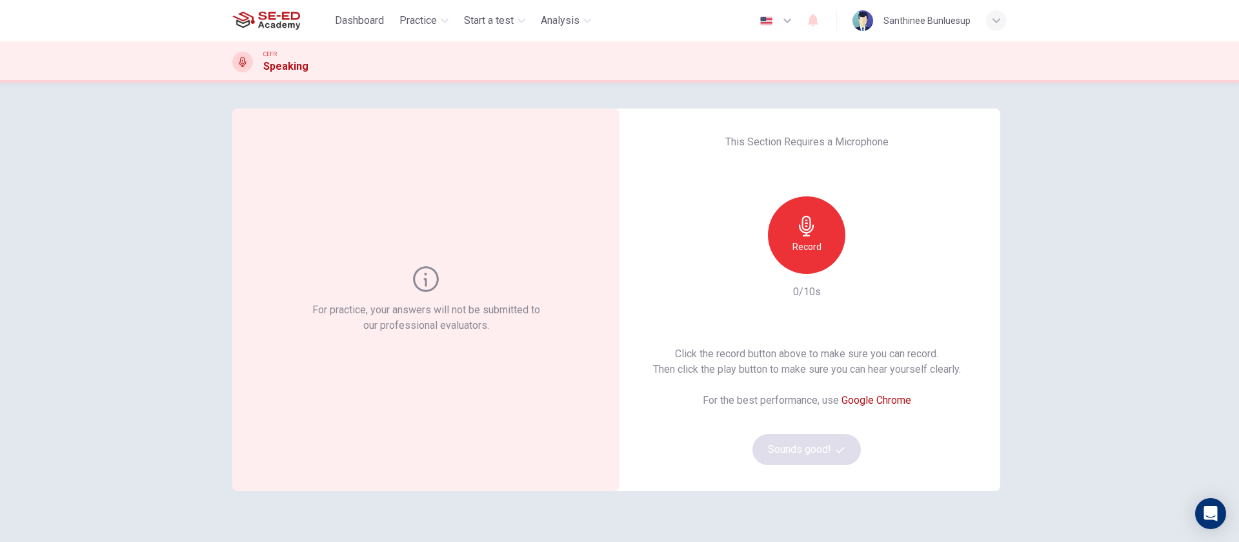
click at [776, 229] on div "Record" at bounding box center [806, 234] width 77 height 77
click at [824, 222] on div "Stop" at bounding box center [806, 234] width 77 height 77
click at [785, 456] on button "Sounds good!" at bounding box center [807, 449] width 108 height 31
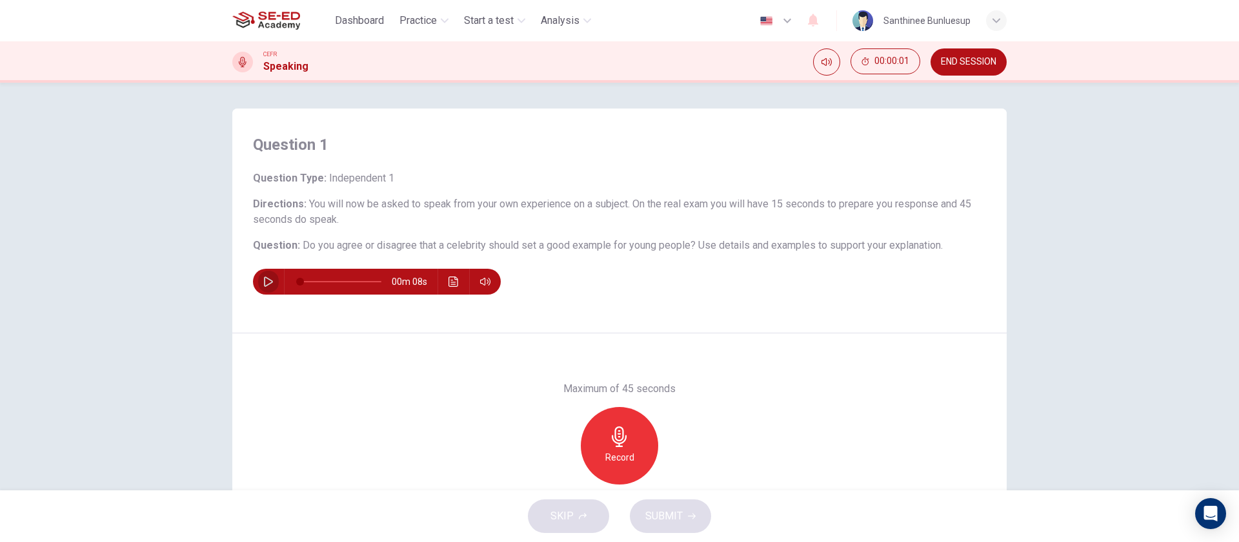
click at [262, 273] on button "button" at bounding box center [268, 282] width 21 height 26
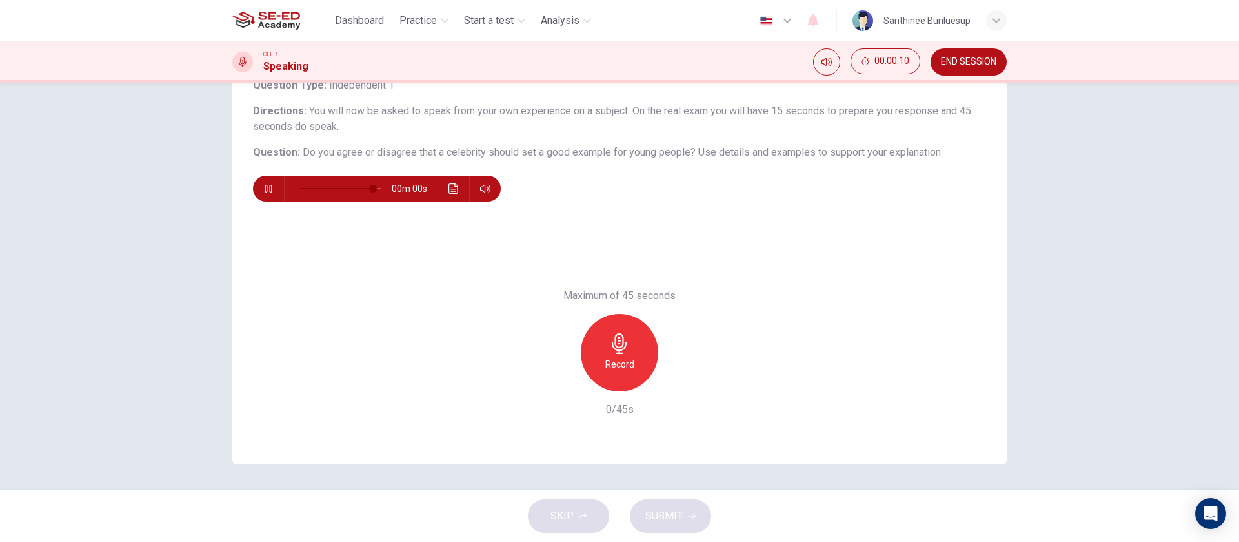
type input "0"
click at [632, 344] on div "Record" at bounding box center [619, 352] width 77 height 77
click at [608, 300] on h6 "Maximum of 45 seconds" at bounding box center [619, 295] width 112 height 15
click at [608, 323] on div "Stop" at bounding box center [619, 352] width 77 height 77
click at [654, 514] on span "SUBMIT" at bounding box center [663, 516] width 37 height 18
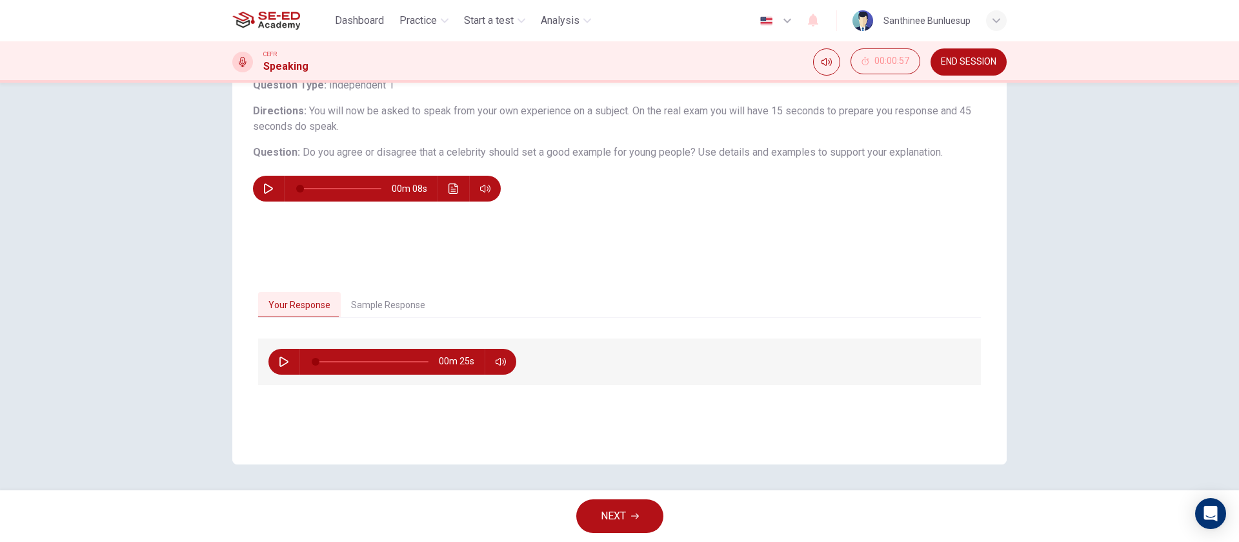
click at [274, 359] on button "button" at bounding box center [284, 362] width 21 height 26
drag, startPoint x: 369, startPoint y: 360, endPoint x: 422, endPoint y: 360, distance: 53.6
click at [423, 360] on span at bounding box center [427, 362] width 8 height 8
type input "0"
click at [636, 523] on button "NEXT" at bounding box center [619, 516] width 87 height 34
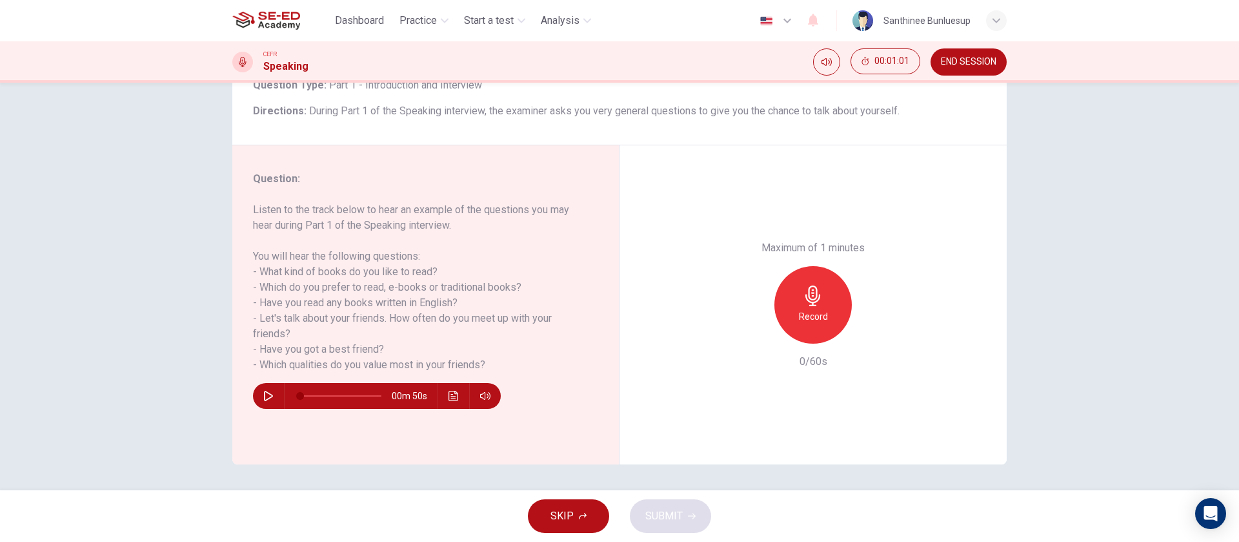
click at [268, 389] on button "button" at bounding box center [268, 396] width 21 height 26
type input "43"
click at [951, 64] on span "END SESSION" at bounding box center [969, 62] width 56 height 10
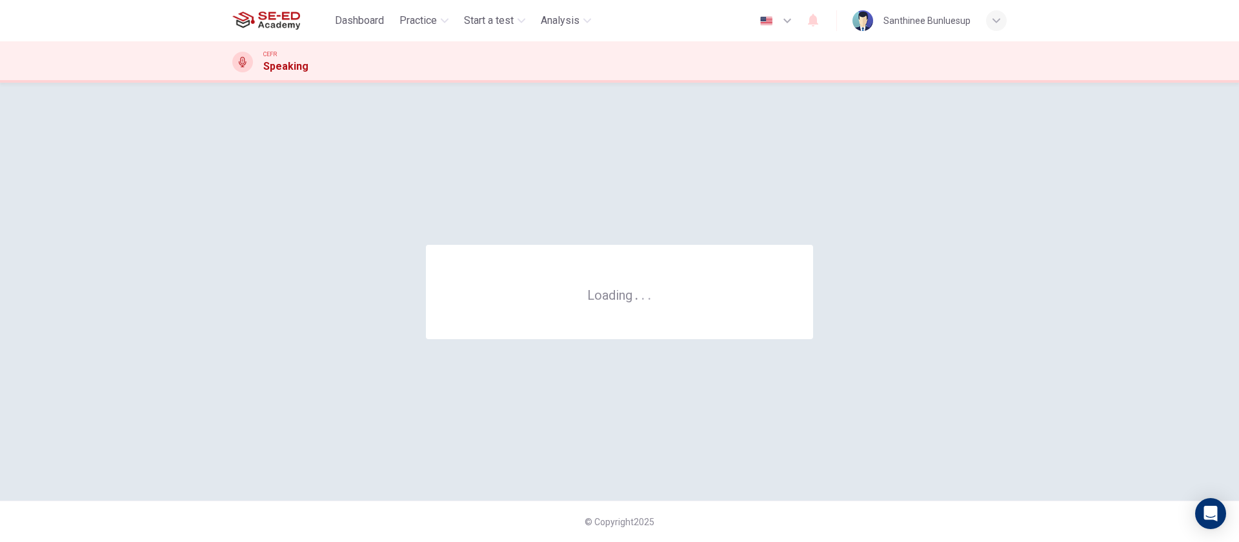
scroll to position [0, 0]
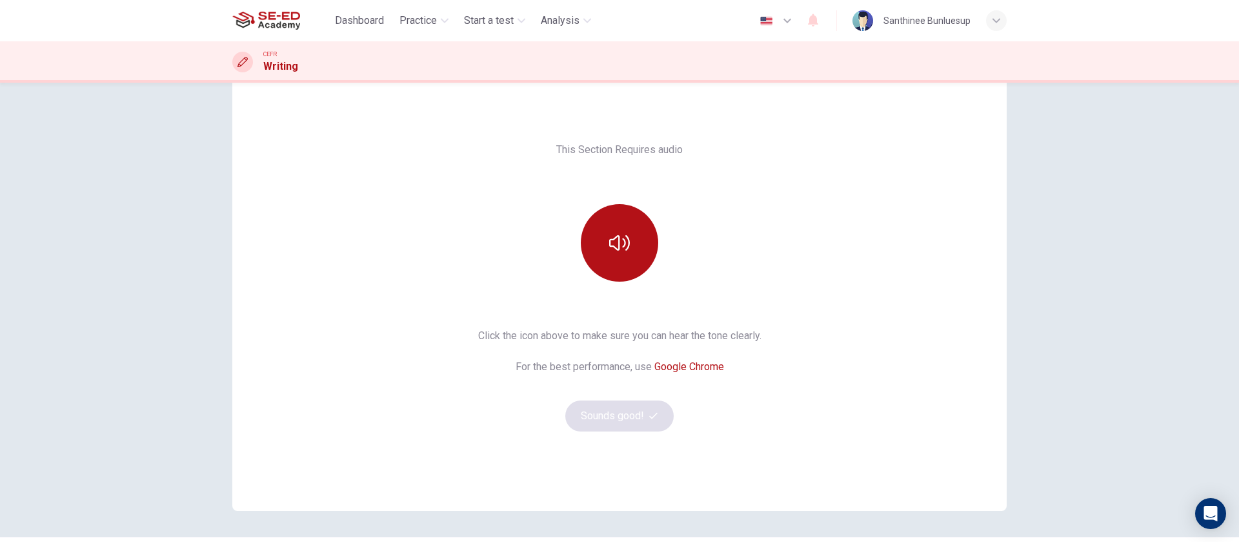
scroll to position [83, 0]
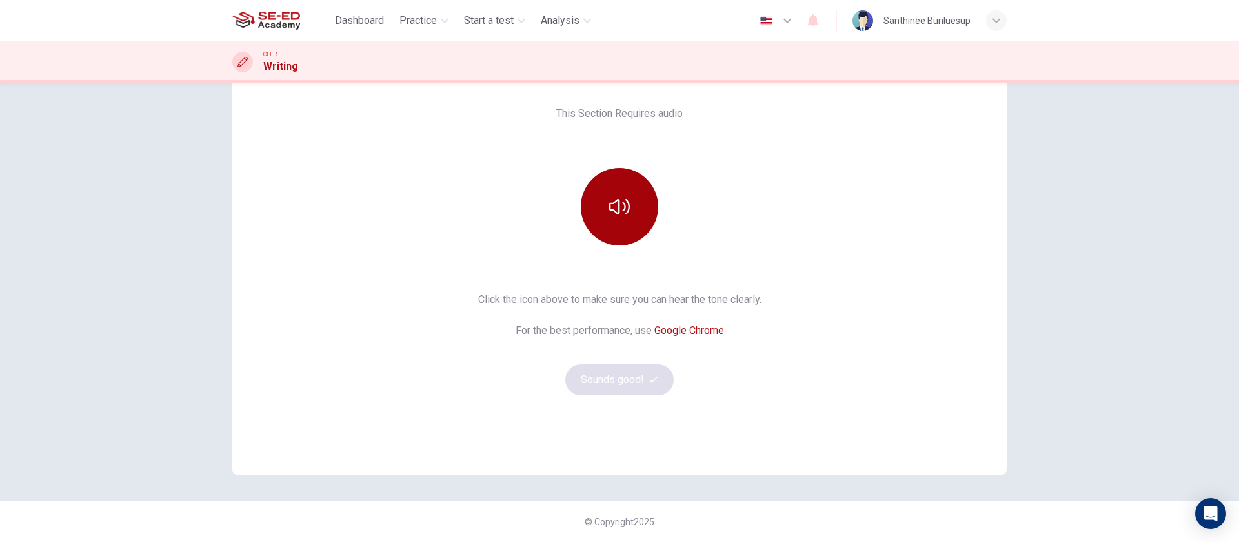
click at [594, 219] on button "button" at bounding box center [619, 206] width 77 height 77
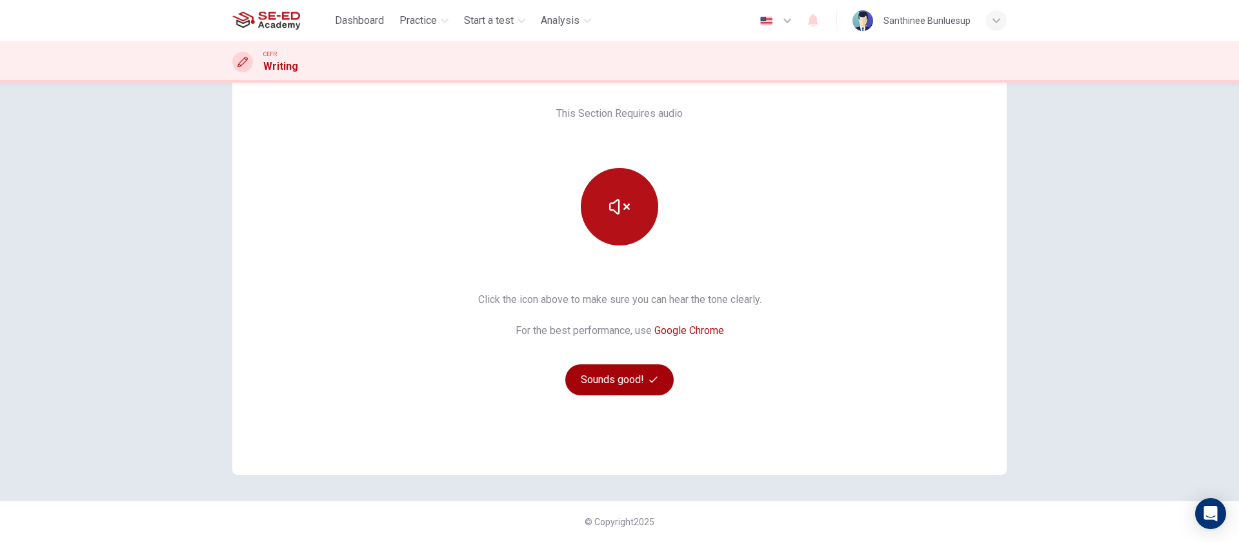
click at [636, 376] on button "Sounds good!" at bounding box center [619, 379] width 108 height 31
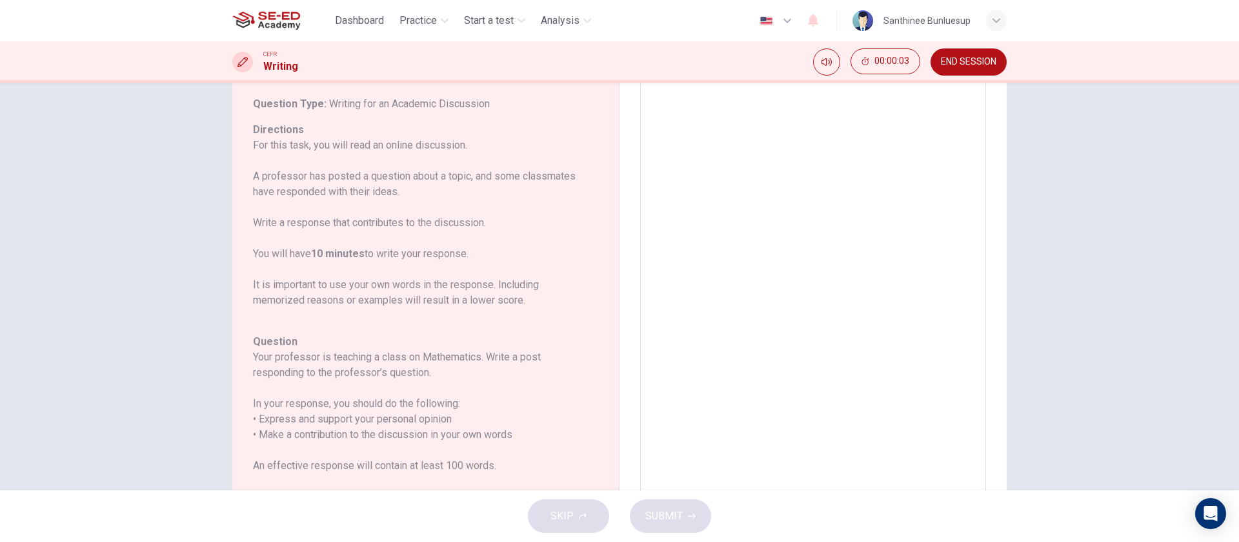
scroll to position [0, 0]
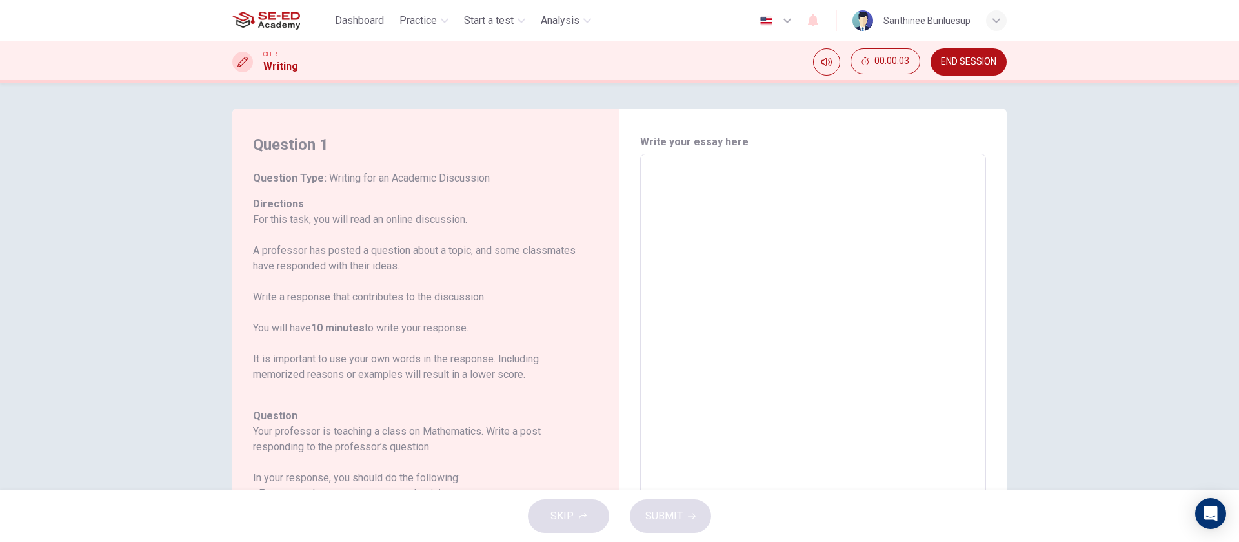
click at [861, 233] on textarea at bounding box center [813, 370] width 328 height 410
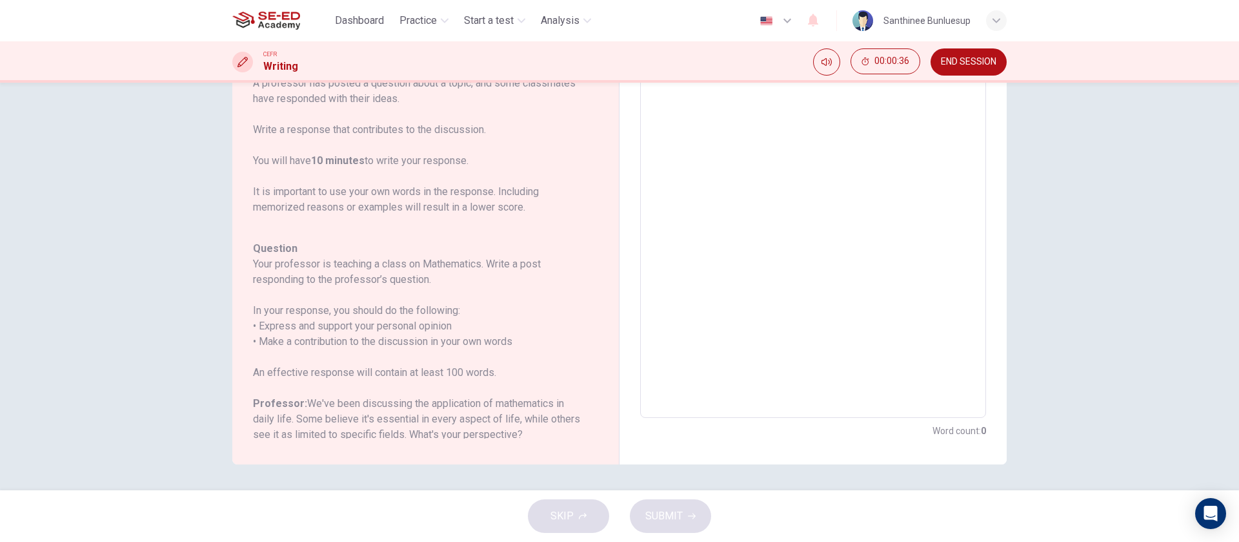
click at [873, 295] on textarea at bounding box center [813, 202] width 328 height 410
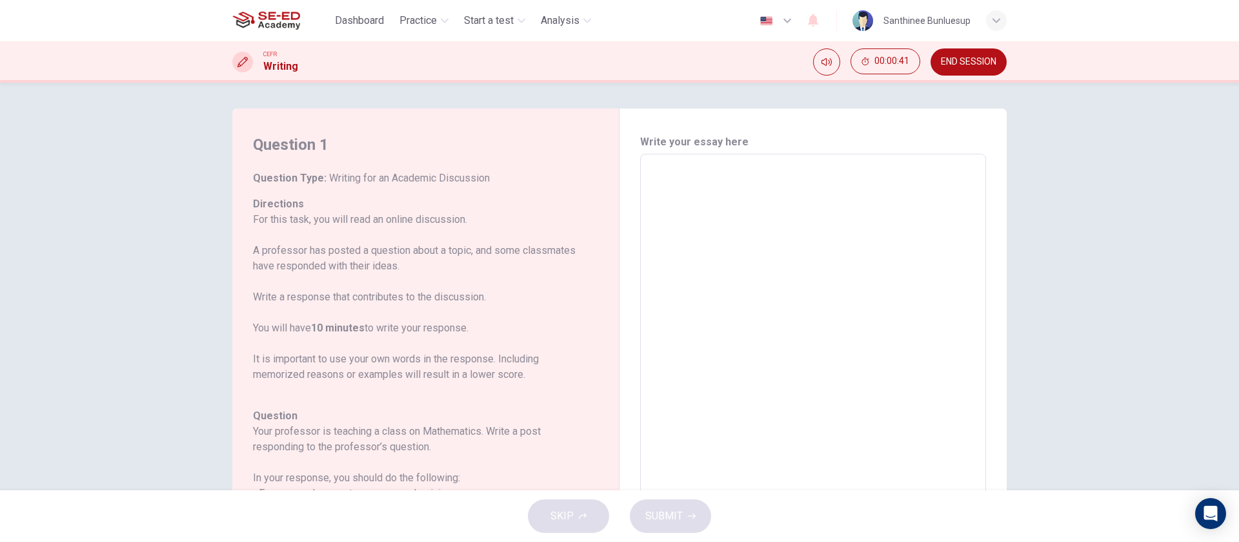
click at [965, 61] on span "END SESSION" at bounding box center [969, 62] width 56 height 10
